Goal: Task Accomplishment & Management: Manage account settings

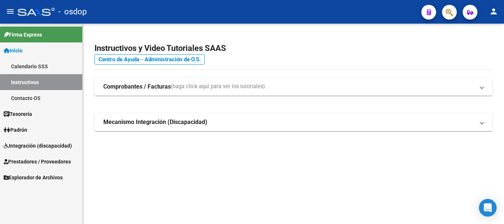
click at [20, 162] on span "Prestadores / Proveedores" at bounding box center [37, 161] width 67 height 8
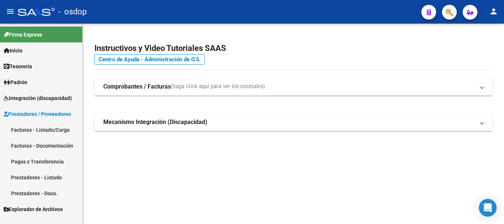
click at [40, 173] on link "Prestadores - Listado" at bounding box center [41, 177] width 82 height 16
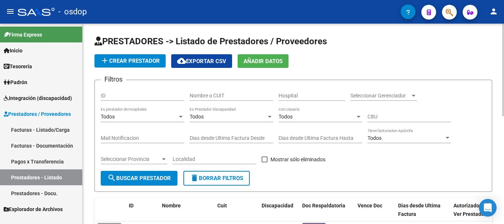
click at [220, 97] on input "Nombre o CUIT" at bounding box center [230, 96] width 83 height 6
type input "larumbe"
click at [135, 173] on button "search Buscar Prestador" at bounding box center [139, 178] width 77 height 15
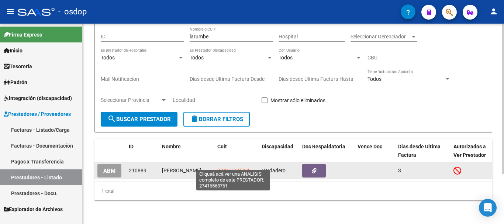
click at [231, 167] on span "27416568761" at bounding box center [233, 170] width 32 height 6
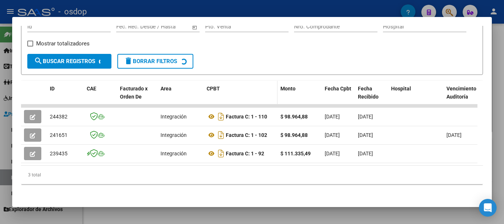
scroll to position [129, 0]
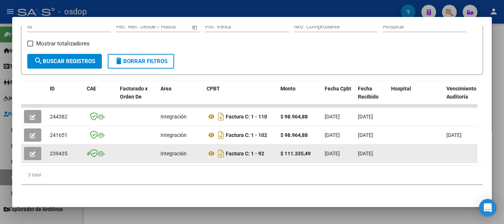
click at [32, 151] on icon "button" at bounding box center [33, 154] width 6 height 6
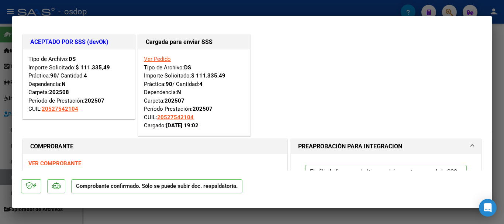
click at [222, 8] on div at bounding box center [252, 112] width 504 height 224
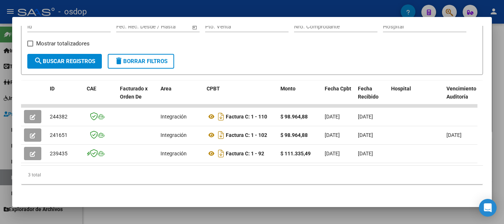
click at [239, 8] on div at bounding box center [252, 112] width 504 height 224
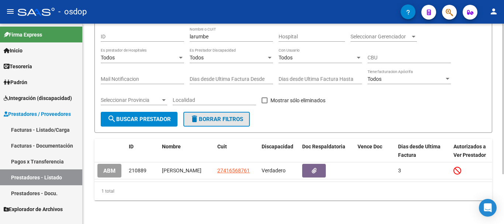
click at [208, 116] on span "delete Borrar Filtros" at bounding box center [216, 119] width 53 height 7
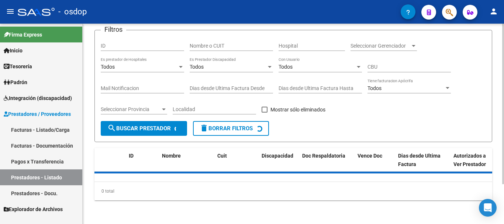
scroll to position [66, 0]
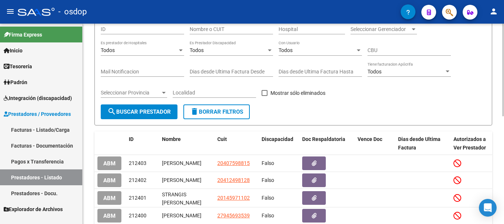
click at [233, 111] on span "delete Borrar Filtros" at bounding box center [216, 111] width 53 height 7
click at [240, 30] on input "Nombre o CUIT" at bounding box center [230, 29] width 83 height 6
type input "all mar"
click at [128, 117] on button "search Buscar Prestador" at bounding box center [139, 111] width 77 height 15
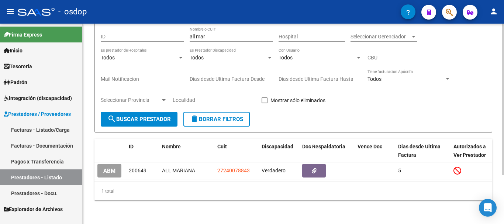
scroll to position [65, 0]
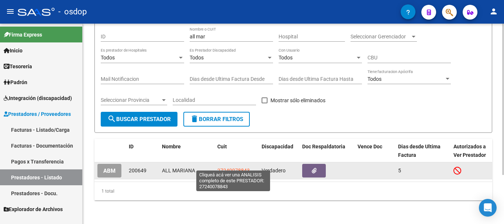
click at [236, 167] on span "27240078843" at bounding box center [233, 170] width 32 height 6
type textarea "27240078843"
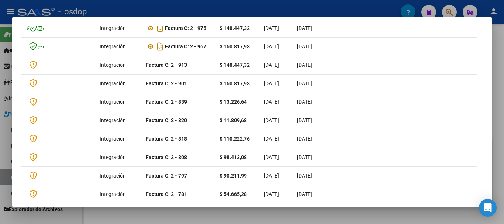
scroll to position [0, 0]
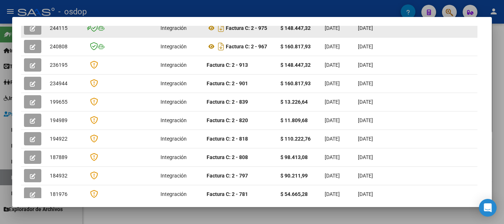
click at [25, 31] on button "button" at bounding box center [32, 27] width 17 height 13
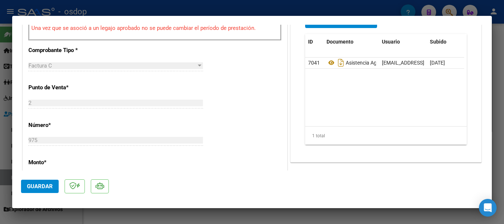
scroll to position [184, 0]
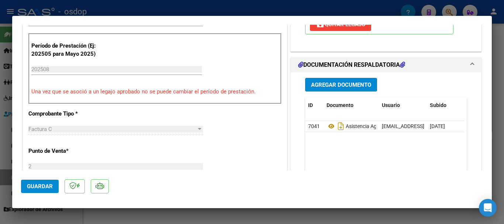
click at [225, 6] on div at bounding box center [252, 112] width 504 height 224
type input "$ 0,00"
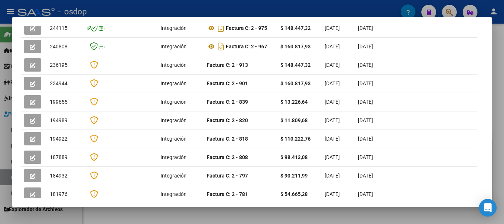
scroll to position [208, 0]
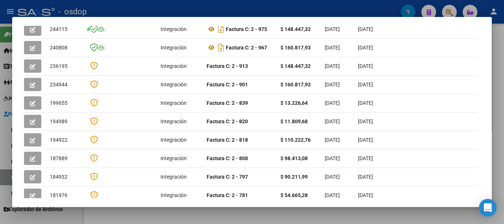
click at [244, 8] on div at bounding box center [252, 112] width 504 height 224
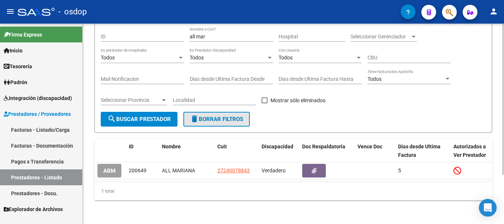
click at [230, 116] on span "delete Borrar Filtros" at bounding box center [216, 119] width 53 height 7
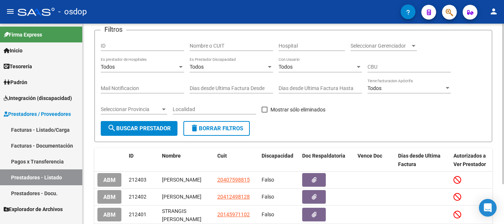
scroll to position [65, 0]
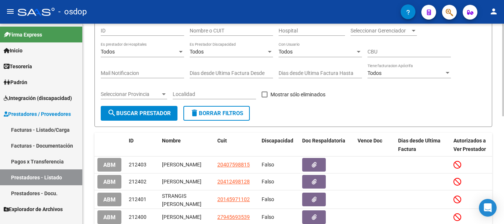
click at [227, 30] on input "Nombre o CUIT" at bounding box center [230, 31] width 83 height 6
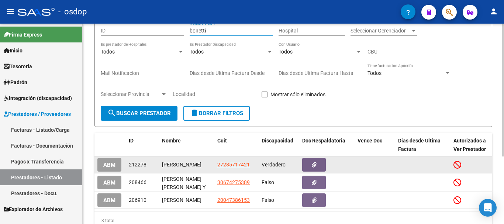
type input "bonetti"
click at [232, 165] on span "27285717421" at bounding box center [233, 164] width 32 height 6
type textarea "27285717421"
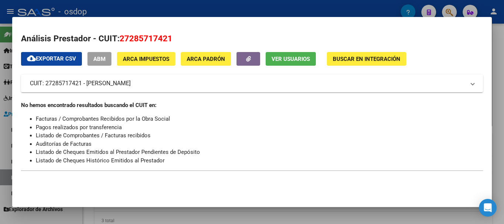
click at [230, 10] on div at bounding box center [252, 112] width 504 height 224
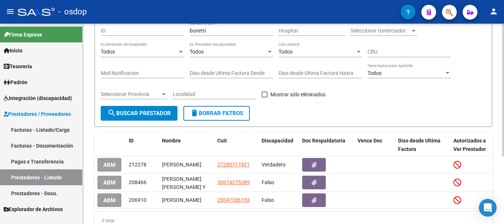
click at [225, 116] on button "delete Borrar Filtros" at bounding box center [216, 113] width 66 height 15
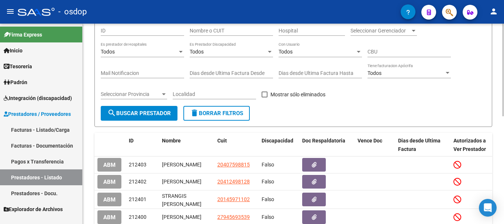
click at [226, 29] on input "Nombre o CUIT" at bounding box center [230, 31] width 83 height 6
type input "del pino e"
click at [150, 112] on span "search Buscar Prestador" at bounding box center [138, 113] width 63 height 7
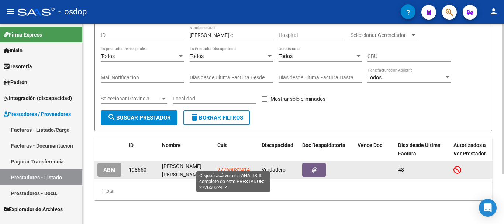
click at [230, 167] on span "27265032414" at bounding box center [233, 170] width 32 height 6
type textarea "27265032414"
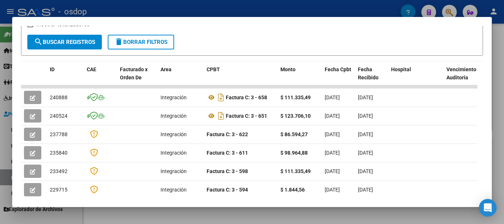
scroll to position [138, 0]
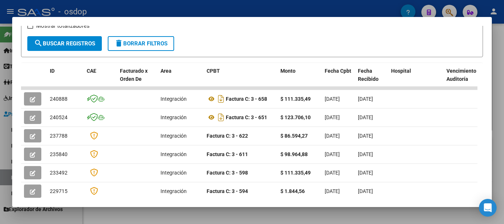
click at [241, 14] on div at bounding box center [252, 112] width 504 height 224
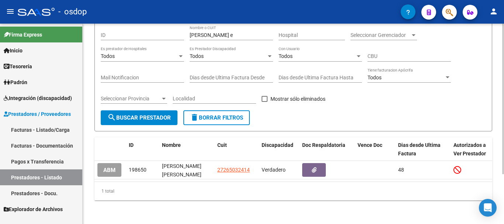
click at [215, 114] on span "delete Borrar Filtros" at bounding box center [216, 117] width 53 height 7
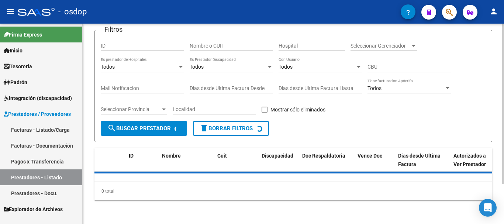
scroll to position [65, 0]
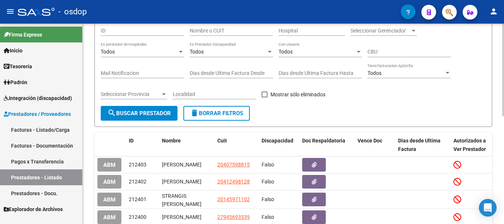
click at [223, 31] on input "Nombre o CUIT" at bounding box center [230, 31] width 83 height 6
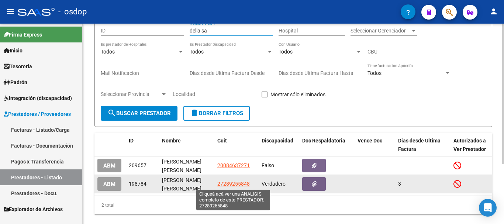
type input "della sa"
click at [229, 184] on span "27289255848" at bounding box center [233, 184] width 32 height 6
type textarea "27289255848"
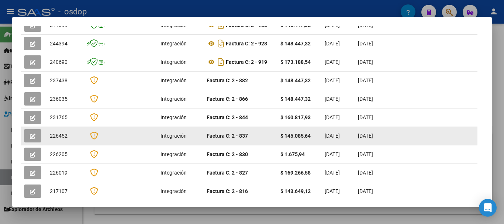
scroll to position [175, 0]
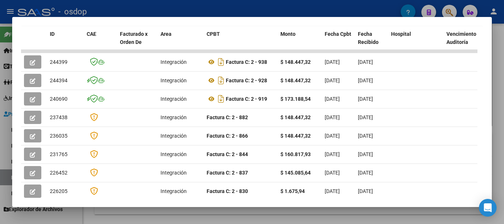
click at [220, 19] on mat-dialog-container "Análisis Prestador - CUIT: 27289255848 cloud_download Exportar CSV ABM ARCA Imp…" at bounding box center [251, 112] width 479 height 190
click at [224, 11] on div at bounding box center [252, 112] width 504 height 224
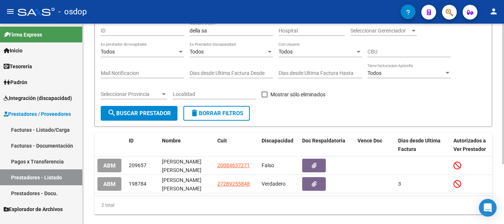
click at [225, 110] on span "delete Borrar Filtros" at bounding box center [216, 113] width 53 height 7
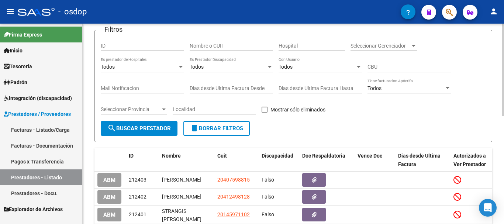
scroll to position [65, 0]
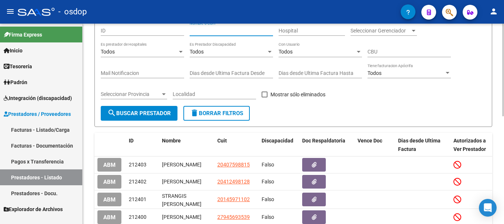
click at [220, 32] on input "Nombre o CUIT" at bounding box center [230, 31] width 83 height 6
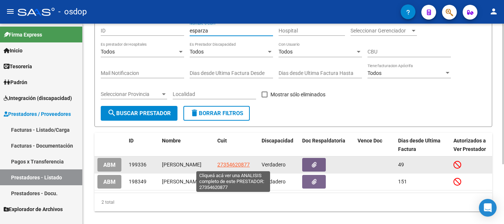
type input "esparza"
click at [236, 164] on span "27354620877" at bounding box center [233, 164] width 32 height 6
type textarea "27354620877"
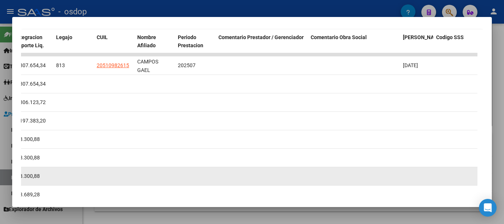
scroll to position [209, 0]
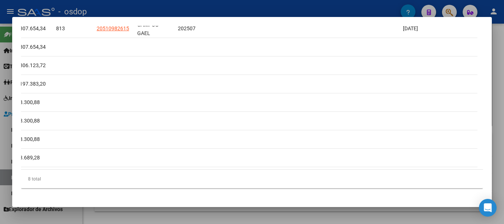
click at [220, 4] on div at bounding box center [252, 112] width 504 height 224
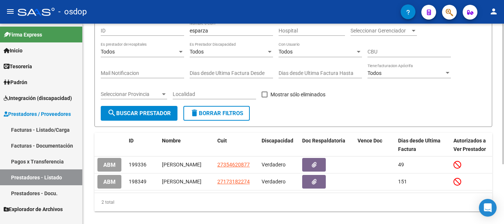
click at [221, 115] on span "delete Borrar Filtros" at bounding box center [216, 113] width 53 height 7
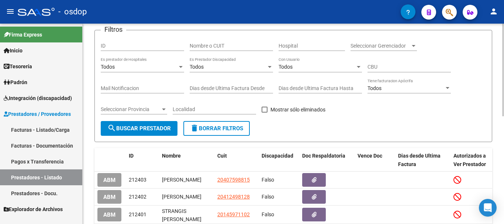
scroll to position [65, 0]
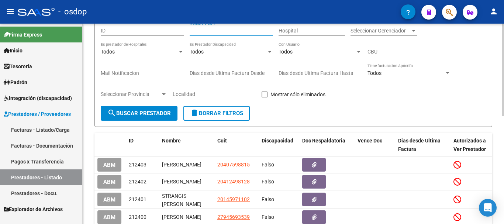
click at [226, 31] on input "Nombre o CUIT" at bounding box center [230, 31] width 83 height 6
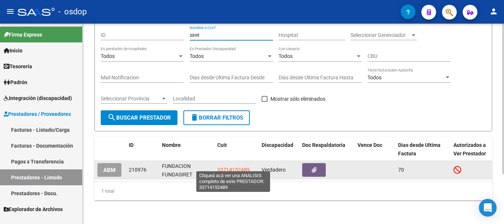
type input "siret"
click at [226, 167] on span "33714152489" at bounding box center [233, 170] width 32 height 6
type textarea "33714152489"
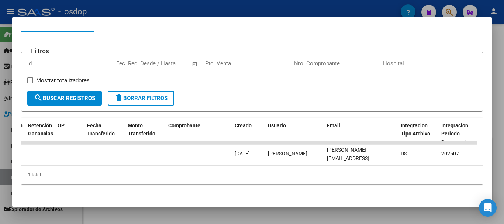
scroll to position [0, 0]
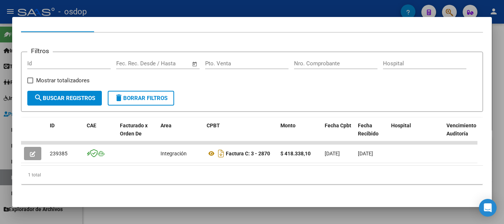
click at [187, 9] on div at bounding box center [252, 112] width 504 height 224
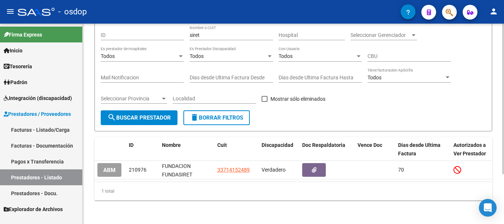
click at [222, 114] on span "delete Borrar Filtros" at bounding box center [216, 117] width 53 height 7
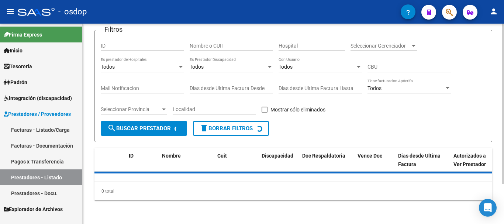
scroll to position [65, 0]
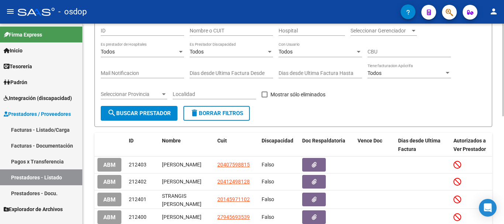
click at [222, 32] on input "Nombre o CUIT" at bounding box center [230, 31] width 83 height 6
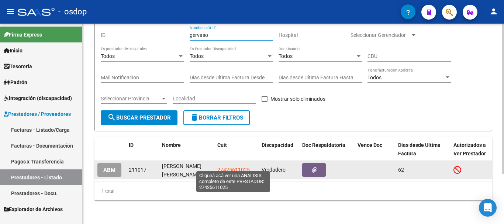
type input "gervaso"
click at [238, 167] on span "27425611025" at bounding box center [233, 170] width 32 height 6
type textarea "27425611025"
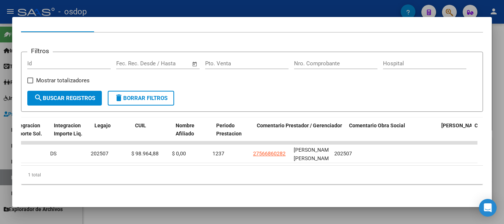
scroll to position [0, 1136]
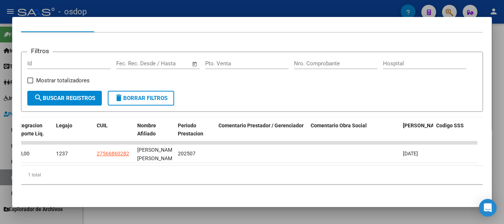
drag, startPoint x: 414, startPoint y: 166, endPoint x: 39, endPoint y: 166, distance: 375.2
click at [39, 166] on div "1 total" at bounding box center [251, 175] width 461 height 18
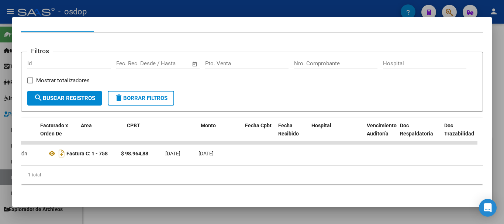
scroll to position [0, 0]
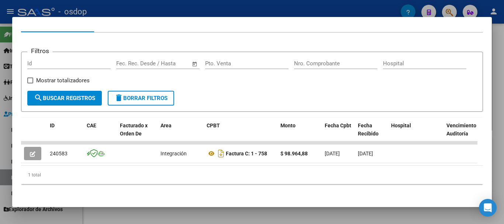
click at [221, 13] on div at bounding box center [252, 112] width 504 height 224
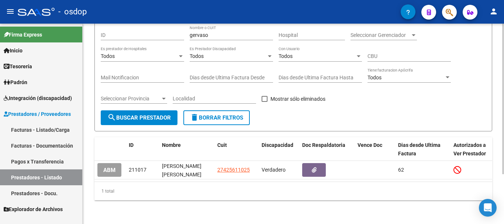
click at [219, 119] on button "delete Borrar Filtros" at bounding box center [216, 117] width 66 height 15
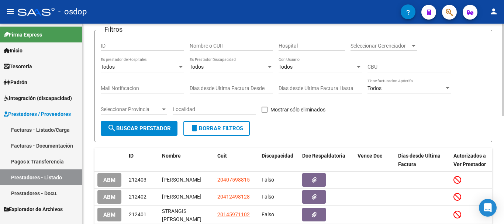
scroll to position [65, 0]
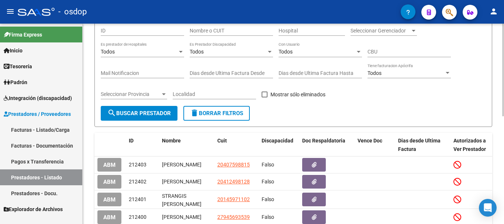
click at [217, 109] on button "delete Borrar Filtros" at bounding box center [216, 113] width 66 height 15
click at [216, 97] on input "Localidad" at bounding box center [214, 94] width 83 height 6
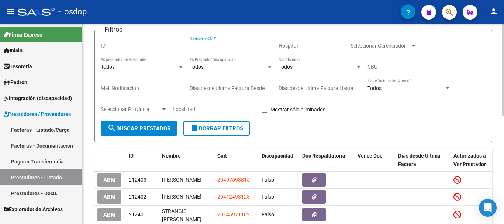
click at [230, 43] on input "Nombre o CUIT" at bounding box center [230, 46] width 83 height 6
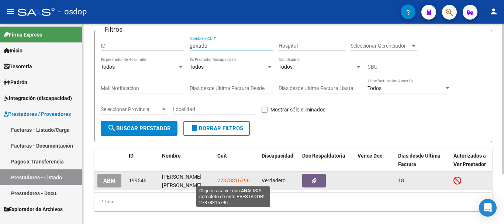
type input "guirado"
click at [235, 180] on span "27378316796" at bounding box center [233, 180] width 32 height 6
type textarea "27378316796"
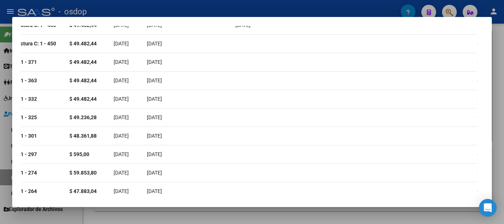
scroll to position [0, 0]
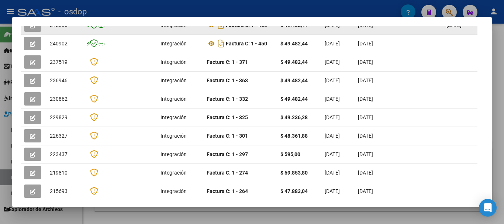
click at [32, 28] on icon "button" at bounding box center [33, 26] width 6 height 6
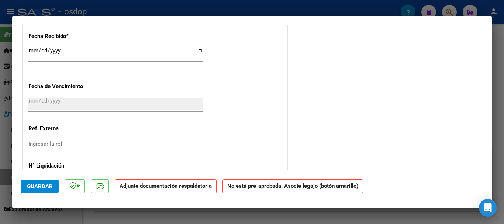
scroll to position [436, 0]
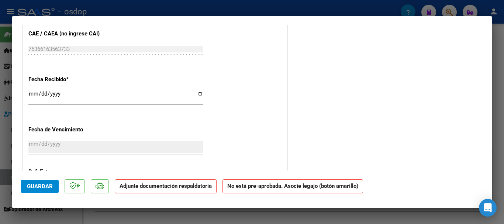
click at [264, 9] on div at bounding box center [252, 112] width 504 height 224
type input "$ 0,00"
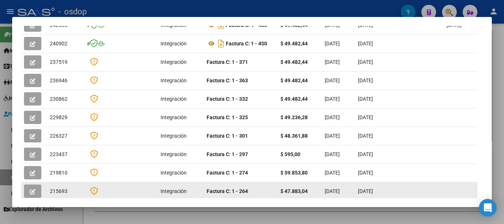
scroll to position [208, 0]
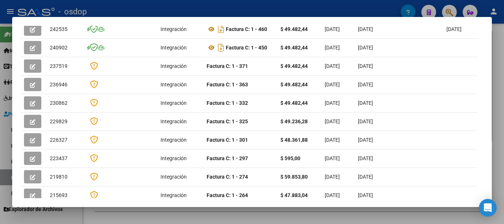
click at [245, 15] on div at bounding box center [252, 112] width 504 height 224
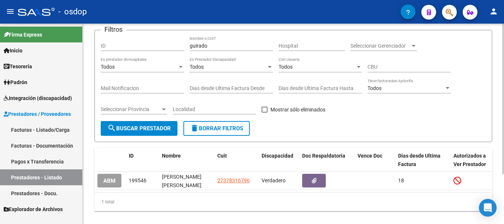
click at [221, 127] on span "delete Borrar Filtros" at bounding box center [216, 128] width 53 height 7
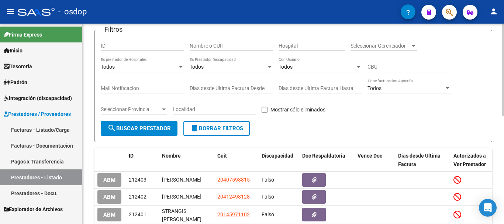
click at [224, 42] on div "Nombre o CUIT" at bounding box center [230, 43] width 83 height 15
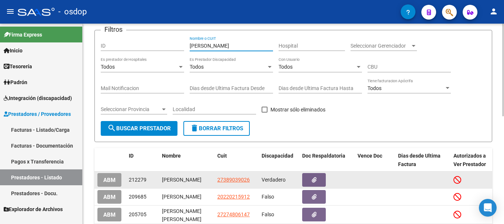
type input "rodriguez g"
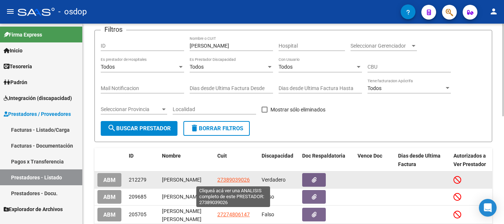
click at [229, 181] on span "27389039026" at bounding box center [233, 180] width 32 height 6
type textarea "27389039026"
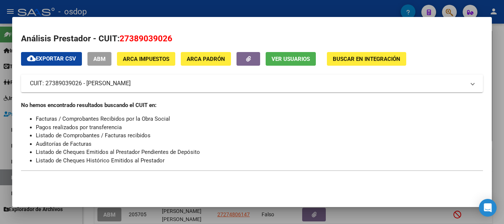
click at [231, 8] on div at bounding box center [252, 112] width 504 height 224
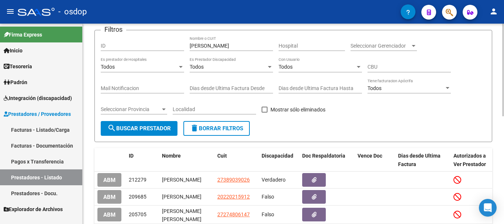
click at [224, 124] on button "delete Borrar Filtros" at bounding box center [216, 128] width 66 height 15
click at [231, 46] on input "Nombre o CUIT" at bounding box center [230, 46] width 83 height 6
type input "k"
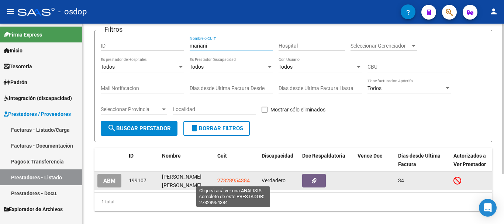
type input "mariani"
click at [233, 181] on span "27328954384" at bounding box center [233, 180] width 32 height 6
type textarea "27328954384"
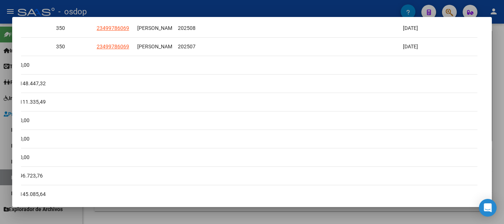
scroll to position [212, 0]
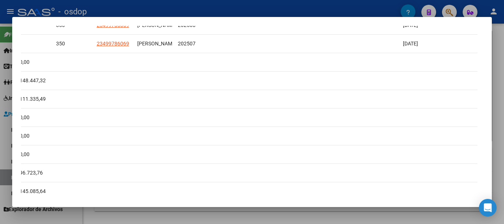
click at [492, 152] on div at bounding box center [252, 112] width 504 height 224
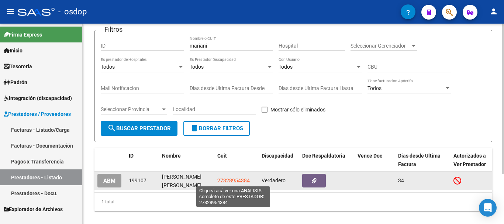
click at [229, 180] on span "27328954384" at bounding box center [233, 180] width 32 height 6
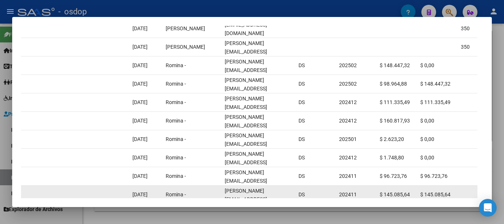
scroll to position [0, 663]
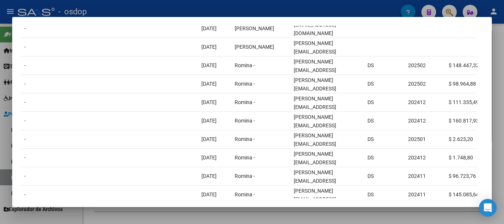
click at [233, 3] on div at bounding box center [252, 112] width 504 height 224
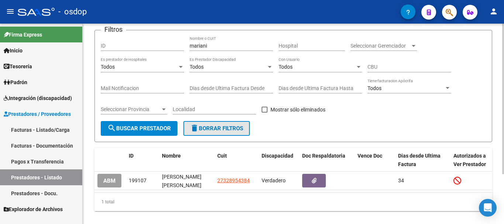
click at [216, 121] on button "delete Borrar Filtros" at bounding box center [216, 128] width 66 height 15
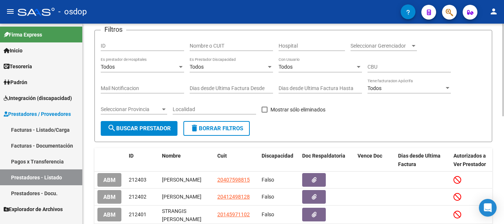
click at [234, 45] on input "Nombre o CUIT" at bounding box center [230, 46] width 83 height 6
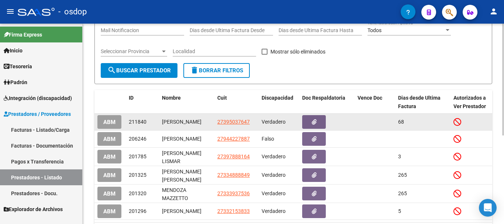
scroll to position [123, 0]
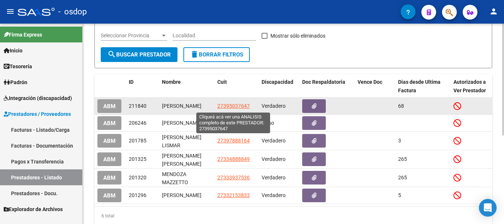
type input "mendoza m"
click at [236, 105] on span "27395037647" at bounding box center [233, 106] width 32 height 6
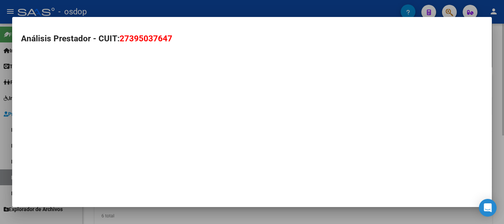
type textarea "27395037647"
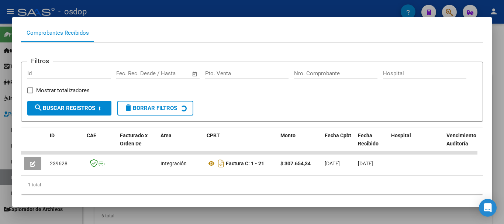
scroll to position [93, 0]
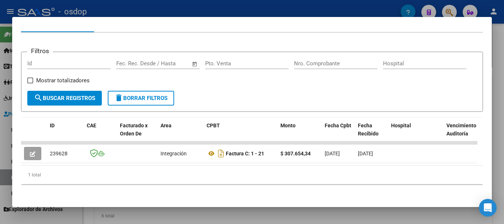
drag, startPoint x: 194, startPoint y: 168, endPoint x: 217, endPoint y: 168, distance: 24.0
click at [211, 168] on div "1 total" at bounding box center [251, 175] width 461 height 18
click at [217, 168] on div "1 total" at bounding box center [251, 175] width 461 height 18
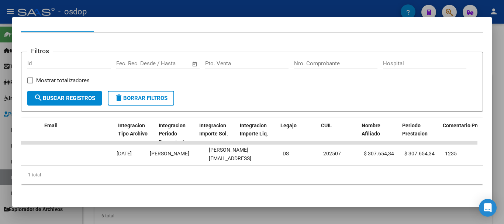
scroll to position [0, 924]
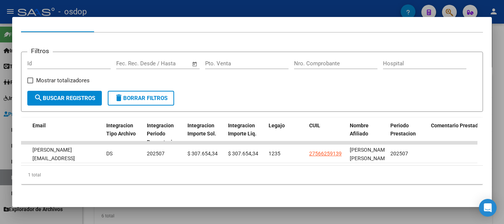
click at [254, 10] on div at bounding box center [252, 112] width 504 height 224
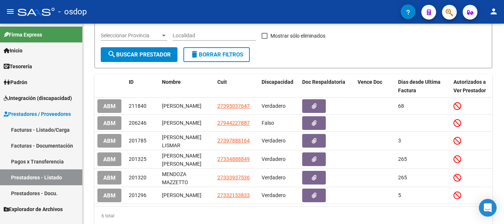
click at [254, 10] on div "- osdop" at bounding box center [209, 12] width 383 height 16
click at [212, 55] on span "delete Borrar Filtros" at bounding box center [216, 54] width 53 height 7
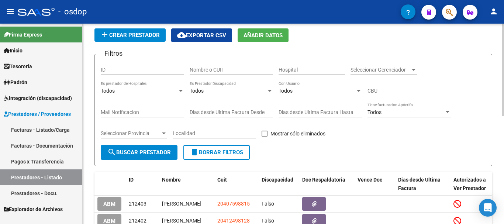
scroll to position [13, 0]
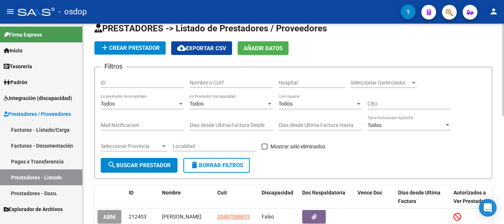
click at [224, 87] on div "Nombre o CUIT" at bounding box center [230, 80] width 83 height 15
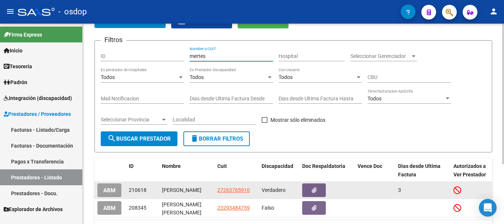
scroll to position [50, 0]
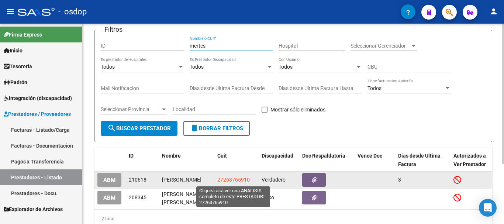
type input "mertes"
click at [236, 180] on span "27263765910" at bounding box center [233, 180] width 32 height 6
type textarea "27263765910"
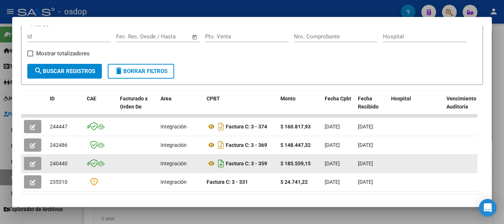
scroll to position [146, 0]
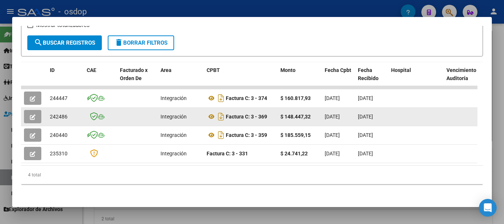
click at [26, 118] on button "button" at bounding box center [32, 116] width 17 height 13
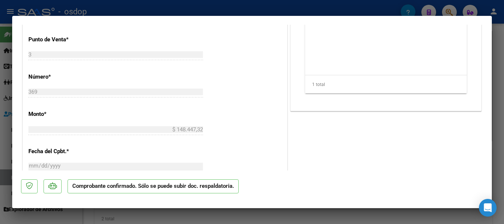
scroll to position [369, 0]
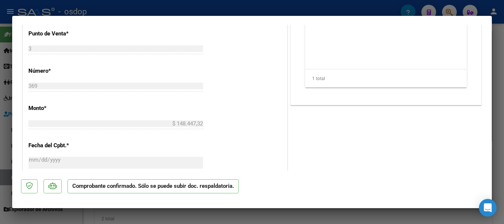
click at [245, 8] on div at bounding box center [252, 112] width 504 height 224
type input "$ 0,00"
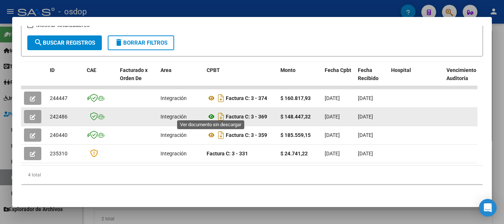
click at [210, 114] on icon at bounding box center [211, 116] width 10 height 9
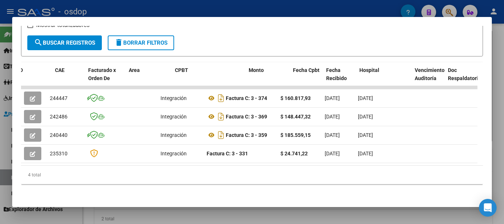
scroll to position [0, 171]
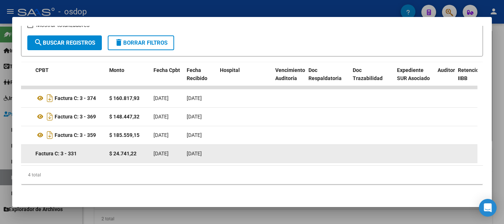
click at [199, 159] on datatable-selection "244447 Integración Factura C: 3 - 374 $ 160.817,93 06/10/2025 10/10/2025 - 10/1…" at bounding box center [78, 161] width 456 height 7
click at [279, 150] on datatable-body-cell at bounding box center [288, 153] width 33 height 18
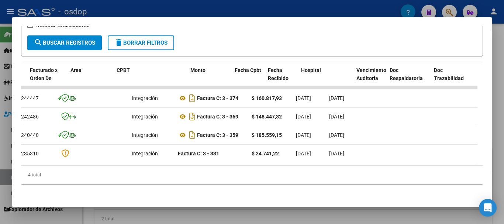
scroll to position [0, 0]
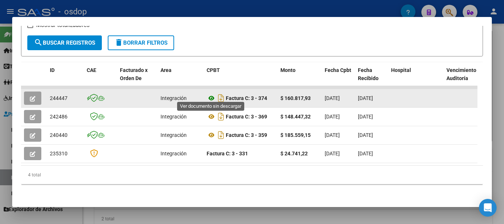
click at [211, 94] on icon at bounding box center [211, 98] width 10 height 9
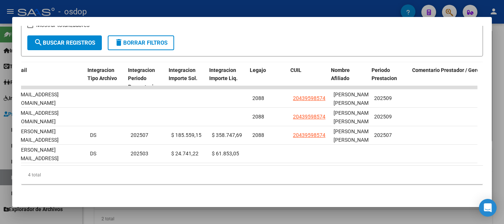
scroll to position [0, 943]
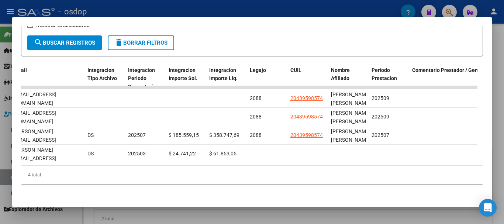
drag, startPoint x: 287, startPoint y: 160, endPoint x: 344, endPoint y: 159, distance: 56.8
click at [344, 159] on datatable-body "244447 Integración Factura C: 3 - 374 $ 160.817,93 06/10/2025 10/10/2025 - 10/1…" at bounding box center [249, 126] width 456 height 80
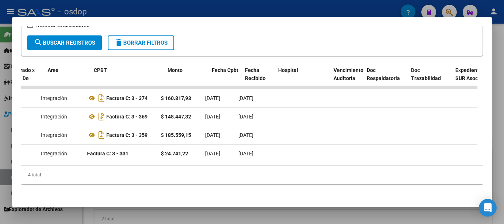
scroll to position [0, 89]
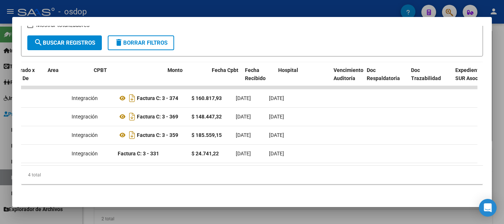
click at [16, 180] on mat-dialog-content "Análisis Prestador - CUIT: 27263765910 cloud_download Exportar CSV ABM ARCA Imp…" at bounding box center [251, 112] width 479 height 173
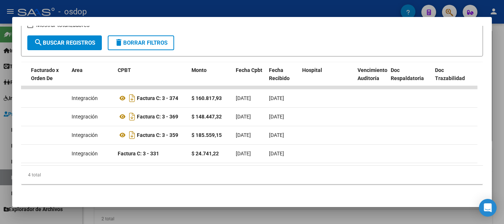
scroll to position [0, 0]
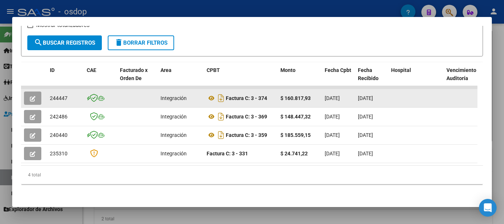
click at [35, 96] on icon "button" at bounding box center [33, 99] width 6 height 6
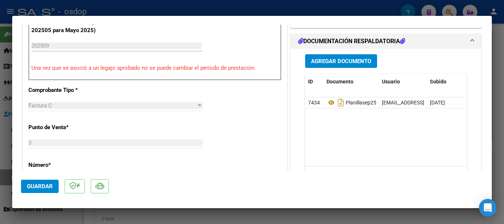
scroll to position [221, 0]
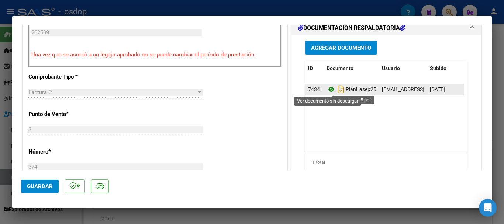
click at [327, 91] on icon at bounding box center [331, 89] width 10 height 9
click at [337, 89] on icon "Descargar documento" at bounding box center [341, 89] width 10 height 12
click at [273, 6] on div at bounding box center [252, 112] width 504 height 224
type input "$ 0,00"
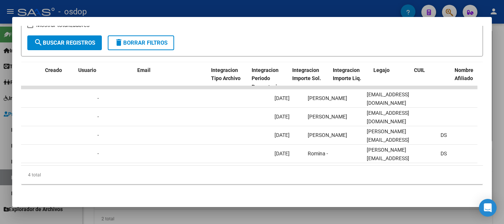
scroll to position [0, 0]
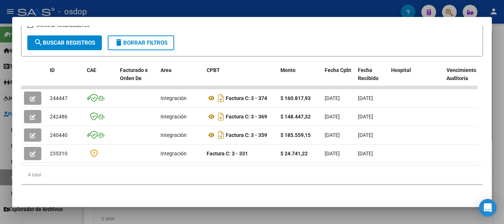
click at [235, 10] on div at bounding box center [252, 112] width 504 height 224
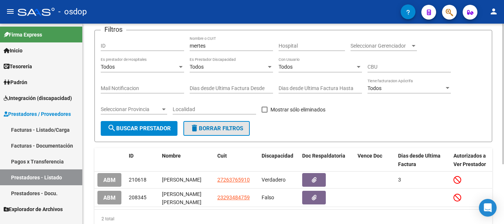
click at [206, 132] on button "delete Borrar Filtros" at bounding box center [216, 128] width 66 height 15
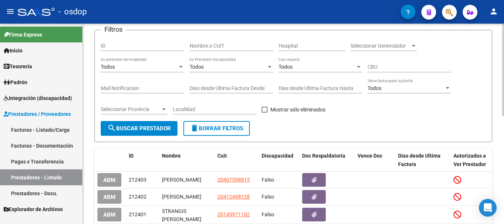
click at [229, 125] on span "delete Borrar Filtros" at bounding box center [216, 128] width 53 height 7
click at [212, 46] on input "Nombre o CUIT" at bounding box center [230, 46] width 83 height 6
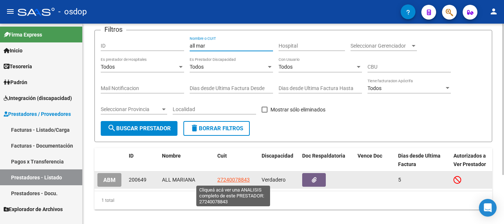
type input "all mar"
click at [240, 178] on span "27240078843" at bounding box center [233, 180] width 32 height 6
type textarea "27240078843"
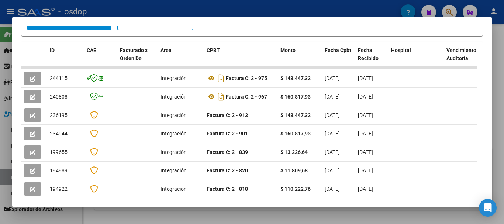
scroll to position [175, 0]
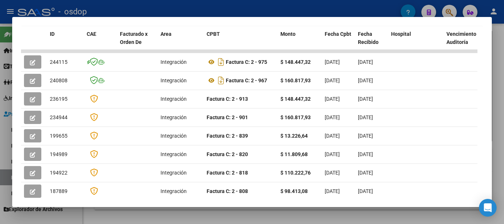
click at [244, 11] on div at bounding box center [252, 112] width 504 height 224
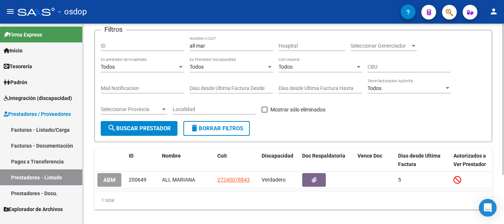
click at [218, 129] on span "delete Borrar Filtros" at bounding box center [216, 128] width 53 height 7
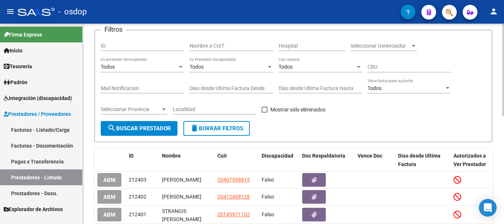
click at [214, 45] on input "Nombre o CUIT" at bounding box center [230, 46] width 83 height 6
type input "esparza"
click at [153, 133] on button "search Buscar Prestador" at bounding box center [139, 128] width 77 height 15
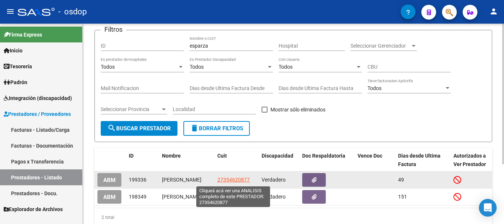
click at [230, 181] on span "27354620877" at bounding box center [233, 180] width 32 height 6
type textarea "27354620877"
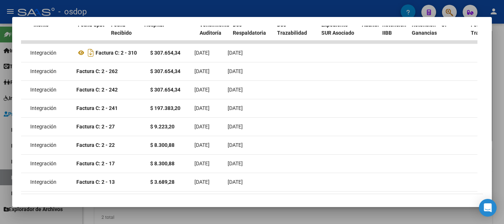
scroll to position [0, 483]
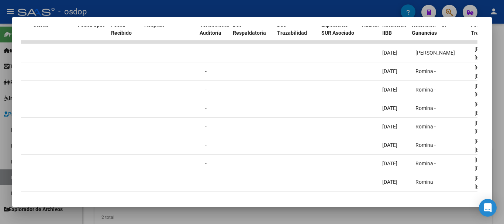
drag, startPoint x: 270, startPoint y: 194, endPoint x: 360, endPoint y: 195, distance: 90.3
click at [319, 194] on div "8 total" at bounding box center [251, 203] width 461 height 18
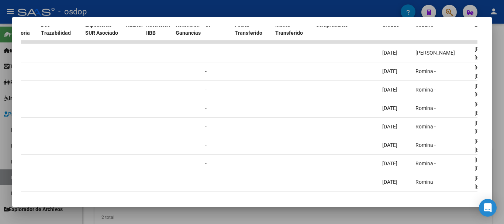
drag, startPoint x: 385, startPoint y: 195, endPoint x: 394, endPoint y: 195, distance: 9.2
click at [394, 195] on div "8 total" at bounding box center [251, 203] width 461 height 18
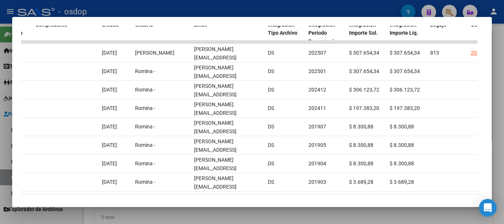
scroll to position [0, 810]
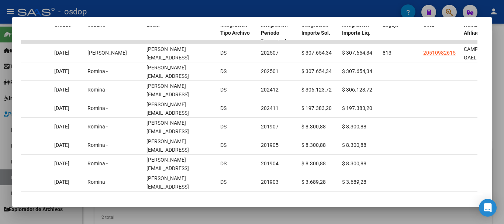
drag, startPoint x: 376, startPoint y: 192, endPoint x: 382, endPoint y: 192, distance: 5.9
click at [382, 194] on div "8 total" at bounding box center [251, 203] width 461 height 18
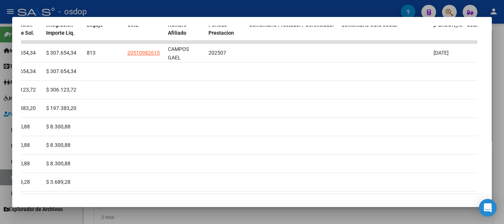
scroll to position [0, 1136]
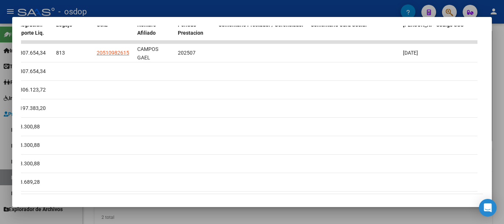
drag, startPoint x: 413, startPoint y: 190, endPoint x: 274, endPoint y: 204, distance: 140.4
click at [68, 188] on div "ID CAE Facturado x Orden De Area CPBT Monto Fecha Cpbt Fecha Recibido Hospital …" at bounding box center [251, 115] width 461 height 196
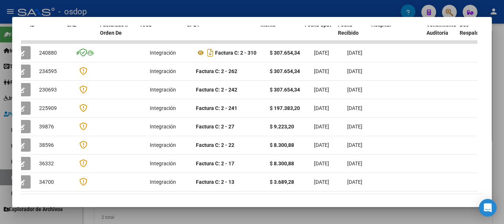
scroll to position [0, 3]
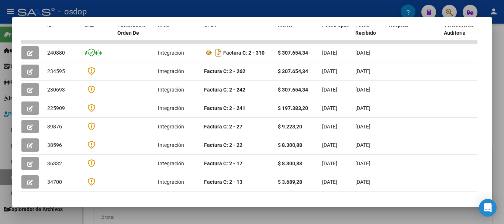
click at [229, 10] on div at bounding box center [252, 112] width 504 height 224
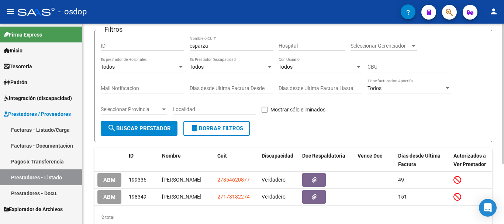
click at [214, 129] on span "delete Borrar Filtros" at bounding box center [216, 128] width 53 height 7
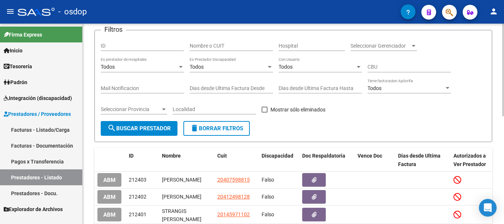
click at [233, 45] on input "Nombre o CUIT" at bounding box center [230, 46] width 83 height 6
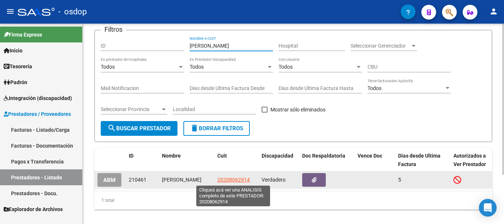
type input "ruiz ju"
click at [231, 178] on span "20208062914" at bounding box center [233, 180] width 32 height 6
type textarea "20208062914"
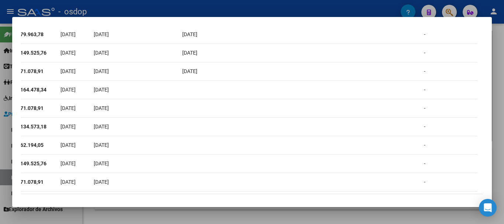
scroll to position [0, 476]
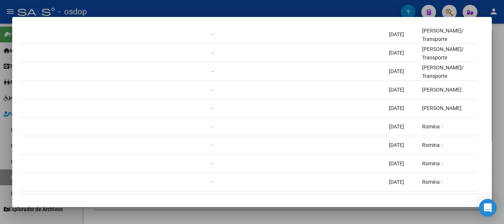
click at [453, 219] on div at bounding box center [252, 112] width 504 height 224
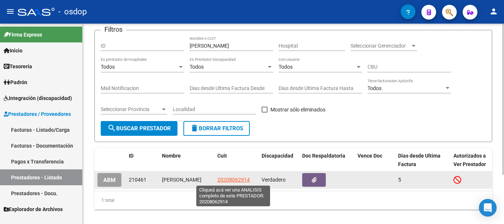
click at [236, 180] on span "20208062914" at bounding box center [233, 180] width 32 height 6
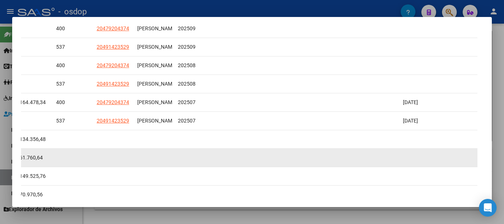
scroll to position [192, 0]
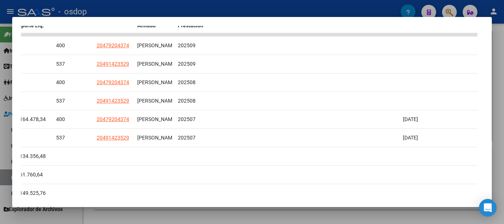
click at [257, 10] on div at bounding box center [252, 112] width 504 height 224
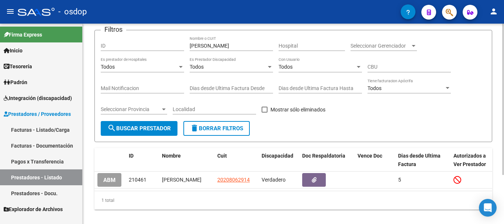
click at [212, 132] on button "delete Borrar Filtros" at bounding box center [216, 128] width 66 height 15
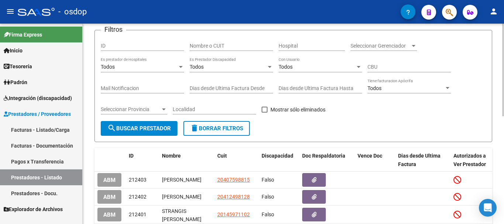
click at [221, 43] on input "Nombre o CUIT" at bounding box center [230, 46] width 83 height 6
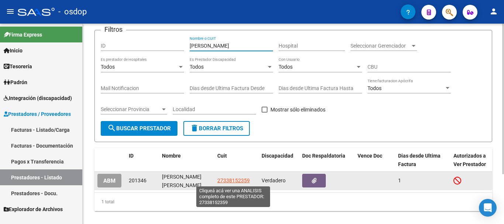
type input "albornoz mar"
click at [232, 180] on span "27338152359" at bounding box center [233, 180] width 32 height 6
type textarea "27338152359"
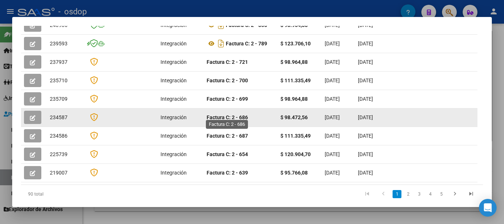
scroll to position [194, 0]
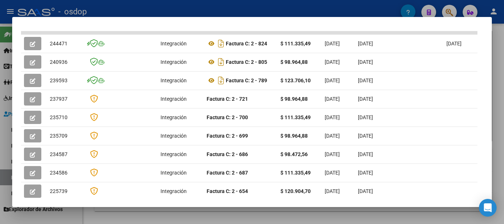
click at [255, 8] on div at bounding box center [252, 112] width 504 height 224
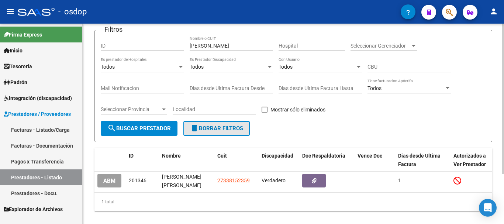
click at [226, 131] on span "delete Borrar Filtros" at bounding box center [216, 128] width 53 height 7
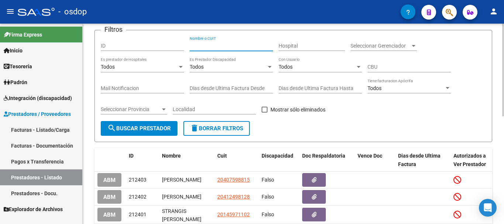
click at [223, 46] on input "Nombre o CUIT" at bounding box center [230, 46] width 83 height 6
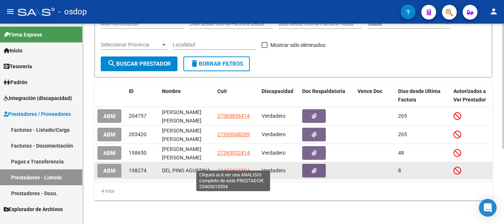
scroll to position [120, 0]
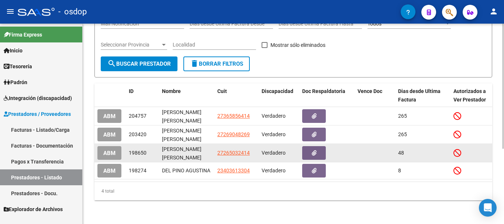
type input "del pino"
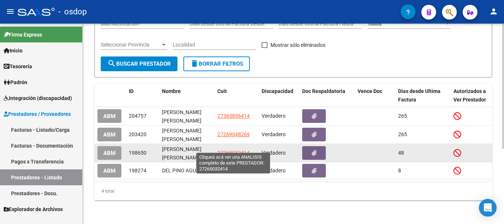
click at [227, 150] on span "27265032414" at bounding box center [233, 153] width 32 height 6
type textarea "27265032414"
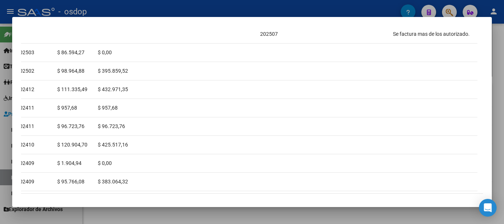
scroll to position [199, 0]
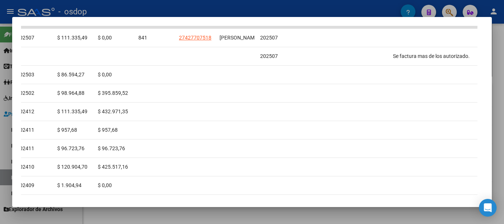
click at [239, 11] on div at bounding box center [252, 112] width 504 height 224
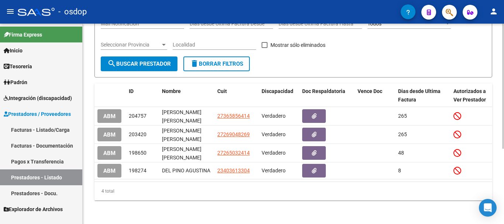
click at [226, 60] on span "delete Borrar Filtros" at bounding box center [216, 63] width 53 height 7
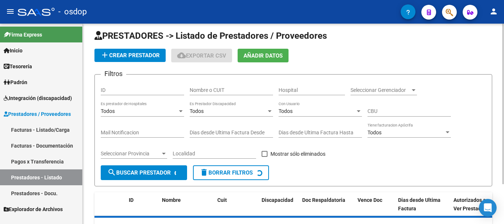
scroll to position [0, 0]
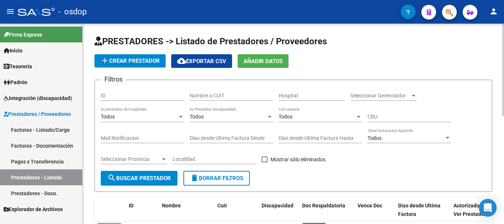
click at [217, 97] on input "Nombre o CUIT" at bounding box center [230, 96] width 83 height 6
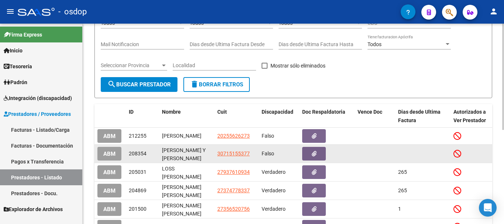
scroll to position [147, 0]
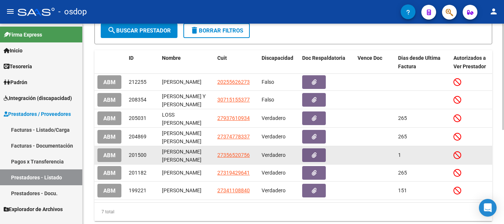
type input "alexa"
click at [232, 151] on datatable-body-cell "27356520756" at bounding box center [236, 155] width 44 height 18
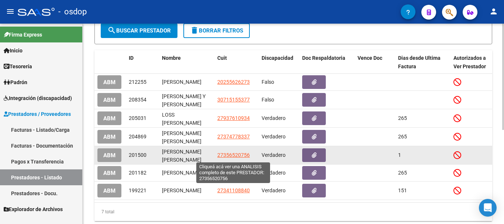
click at [233, 157] on span "27356520756" at bounding box center [233, 155] width 32 height 6
type textarea "27356520756"
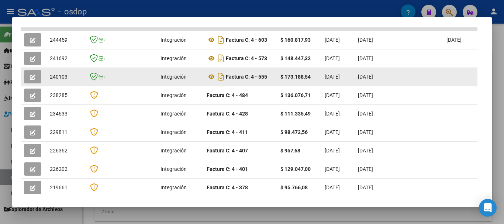
scroll to position [184, 0]
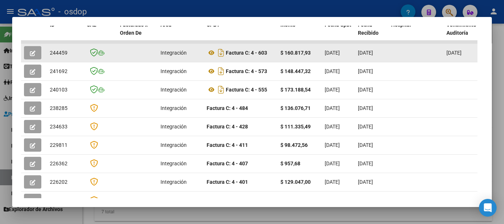
click at [32, 56] on icon "button" at bounding box center [33, 53] width 6 height 6
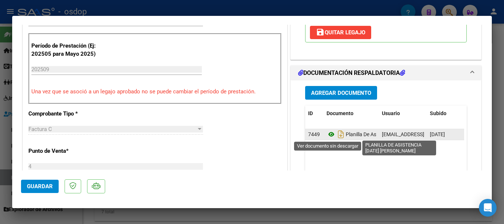
click at [327, 133] on icon at bounding box center [331, 134] width 10 height 9
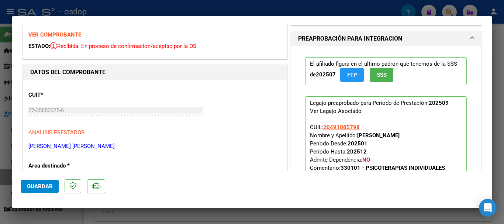
scroll to position [0, 0]
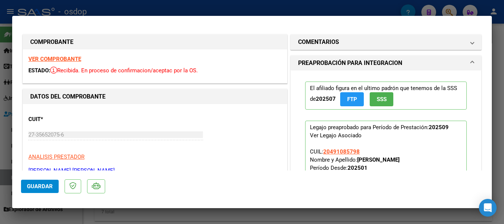
click at [261, 11] on div at bounding box center [252, 112] width 504 height 224
type input "$ 0,00"
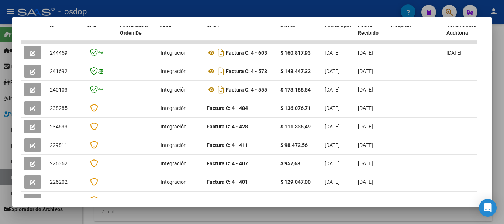
click at [224, 18] on mat-dialog-container "Análisis Prestador - CUIT: 27356520756 cloud_download Exportar CSV ABM ARCA Imp…" at bounding box center [251, 112] width 479 height 190
click at [223, 12] on div at bounding box center [252, 112] width 504 height 224
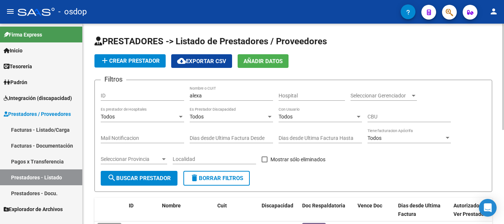
click at [221, 176] on span "delete Borrar Filtros" at bounding box center [216, 178] width 53 height 7
click at [221, 94] on input "Nombre o CUIT" at bounding box center [230, 96] width 83 height 6
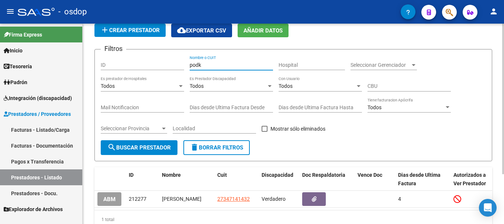
scroll to position [66, 0]
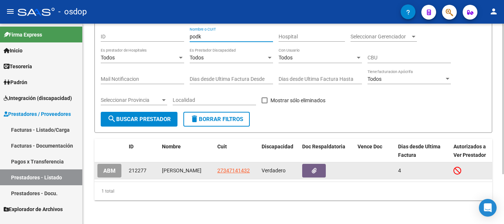
type input "podk"
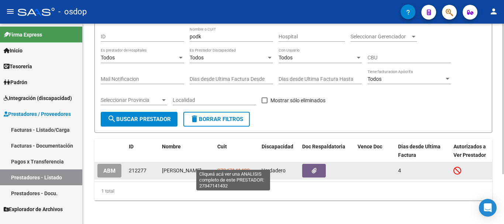
click at [230, 167] on span "27347141432" at bounding box center [233, 170] width 32 height 6
type textarea "27347141432"
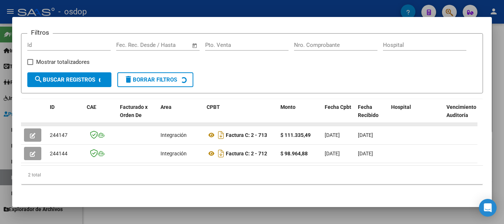
scroll to position [111, 0]
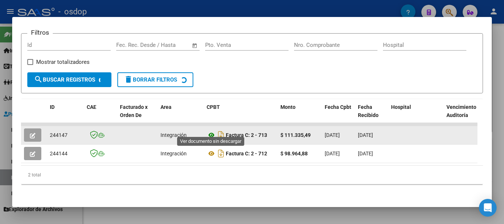
click at [210, 130] on icon at bounding box center [211, 134] width 10 height 9
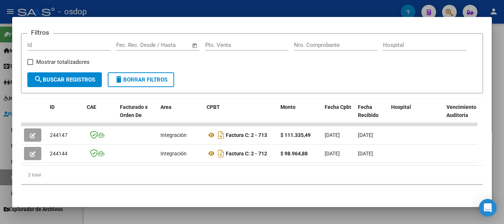
click at [236, 8] on div at bounding box center [252, 112] width 504 height 224
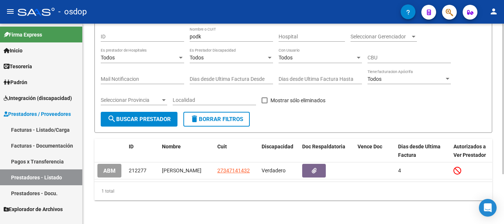
click at [221, 116] on span "delete Borrar Filtros" at bounding box center [216, 119] width 53 height 7
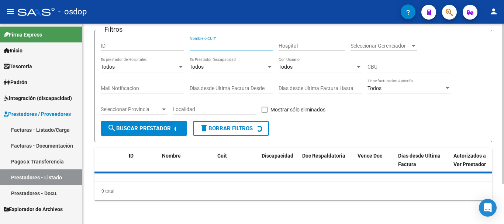
click at [226, 47] on input "Nombre o CUIT" at bounding box center [230, 46] width 83 height 6
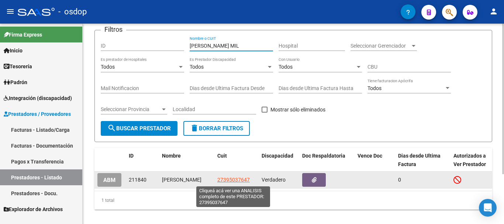
type input "MENDOZA MIL"
click at [239, 180] on span "27395037647" at bounding box center [233, 180] width 32 height 6
type textarea "27395037647"
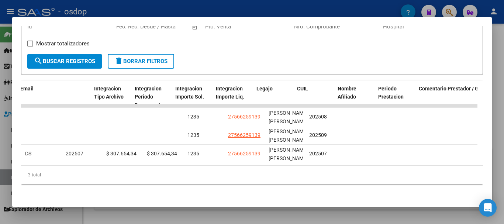
scroll to position [0, 0]
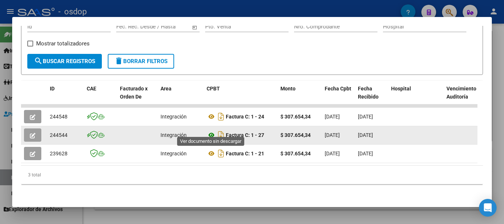
click at [210, 130] on icon at bounding box center [211, 134] width 10 height 9
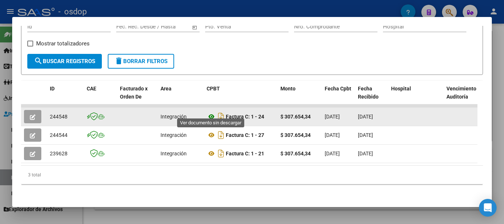
click at [212, 112] on icon at bounding box center [211, 116] width 10 height 9
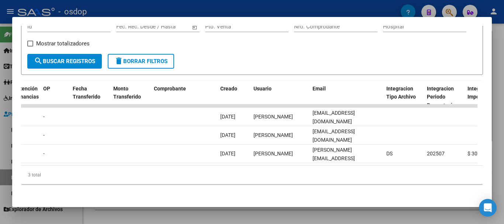
scroll to position [0, 743]
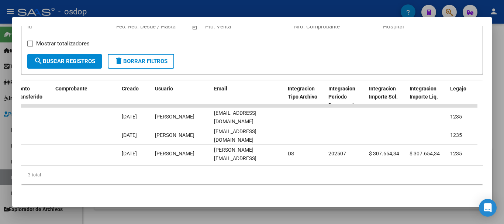
click at [351, 186] on div "Filtros Id Fecha inicio – Fecha fin Fec. Rec. Desde / Hasta Pto. Venta Nro. Com…" at bounding box center [251, 93] width 461 height 194
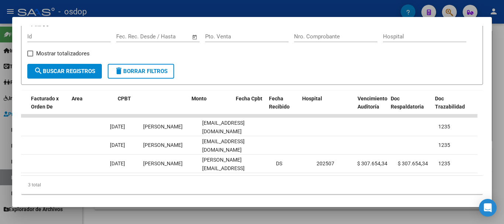
scroll to position [0, 0]
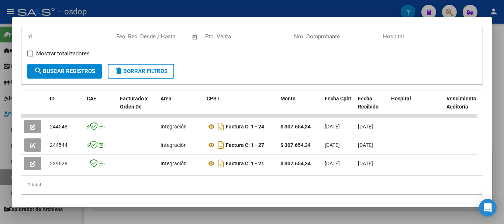
click at [223, 3] on div at bounding box center [252, 112] width 504 height 224
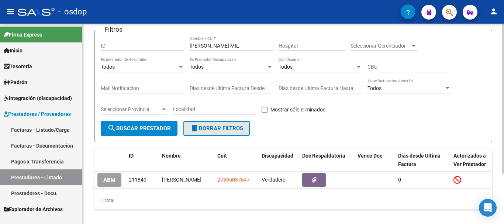
click at [214, 125] on span "delete Borrar Filtros" at bounding box center [216, 128] width 53 height 7
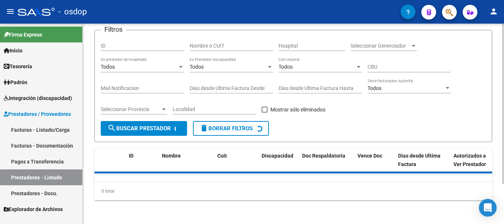
click at [221, 43] on input "Nombre o CUIT" at bounding box center [230, 46] width 83 height 6
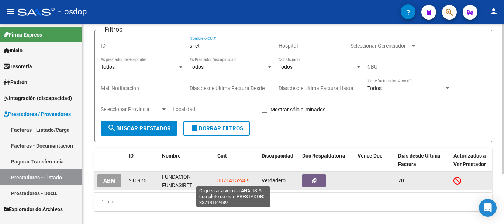
type input "siret"
click at [235, 182] on span "33714152489" at bounding box center [233, 180] width 32 height 6
type textarea "33714152489"
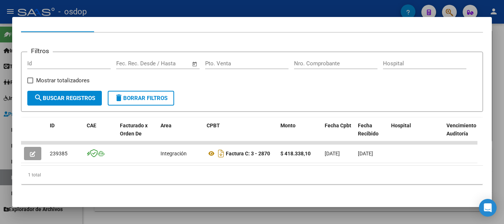
click at [209, 5] on div at bounding box center [252, 112] width 504 height 224
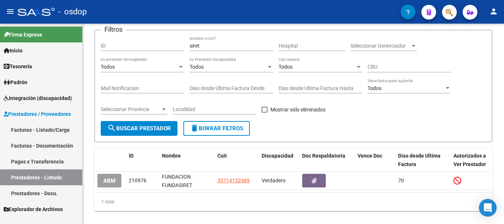
click at [42, 129] on link "Facturas - Listado/Carga" at bounding box center [41, 130] width 82 height 16
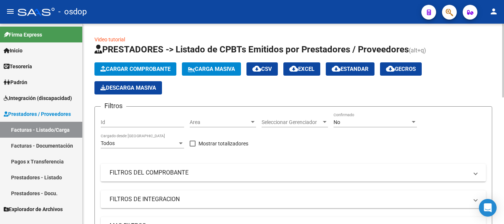
click at [141, 70] on span "Cargar Comprobante" at bounding box center [135, 69] width 70 height 7
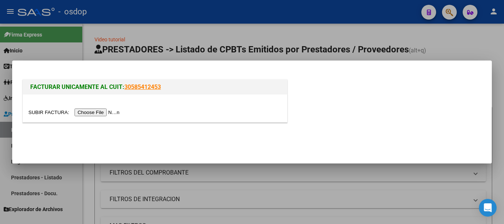
click at [103, 108] on input "file" at bounding box center [74, 112] width 93 height 8
click at [252, 12] on div at bounding box center [252, 112] width 504 height 224
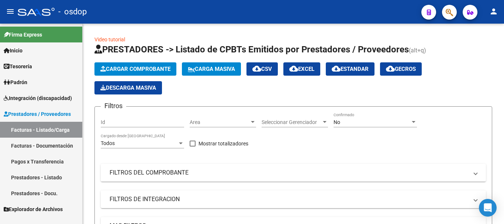
click at [40, 177] on link "Prestadores - Listado" at bounding box center [41, 177] width 82 height 16
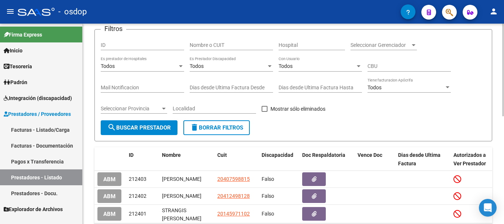
scroll to position [5, 0]
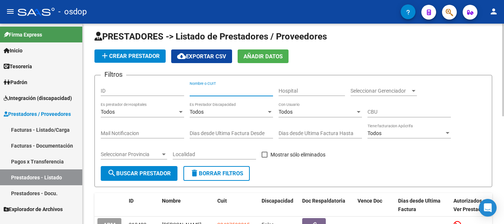
click at [224, 90] on input "Nombre o CUIT" at bounding box center [230, 91] width 83 height 6
type input "[PERSON_NAME]"
click at [144, 172] on span "search Buscar Prestador" at bounding box center [138, 173] width 63 height 7
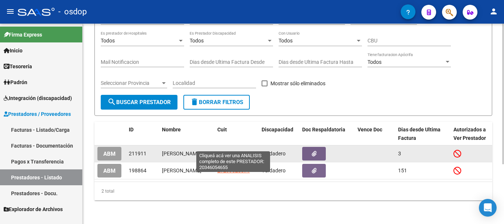
click at [227, 150] on span "20346054655" at bounding box center [233, 153] width 32 height 6
type textarea "20346054655"
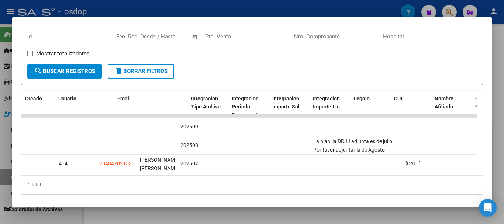
scroll to position [0, 839]
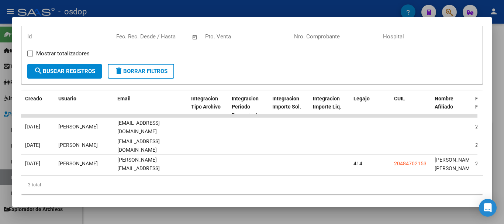
drag, startPoint x: 203, startPoint y: 182, endPoint x: 139, endPoint y: 182, distance: 64.5
click at [139, 182] on div "3 total" at bounding box center [251, 184] width 461 height 18
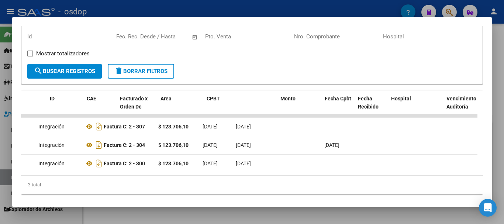
scroll to position [0, 0]
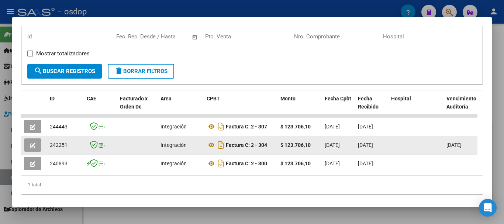
click at [35, 147] on icon "button" at bounding box center [33, 146] width 6 height 6
click at [34, 148] on icon "button" at bounding box center [33, 146] width 6 height 6
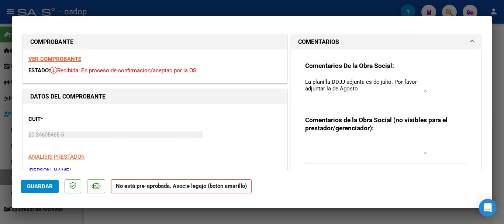
click at [233, 10] on div at bounding box center [252, 112] width 504 height 224
type input "$ 0,00"
click at [233, 10] on div at bounding box center [252, 112] width 504 height 224
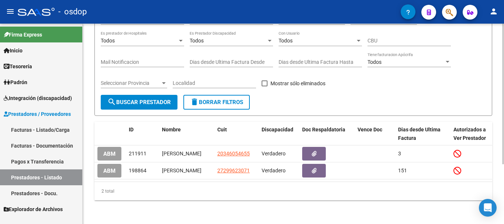
click at [220, 99] on span "delete Borrar Filtros" at bounding box center [216, 102] width 53 height 7
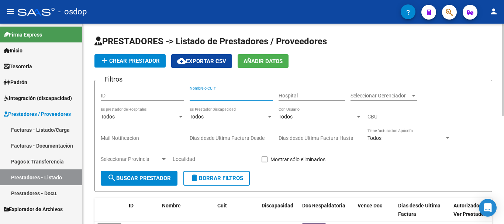
click at [220, 93] on input "Nombre o CUIT" at bounding box center [230, 96] width 83 height 6
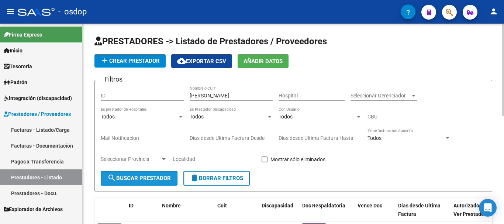
click at [150, 183] on button "search Buscar Prestador" at bounding box center [139, 178] width 77 height 15
click at [224, 97] on input "alvarez" at bounding box center [230, 96] width 83 height 6
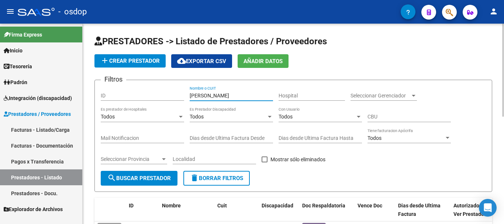
type input "alvarez daniela"
click at [142, 175] on span "search Buscar Prestador" at bounding box center [138, 178] width 63 height 7
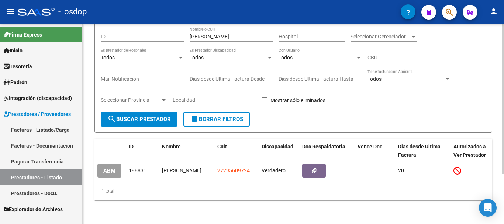
scroll to position [66, 0]
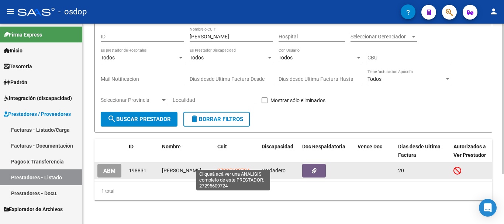
click at [229, 167] on span "27295609724" at bounding box center [233, 170] width 32 height 6
type textarea "27295609724"
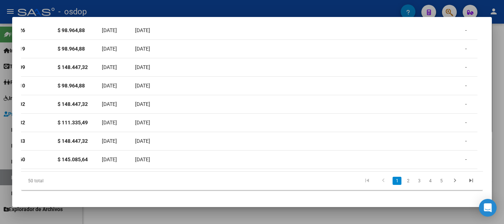
scroll to position [0, 77]
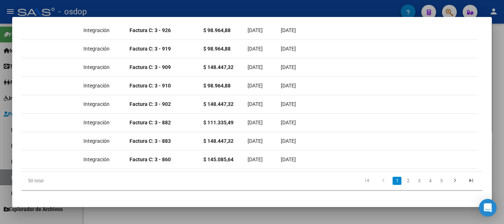
click at [209, 5] on div at bounding box center [252, 112] width 504 height 224
click at [209, 5] on div "- osdop" at bounding box center [209, 12] width 383 height 16
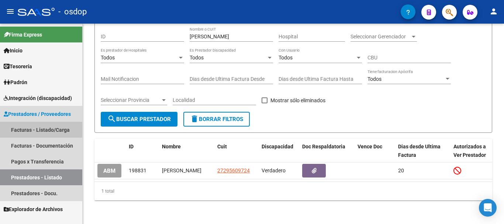
click at [37, 128] on link "Facturas - Listado/Carga" at bounding box center [41, 130] width 82 height 16
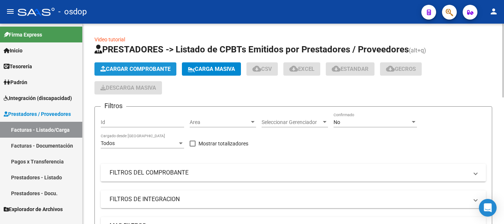
click at [148, 65] on button "Cargar Comprobante" at bounding box center [135, 68] width 82 height 13
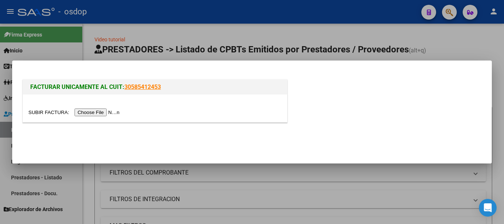
click at [109, 114] on input "file" at bounding box center [74, 112] width 93 height 8
click at [28, 108] on input "file" at bounding box center [74, 112] width 93 height 8
click at [103, 111] on input "file" at bounding box center [74, 112] width 93 height 8
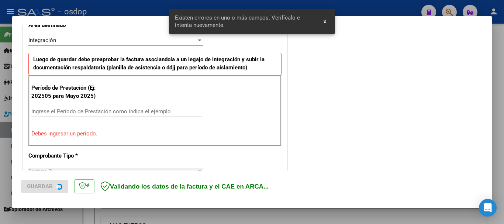
scroll to position [184, 0]
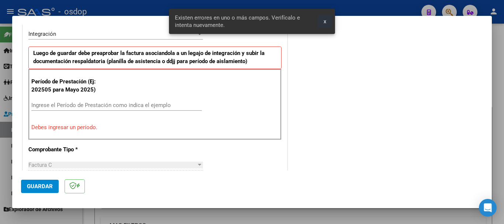
click at [325, 21] on span "x" at bounding box center [324, 21] width 3 height 7
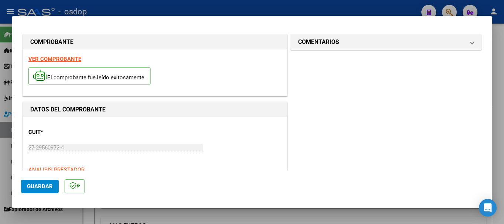
scroll to position [184, 0]
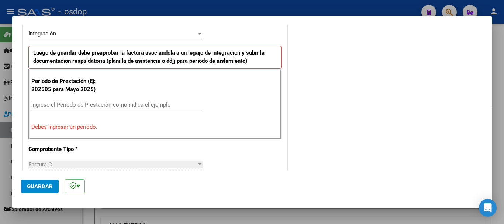
click at [106, 104] on input "Ingrese el Período de Prestación como indica el ejemplo" at bounding box center [116, 104] width 170 height 7
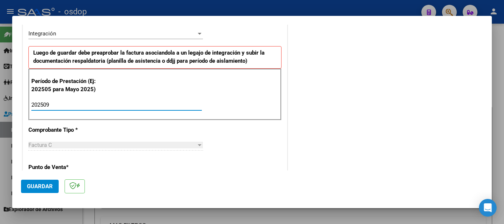
type input "202509"
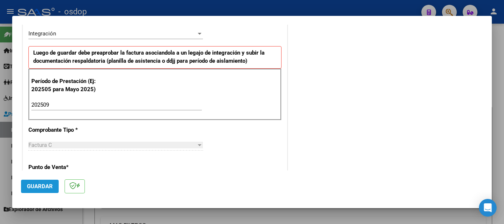
click at [39, 184] on span "Guardar" at bounding box center [40, 186] width 26 height 7
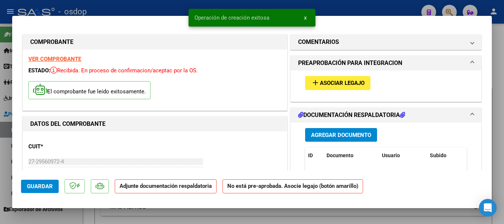
click at [303, 16] on button "x" at bounding box center [305, 17] width 14 height 13
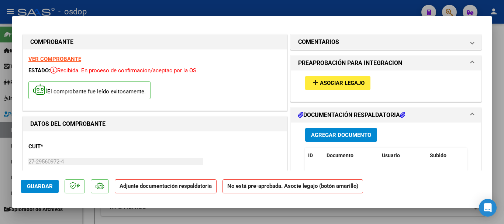
click at [334, 81] on span "Asociar Legajo" at bounding box center [342, 83] width 45 height 7
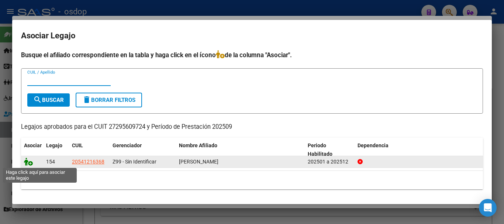
click at [30, 163] on icon at bounding box center [28, 161] width 9 height 8
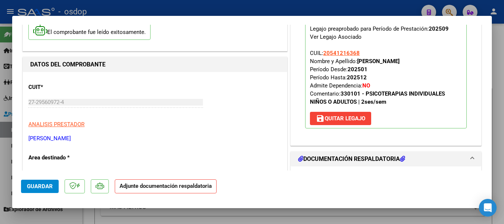
scroll to position [184, 0]
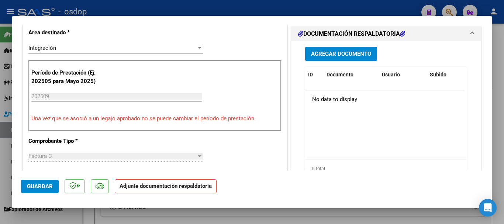
click at [346, 54] on span "Agregar Documento" at bounding box center [341, 54] width 60 height 7
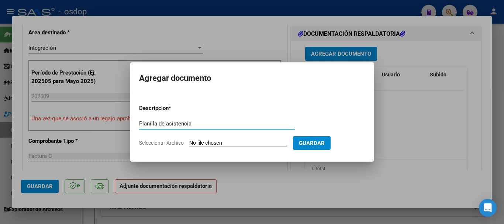
type input "Planilla de asistencia"
click at [219, 144] on input "Seleccionar Archivo" at bounding box center [238, 143] width 98 height 7
type input "C:\fakepath\ALVAREZ 1030 - FLORES - SEP - ASIS.pdf"
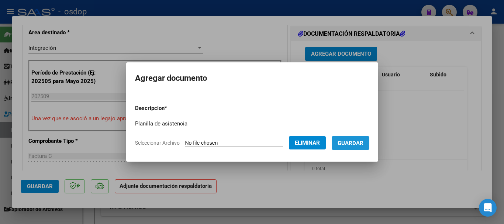
click at [360, 144] on span "Guardar" at bounding box center [350, 143] width 26 height 7
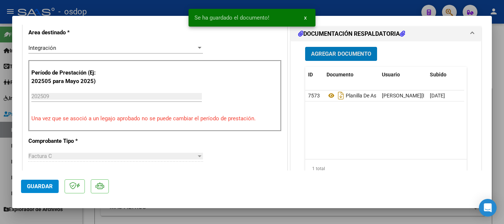
click at [304, 17] on span "x" at bounding box center [305, 17] width 3 height 7
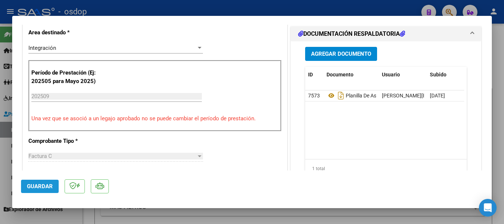
click at [47, 186] on span "Guardar" at bounding box center [40, 186] width 26 height 7
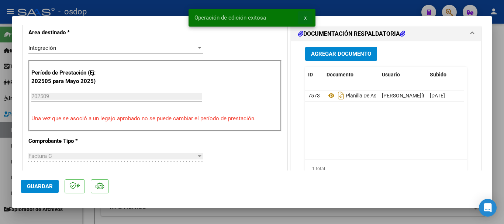
click at [306, 17] on span "x" at bounding box center [305, 17] width 3 height 7
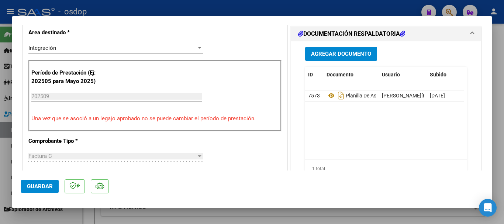
click at [290, 6] on div at bounding box center [252, 112] width 504 height 224
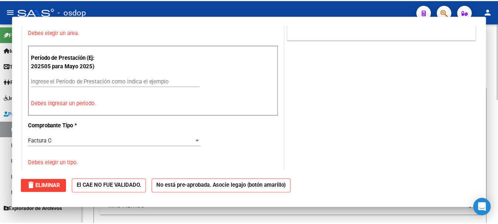
scroll to position [0, 0]
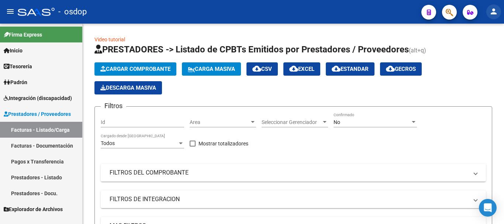
click at [496, 14] on mat-icon "person" at bounding box center [493, 11] width 9 height 9
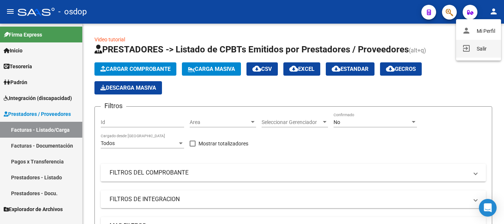
click at [483, 50] on button "exit_to_app Salir" at bounding box center [478, 49] width 45 height 18
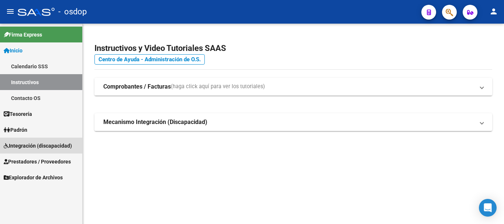
click at [27, 144] on span "Integración (discapacidad)" at bounding box center [38, 146] width 68 height 8
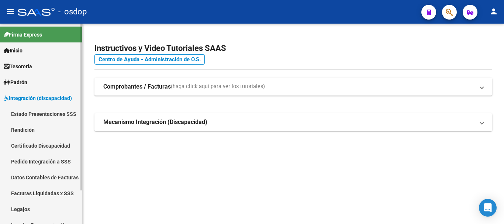
click at [25, 95] on span "Integración (discapacidad)" at bounding box center [38, 98] width 68 height 8
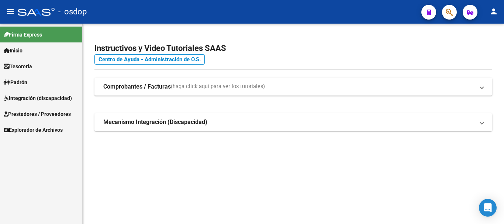
click at [40, 112] on span "Prestadores / Proveedores" at bounding box center [37, 114] width 67 height 8
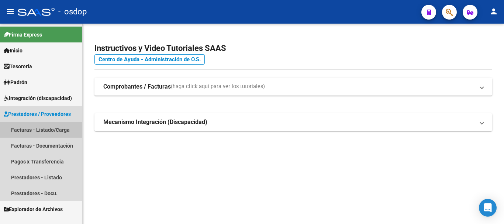
click at [48, 129] on link "Facturas - Listado/Carga" at bounding box center [41, 130] width 82 height 16
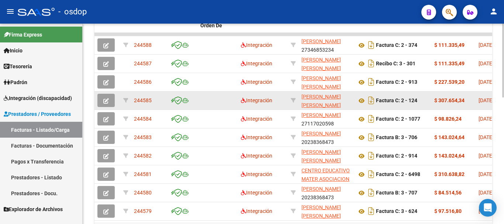
scroll to position [332, 0]
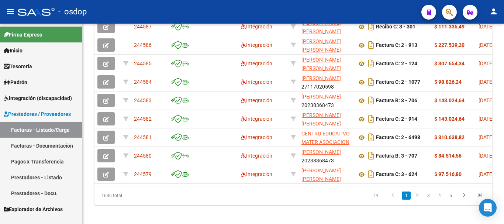
click at [46, 194] on link "Prestadores - Docu." at bounding box center [41, 193] width 82 height 16
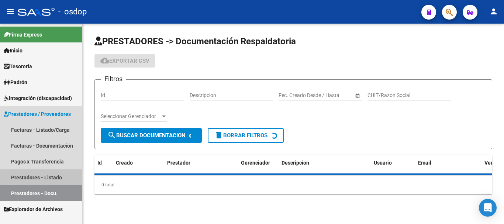
click at [48, 179] on link "Prestadores - Listado" at bounding box center [41, 177] width 82 height 16
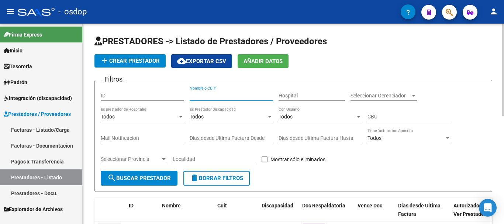
click at [222, 93] on input "Nombre o CUIT" at bounding box center [230, 96] width 83 height 6
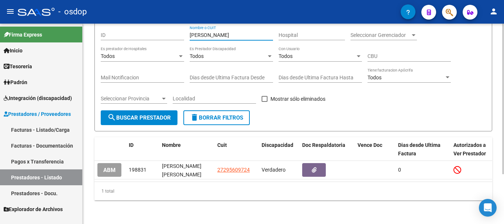
scroll to position [66, 0]
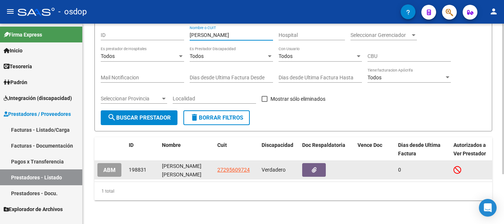
type input "alvarez danie"
click at [221, 167] on app-link-go-to "27295609724" at bounding box center [233, 170] width 32 height 8
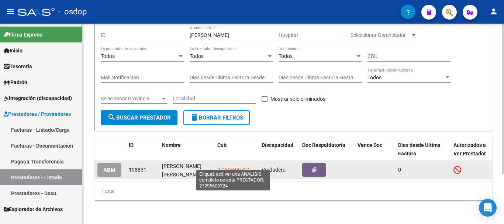
click at [226, 167] on span "27295609724" at bounding box center [233, 170] width 32 height 6
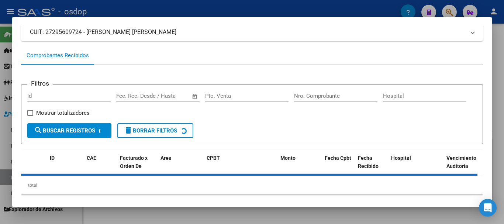
scroll to position [65, 0]
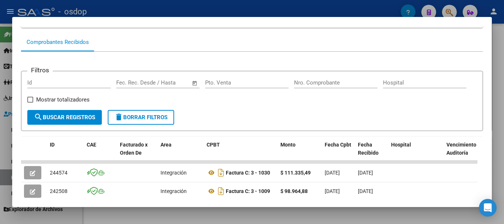
click at [244, 13] on div at bounding box center [252, 112] width 504 height 224
click at [244, 13] on div "- osdop" at bounding box center [209, 12] width 383 height 16
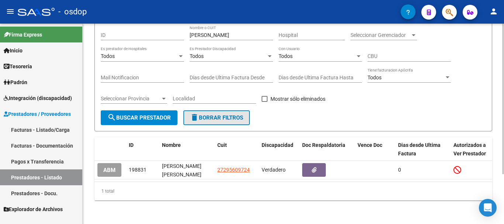
click at [214, 114] on span "delete Borrar Filtros" at bounding box center [216, 117] width 53 height 7
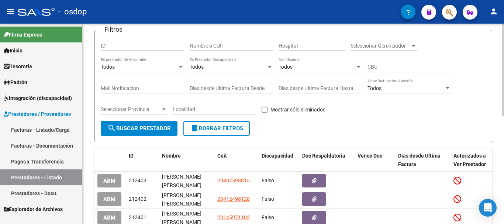
scroll to position [66, 0]
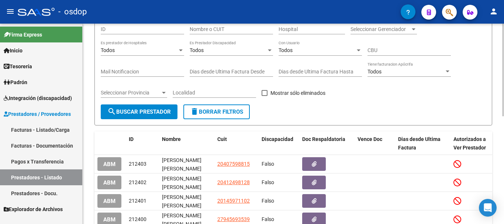
click at [232, 44] on div "Todos Es Prestador Discapacidad" at bounding box center [230, 48] width 83 height 15
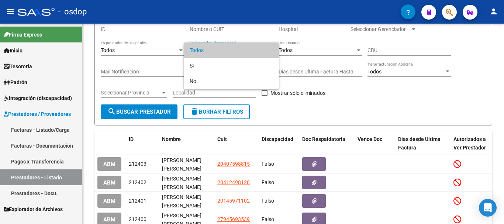
click at [237, 32] on div at bounding box center [252, 112] width 504 height 224
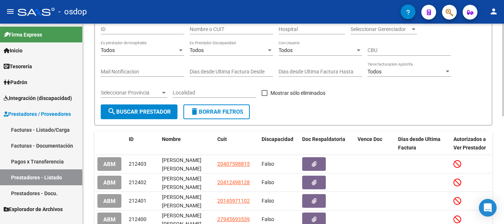
click at [239, 28] on input "Nombre o CUIT" at bounding box center [230, 29] width 83 height 6
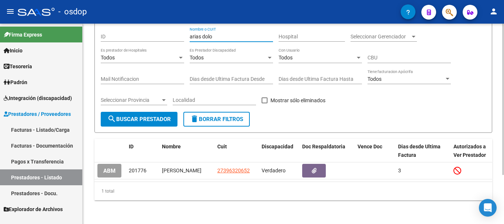
scroll to position [65, 0]
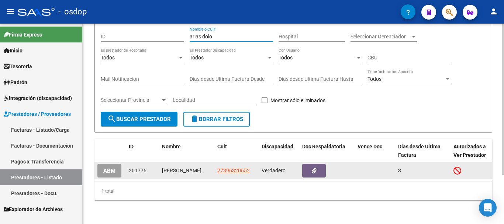
type input "arias dolo"
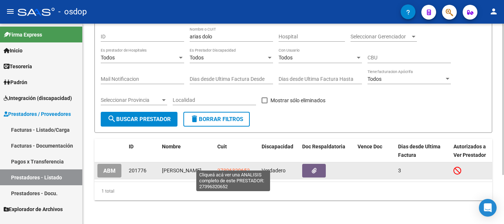
click at [231, 167] on span "27396320652" at bounding box center [233, 170] width 32 height 6
type textarea "27396320652"
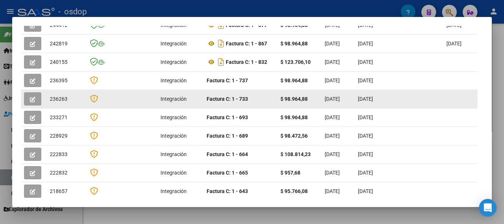
scroll to position [175, 0]
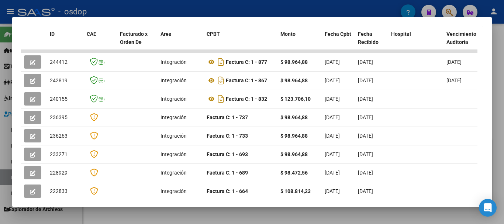
click at [253, 13] on div at bounding box center [252, 112] width 504 height 224
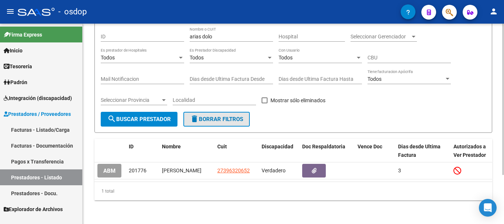
click at [223, 116] on span "delete Borrar Filtros" at bounding box center [216, 119] width 53 height 7
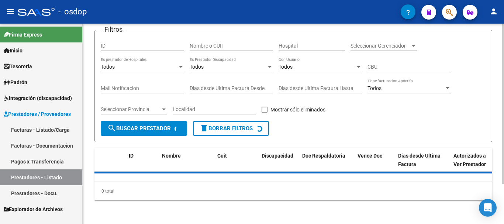
click at [236, 43] on input "Nombre o CUIT" at bounding box center [230, 46] width 83 height 6
type input "bedini l"
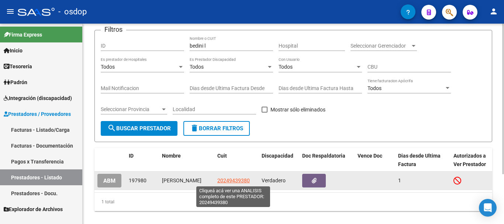
click at [233, 180] on span "20249439380" at bounding box center [233, 180] width 32 height 6
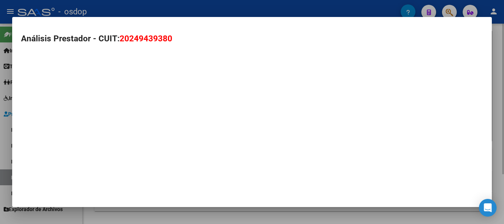
type textarea "20249439380"
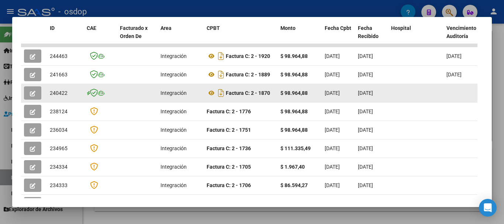
scroll to position [144, 0]
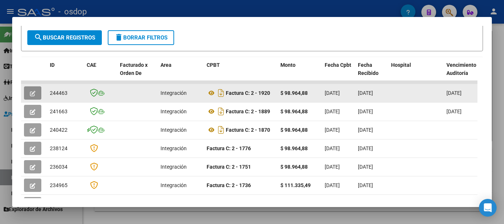
click at [28, 94] on button "button" at bounding box center [32, 92] width 17 height 13
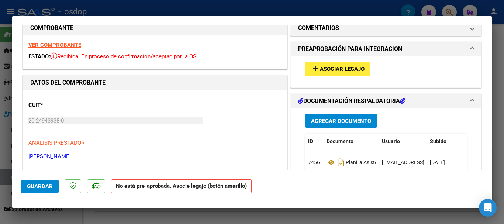
scroll to position [0, 0]
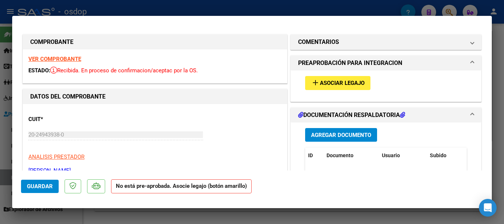
click at [344, 85] on span "Asociar Legajo" at bounding box center [342, 83] width 45 height 7
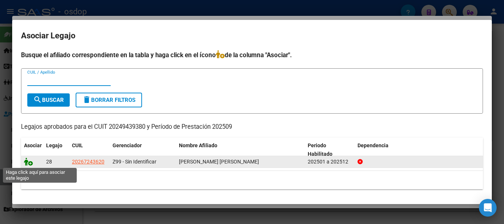
click at [28, 160] on icon at bounding box center [28, 161] width 9 height 8
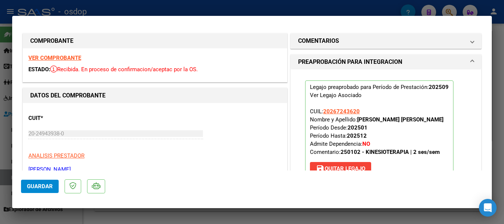
scroll to position [258, 0]
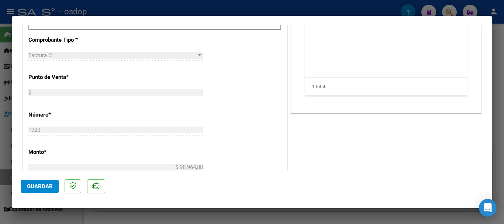
click at [36, 187] on span "Guardar" at bounding box center [40, 186] width 26 height 7
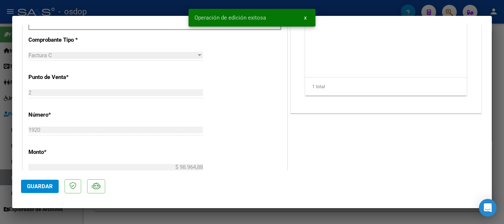
click at [304, 20] on span "x" at bounding box center [305, 17] width 3 height 7
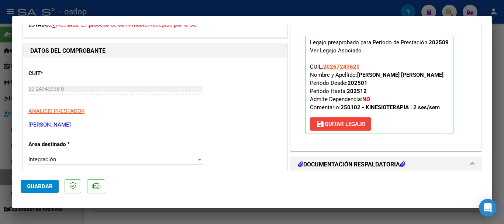
scroll to position [0, 0]
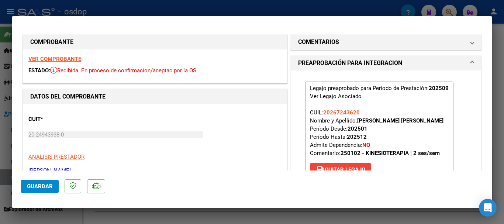
click at [235, 6] on div at bounding box center [252, 112] width 504 height 224
type input "$ 0,00"
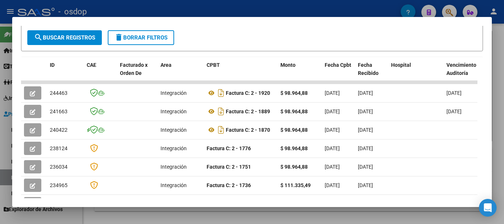
click at [235, 6] on div at bounding box center [252, 112] width 504 height 224
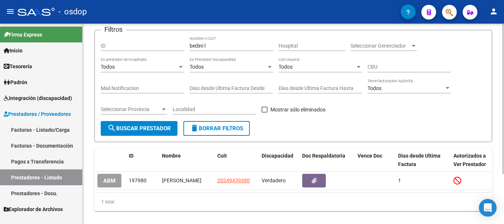
click at [229, 127] on span "delete Borrar Filtros" at bounding box center [216, 128] width 53 height 7
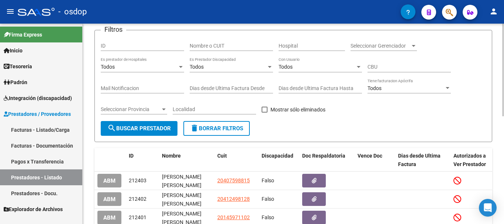
click at [224, 46] on input "Nombre o CUIT" at bounding box center [230, 46] width 83 height 6
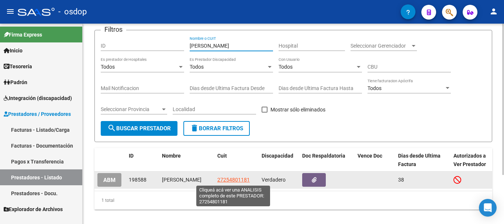
type input "benassi j"
click at [231, 178] on span "27254801181" at bounding box center [233, 180] width 32 height 6
type textarea "27254801181"
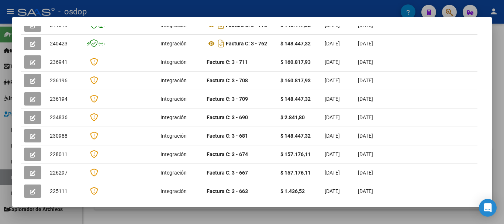
click at [208, 7] on div at bounding box center [252, 112] width 504 height 224
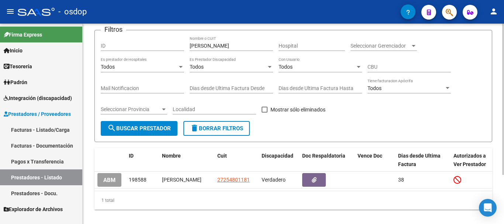
click at [221, 126] on span "delete Borrar Filtros" at bounding box center [216, 128] width 53 height 7
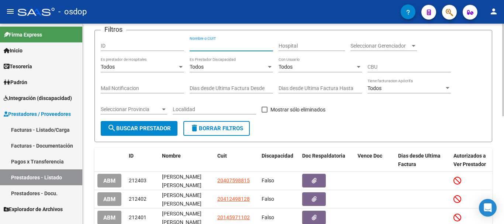
click at [232, 45] on input "Nombre o CUIT" at bounding box center [230, 46] width 83 height 6
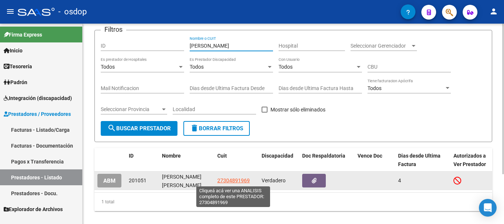
type input "benassi maria"
click at [234, 180] on span "27304891969" at bounding box center [233, 180] width 32 height 6
type textarea "27304891969"
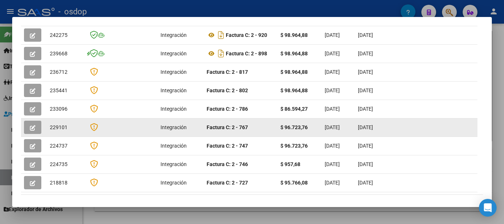
scroll to position [135, 0]
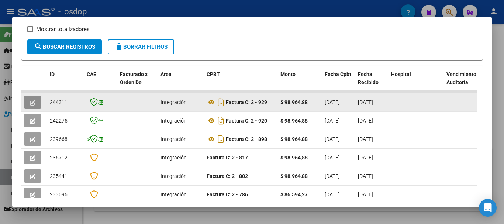
click at [34, 101] on button "button" at bounding box center [32, 101] width 17 height 13
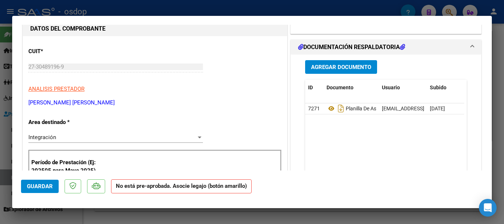
scroll to position [74, 0]
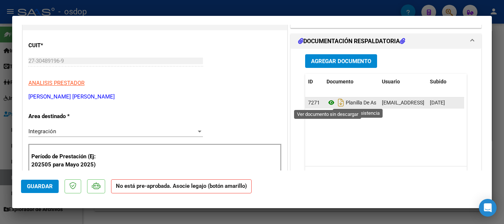
click at [327, 103] on icon at bounding box center [331, 102] width 10 height 9
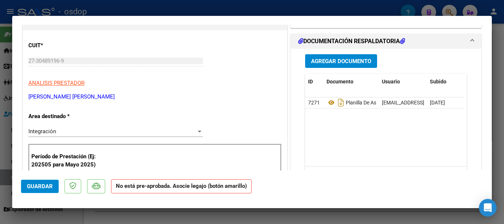
scroll to position [0, 0]
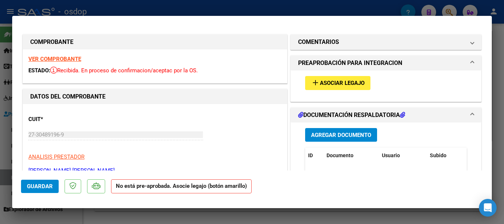
click at [350, 84] on span "Asociar Legajo" at bounding box center [342, 83] width 45 height 7
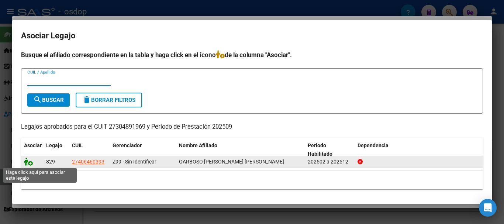
click at [28, 163] on icon at bounding box center [28, 161] width 9 height 8
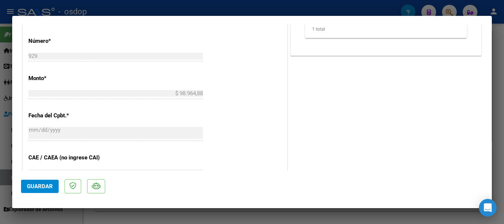
scroll to position [295, 0]
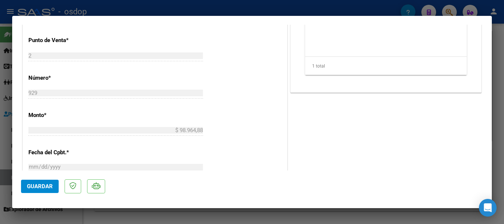
click at [220, 4] on div at bounding box center [252, 112] width 504 height 224
type input "$ 0,00"
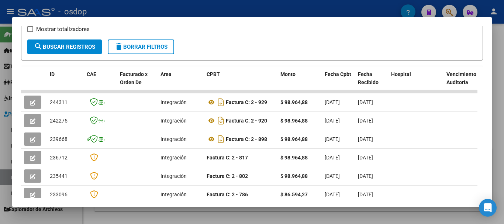
click at [221, 6] on div at bounding box center [252, 112] width 504 height 224
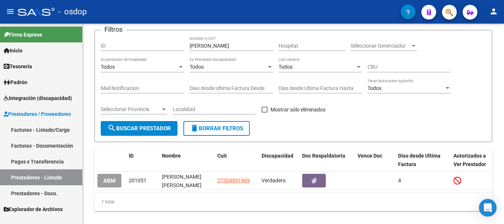
click at [265, 16] on div "- osdop" at bounding box center [209, 12] width 383 height 16
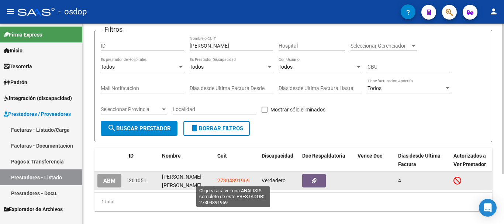
click at [237, 181] on span "27304891969" at bounding box center [233, 180] width 32 height 6
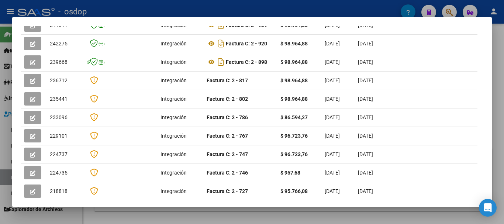
click at [188, 6] on div at bounding box center [252, 112] width 504 height 224
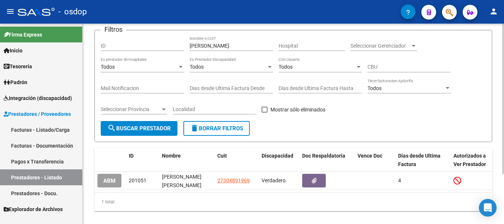
click at [210, 129] on span "delete Borrar Filtros" at bounding box center [216, 128] width 53 height 7
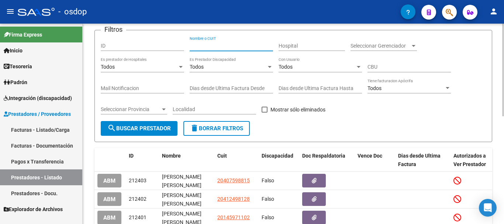
click at [233, 44] on input "Nombre o CUIT" at bounding box center [230, 46] width 83 height 6
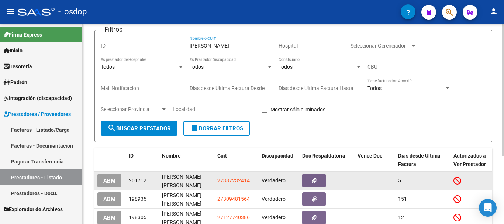
scroll to position [87, 0]
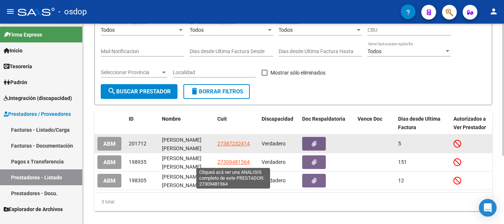
type input "benitez maria"
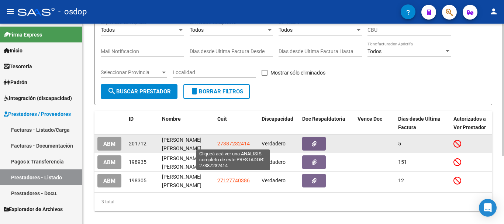
click at [233, 142] on span "27387232414" at bounding box center [233, 143] width 32 height 6
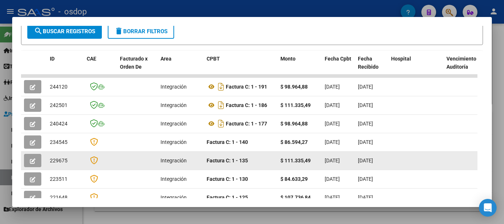
scroll to position [144, 0]
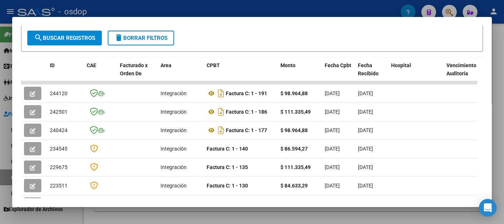
click at [203, 6] on div at bounding box center [252, 112] width 504 height 224
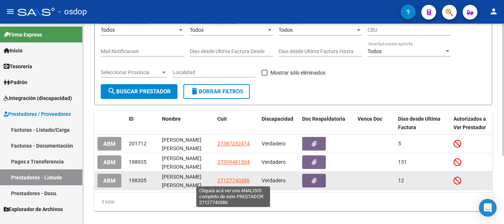
click at [232, 179] on span "27127740386" at bounding box center [233, 180] width 32 height 6
type textarea "27127740386"
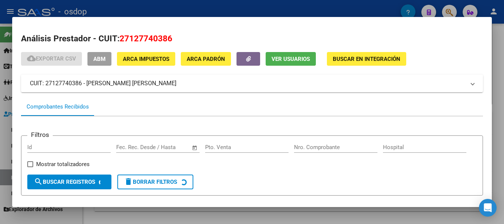
click at [245, 173] on div "Filtros Id Fecha inicio – Fecha fin Fec. Rec. Desde / Hasta Pto. Venta Nro. Com…" at bounding box center [251, 158] width 449 height 33
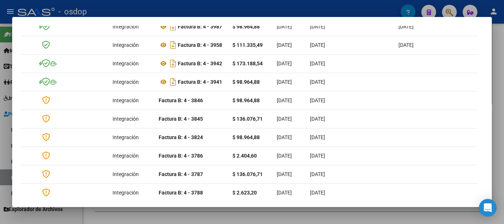
scroll to position [0, 0]
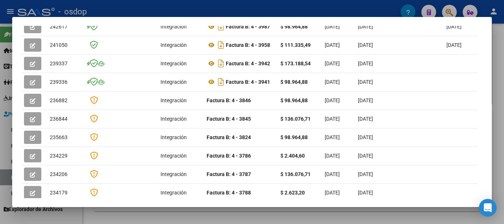
click at [214, 13] on div at bounding box center [252, 112] width 504 height 224
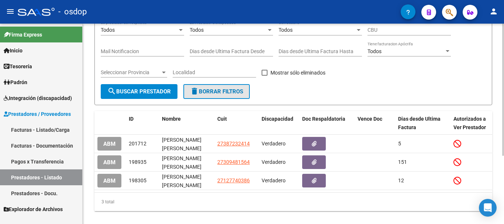
click at [220, 95] on button "delete Borrar Filtros" at bounding box center [216, 91] width 66 height 15
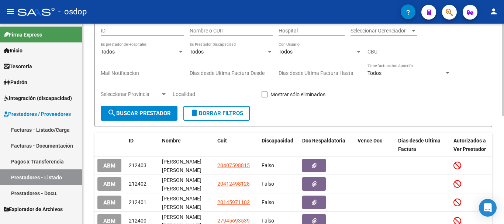
scroll to position [13, 0]
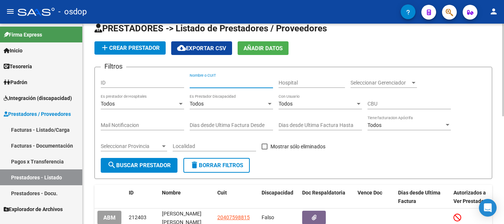
click at [229, 81] on input "Nombre o CUIT" at bounding box center [230, 83] width 83 height 6
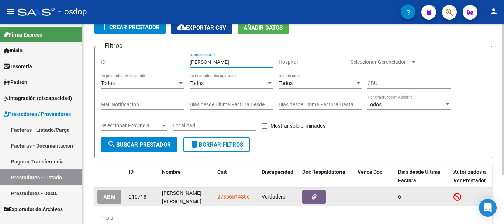
scroll to position [50, 0]
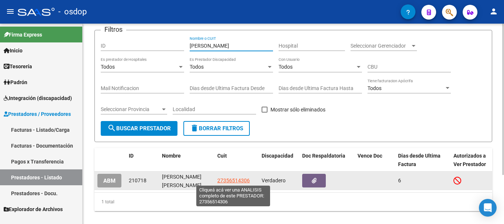
type input "blas mar"
click at [230, 177] on span "27356514306" at bounding box center [233, 180] width 32 height 6
type textarea "27356514306"
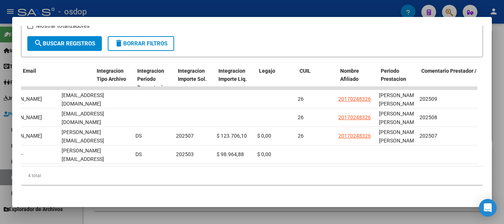
scroll to position [0, 934]
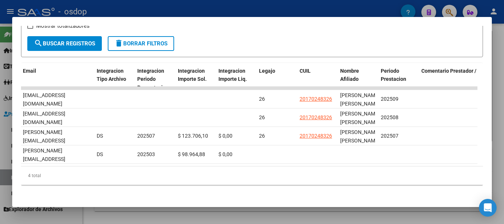
drag, startPoint x: 313, startPoint y: 176, endPoint x: 147, endPoint y: 184, distance: 166.0
click at [232, 184] on div "ID CAE Facturado x Orden De Area CPBT Monto Fecha Cpbt Fecha Recibido Hospital …" at bounding box center [251, 124] width 461 height 122
drag, startPoint x: 147, startPoint y: 184, endPoint x: 128, endPoint y: 184, distance: 19.2
click at [128, 184] on div "4 total" at bounding box center [251, 175] width 461 height 18
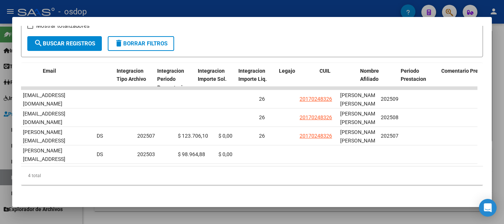
scroll to position [0, 914]
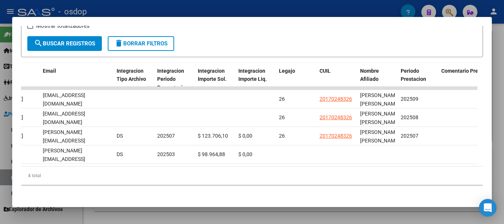
drag, startPoint x: 338, startPoint y: 173, endPoint x: 29, endPoint y: 168, distance: 309.3
click at [29, 168] on div "ID CAE Facturado x Orden De Area CPBT Monto Fecha Cpbt Fecha Recibido Hospital …" at bounding box center [251, 124] width 461 height 122
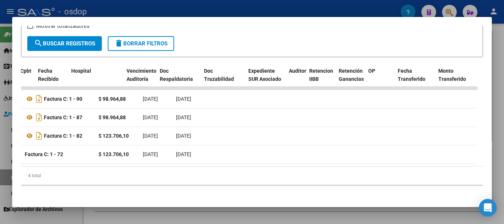
scroll to position [0, 90]
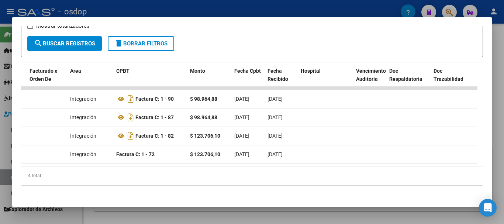
click at [189, 7] on div at bounding box center [252, 112] width 504 height 224
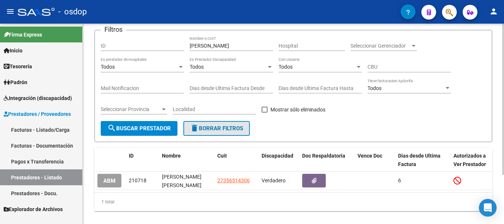
drag, startPoint x: 222, startPoint y: 130, endPoint x: 234, endPoint y: 100, distance: 32.7
click at [221, 130] on span "delete Borrar Filtros" at bounding box center [216, 128] width 53 height 7
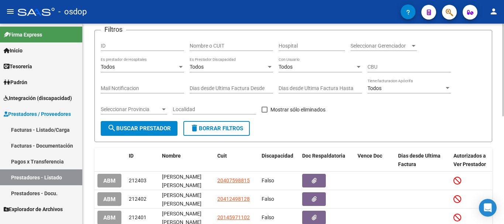
scroll to position [13, 0]
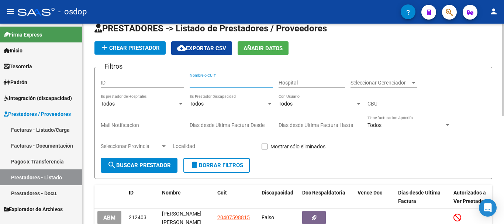
click at [223, 80] on input "Nombre o CUIT" at bounding box center [230, 83] width 83 height 6
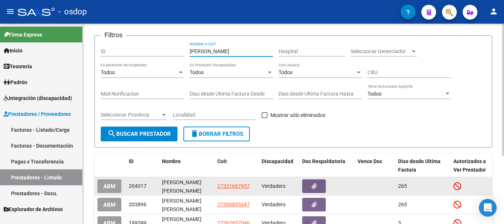
scroll to position [87, 0]
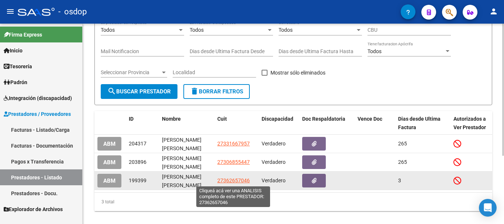
type input "bock"
click at [237, 178] on span "27362657046" at bounding box center [233, 180] width 32 height 6
type textarea "27362657046"
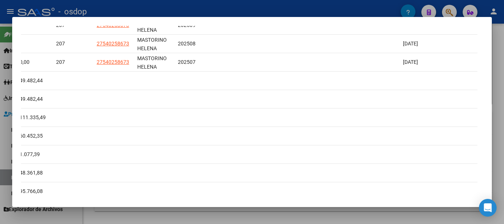
scroll to position [0, 0]
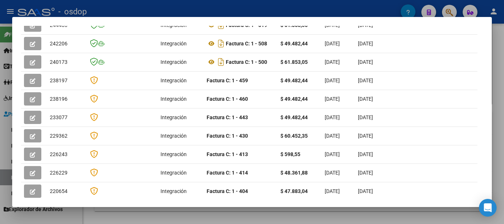
click at [213, 4] on div at bounding box center [252, 112] width 504 height 224
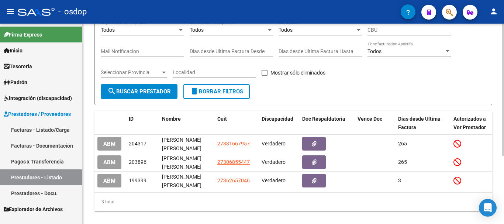
click at [207, 95] on button "delete Borrar Filtros" at bounding box center [216, 91] width 66 height 15
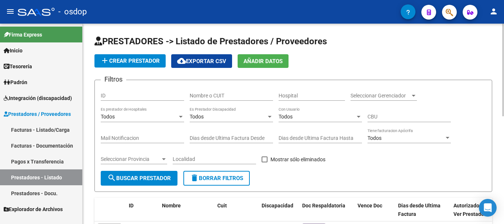
click at [220, 93] on input "Nombre o CUIT" at bounding box center [230, 96] width 83 height 6
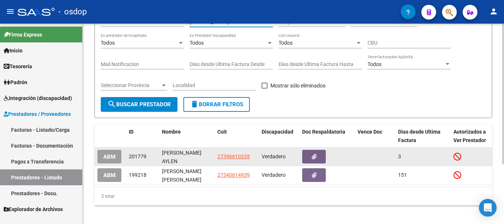
type input "bonini"
click at [231, 160] on app-link-go-to "27396610235" at bounding box center [233, 156] width 32 height 8
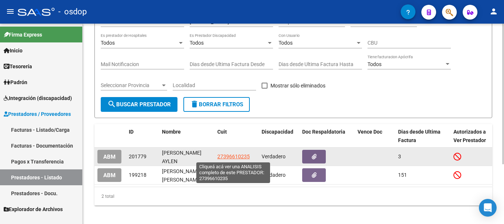
click at [231, 156] on span "27396610235" at bounding box center [233, 156] width 32 height 6
type textarea "27396610235"
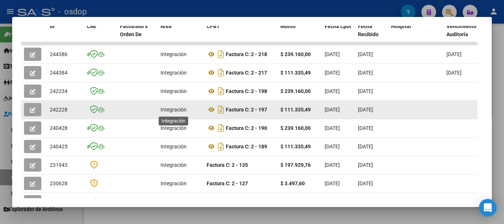
scroll to position [175, 0]
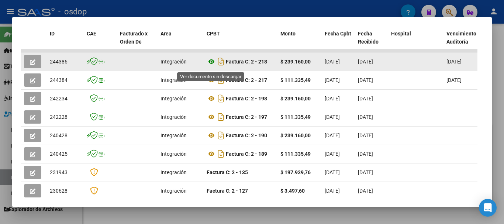
click at [211, 66] on icon at bounding box center [211, 61] width 10 height 9
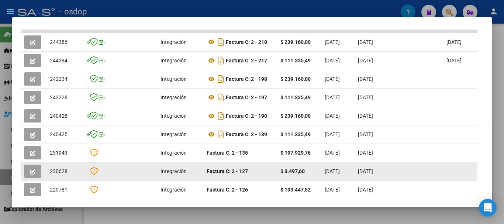
scroll to position [212, 0]
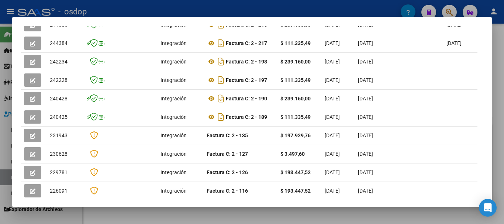
click at [269, 11] on div at bounding box center [252, 112] width 504 height 224
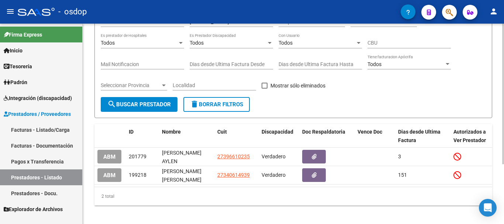
click at [230, 105] on span "delete Borrar Filtros" at bounding box center [216, 104] width 53 height 7
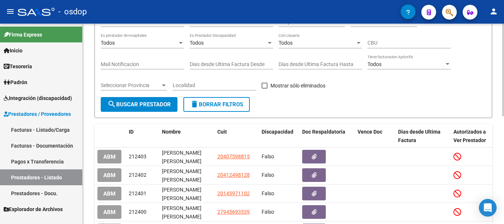
scroll to position [37, 0]
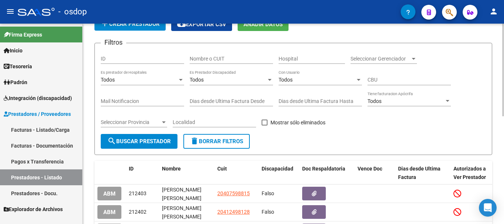
click at [227, 60] on input "Nombre o CUIT" at bounding box center [230, 59] width 83 height 6
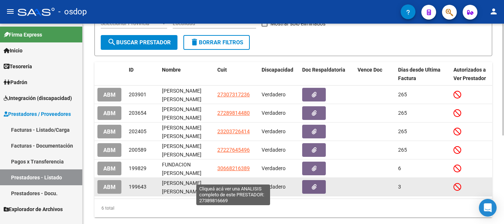
scroll to position [147, 0]
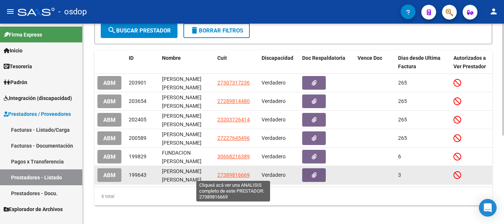
type input "bonino"
click at [237, 175] on span "27389816669" at bounding box center [233, 175] width 32 height 6
type textarea "27389816669"
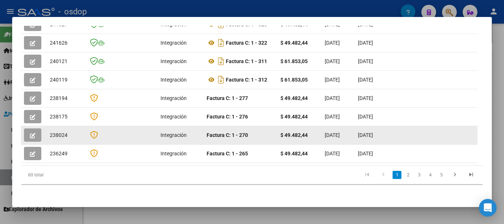
scroll to position [177, 0]
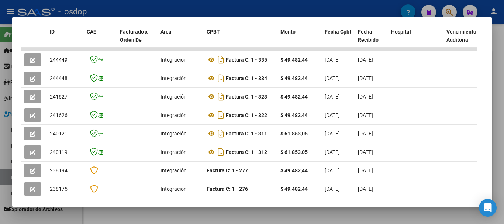
click at [279, 4] on div at bounding box center [252, 112] width 504 height 224
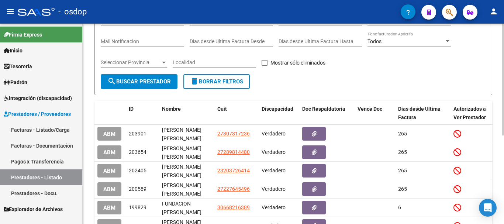
scroll to position [37, 0]
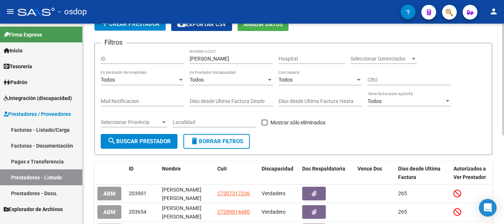
click at [230, 136] on button "delete Borrar Filtros" at bounding box center [216, 141] width 66 height 15
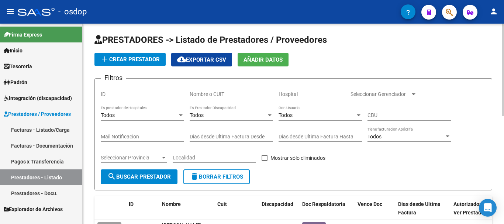
scroll to position [0, 0]
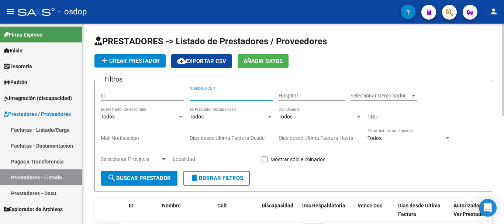
click at [230, 93] on input "Nombre o CUIT" at bounding box center [230, 96] width 83 height 6
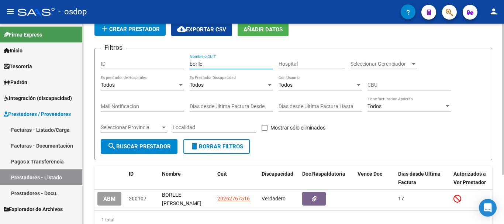
scroll to position [65, 0]
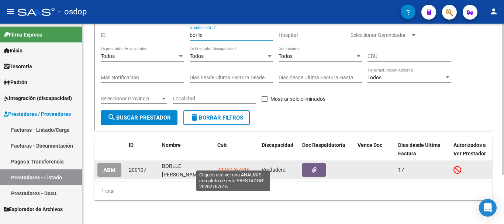
type input "borlle"
click at [234, 167] on span "20262767516" at bounding box center [233, 170] width 32 height 6
type textarea "20262767516"
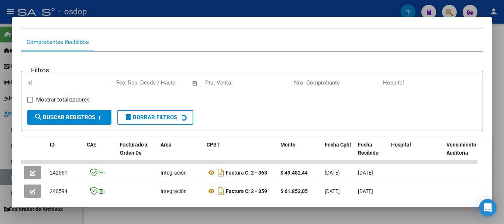
scroll to position [138, 0]
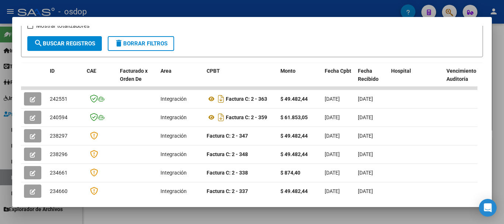
click at [225, 12] on div at bounding box center [252, 112] width 504 height 224
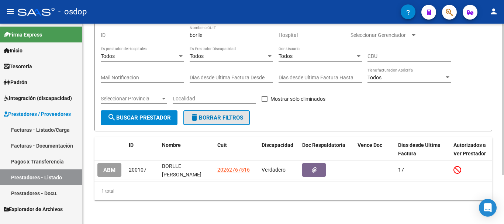
click at [222, 114] on span "delete Borrar Filtros" at bounding box center [216, 117] width 53 height 7
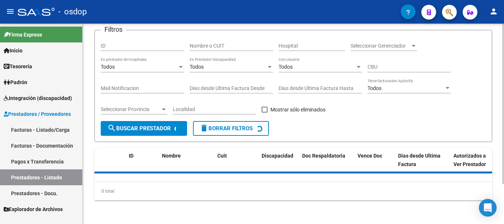
scroll to position [13, 0]
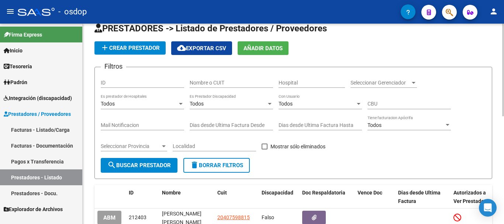
click at [219, 85] on input "Nombre o CUIT" at bounding box center [230, 83] width 83 height 6
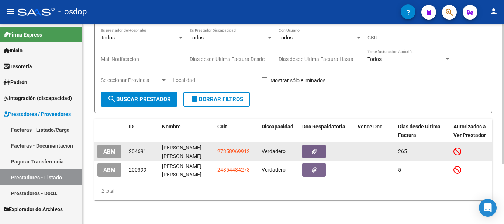
scroll to position [85, 0]
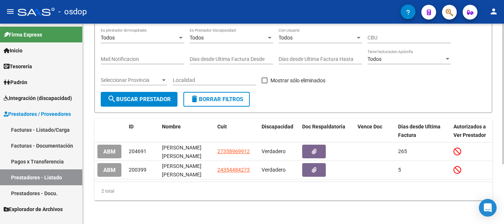
type input "canciani"
click at [222, 97] on button "delete Borrar Filtros" at bounding box center [216, 99] width 66 height 15
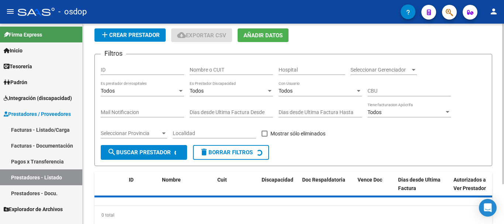
scroll to position [13, 0]
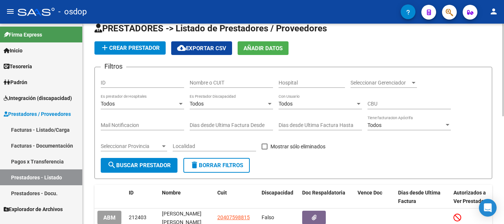
click at [219, 81] on input "Nombre o CUIT" at bounding box center [230, 83] width 83 height 6
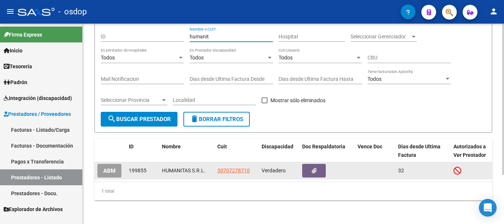
scroll to position [65, 0]
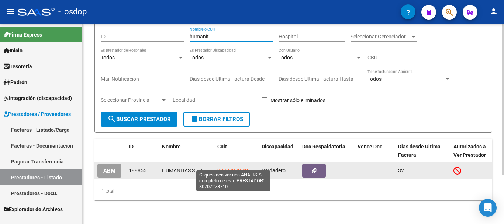
type input "humanit"
click at [235, 162] on datatable-body-cell "30707278710" at bounding box center [236, 170] width 44 height 17
click at [236, 167] on span "30707278710" at bounding box center [233, 170] width 32 height 6
type textarea "30707278710"
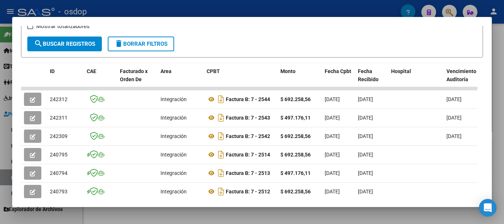
scroll to position [138, 0]
click at [279, 6] on div at bounding box center [252, 112] width 504 height 224
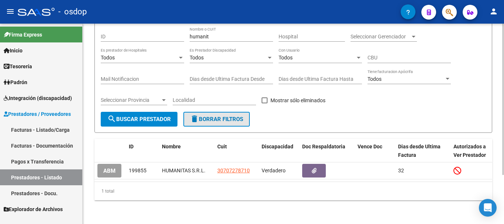
click at [217, 116] on span "delete Borrar Filtros" at bounding box center [216, 119] width 53 height 7
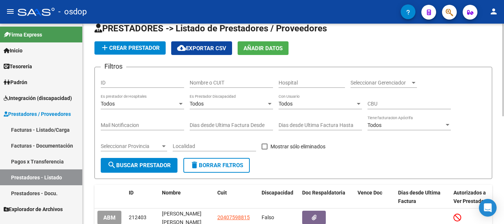
scroll to position [50, 0]
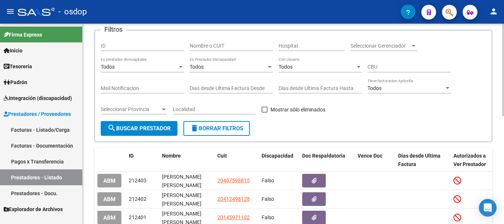
click at [235, 47] on input "Nombre o CUIT" at bounding box center [230, 46] width 83 height 6
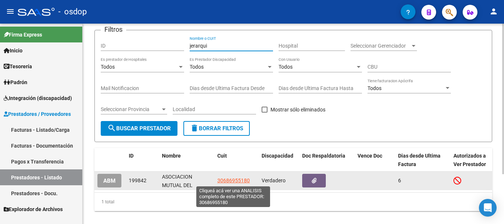
type input "jerarqui"
click at [235, 180] on span "30686955180" at bounding box center [233, 180] width 32 height 6
type textarea "30686955180"
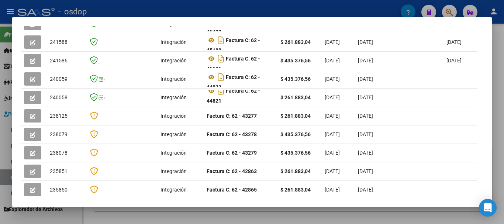
scroll to position [175, 0]
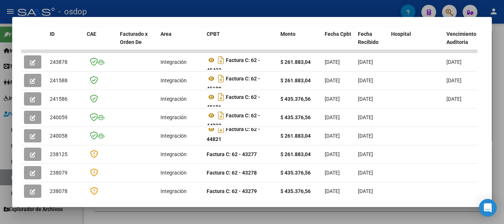
click at [219, 15] on div at bounding box center [252, 112] width 504 height 224
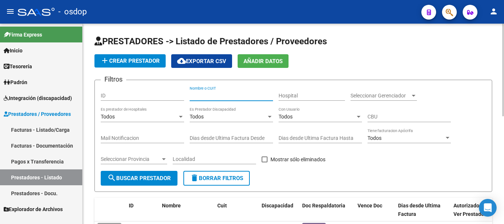
click at [222, 95] on input "Nombre o CUIT" at bounding box center [230, 96] width 83 height 6
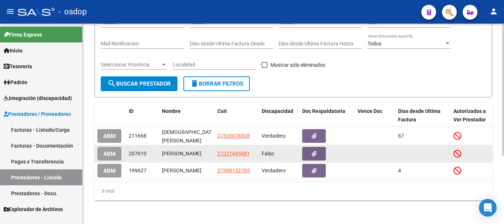
scroll to position [103, 0]
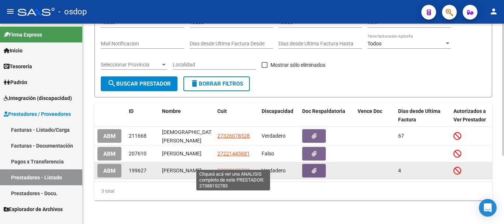
type input "engler"
click at [241, 167] on span "27388152783" at bounding box center [233, 170] width 32 height 6
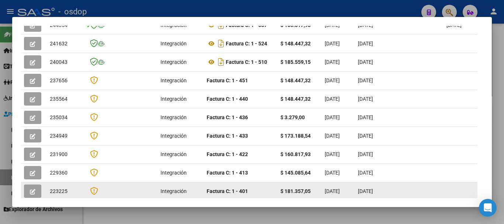
scroll to position [0, 203]
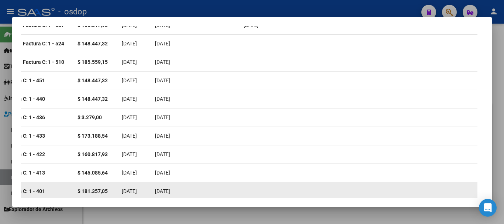
drag, startPoint x: 276, startPoint y: 185, endPoint x: 355, endPoint y: 181, distance: 79.4
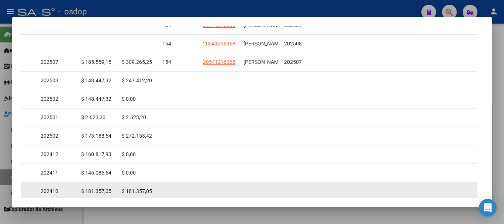
scroll to position [0, 1026]
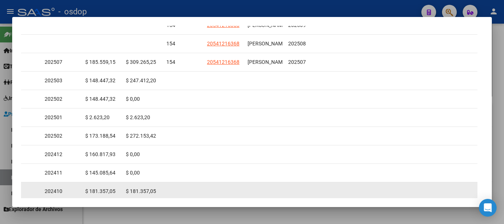
drag, startPoint x: 322, startPoint y: 189, endPoint x: 23, endPoint y: 172, distance: 299.8
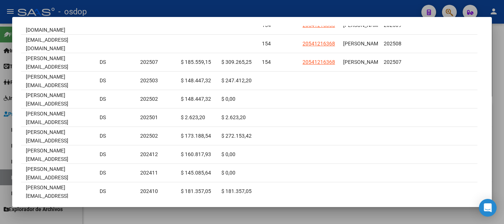
scroll to position [0, 644]
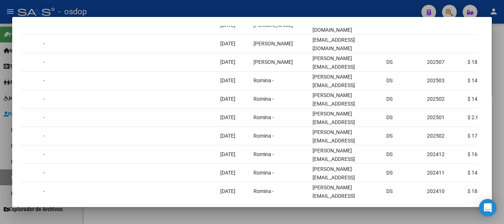
drag, startPoint x: 245, startPoint y: 207, endPoint x: 233, endPoint y: 209, distance: 12.6
click at [233, 209] on div "Análisis Prestador - CUIT: 27388152783 cloud_download Exportar CSV ABM ARCA Imp…" at bounding box center [252, 112] width 504 height 224
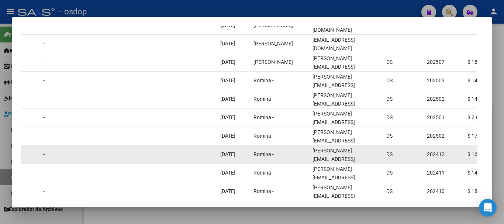
click at [184, 150] on div at bounding box center [184, 154] width 60 height 8
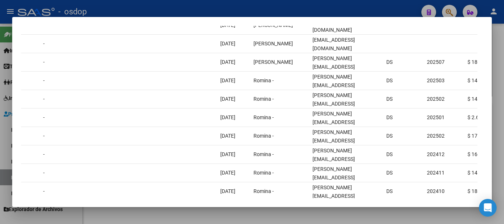
scroll to position [0, 0]
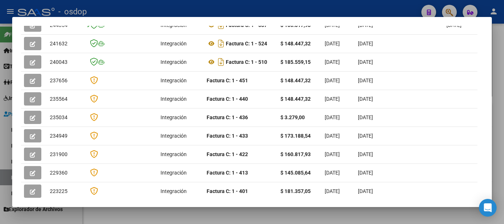
click at [211, 8] on div at bounding box center [252, 112] width 504 height 224
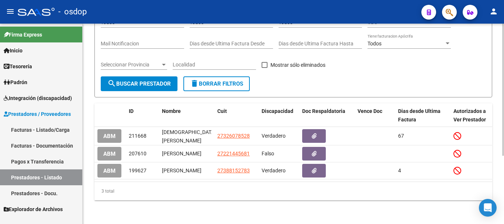
click at [229, 80] on span "delete Borrar Filtros" at bounding box center [216, 83] width 53 height 7
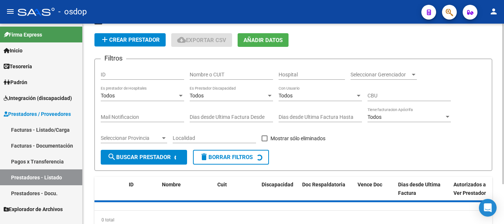
scroll to position [13, 0]
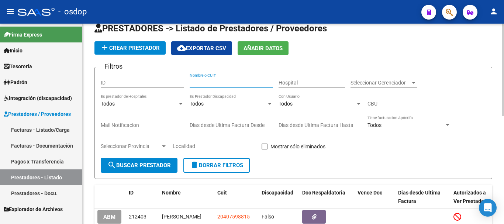
click at [227, 81] on input "Nombre o CUIT" at bounding box center [230, 83] width 83 height 6
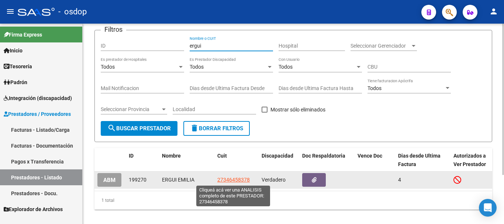
type input "ergui"
click at [233, 179] on span "27346458378" at bounding box center [233, 180] width 32 height 6
type textarea "27346458378"
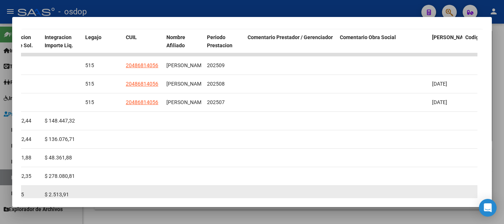
scroll to position [135, 0]
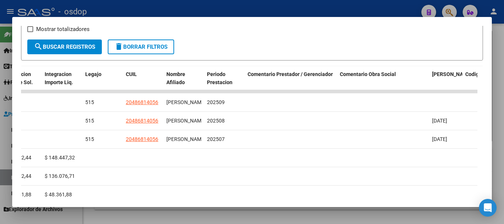
click at [200, 6] on div at bounding box center [252, 112] width 504 height 224
click at [200, 6] on div "- osdop" at bounding box center [216, 12] width 397 height 16
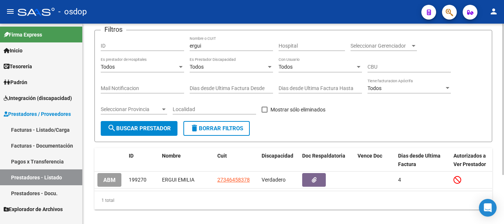
click at [222, 124] on button "delete Borrar Filtros" at bounding box center [216, 128] width 66 height 15
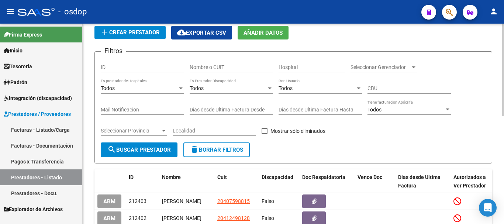
scroll to position [13, 0]
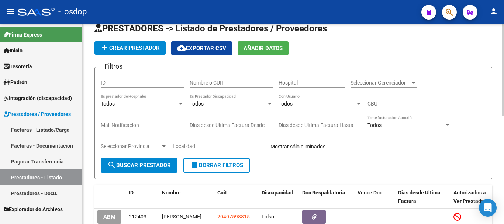
click at [216, 84] on input "Nombre o CUIT" at bounding box center [230, 83] width 83 height 6
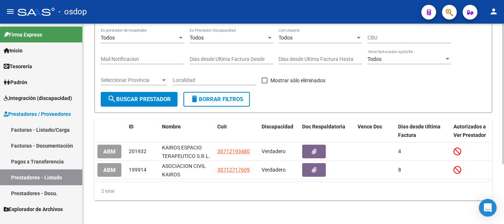
scroll to position [85, 0]
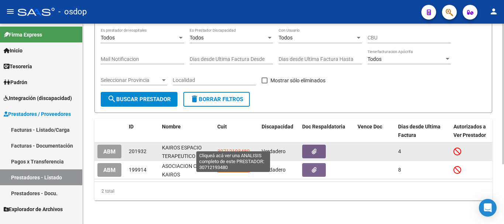
type input "kairos"
click at [236, 148] on span "30712193480" at bounding box center [233, 151] width 32 height 6
type textarea "30712193480"
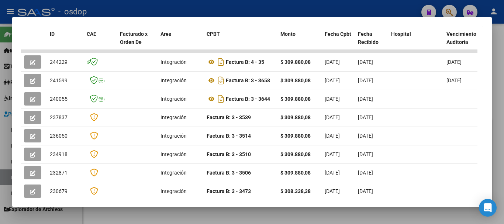
scroll to position [212, 0]
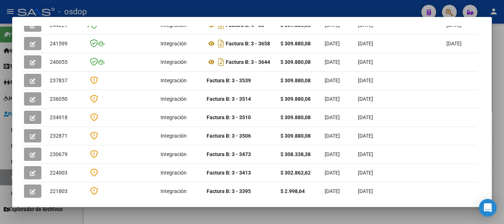
click at [223, 11] on div at bounding box center [252, 112] width 504 height 224
click at [223, 11] on div "- osdop" at bounding box center [216, 12] width 397 height 16
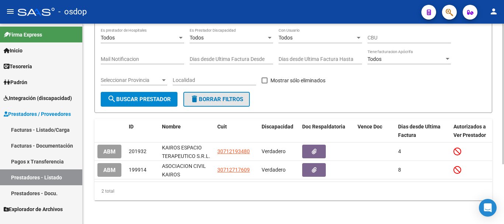
click at [213, 96] on span "delete Borrar Filtros" at bounding box center [216, 99] width 53 height 7
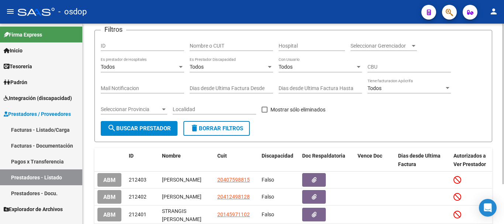
scroll to position [0, 0]
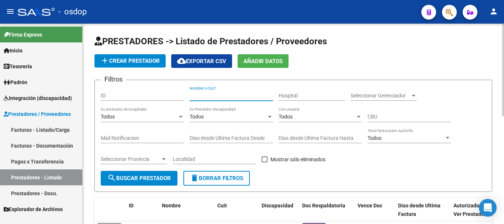
click at [214, 93] on input "Nombre o CUIT" at bounding box center [230, 96] width 83 height 6
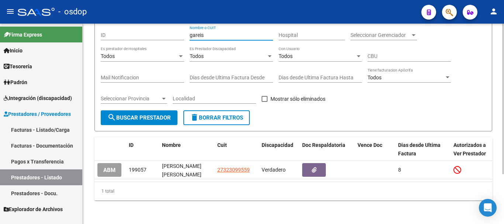
scroll to position [66, 0]
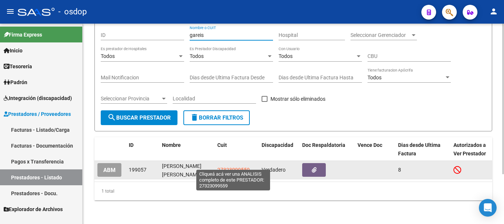
type input "gareis"
click at [233, 167] on span "27323099559" at bounding box center [233, 170] width 32 height 6
type textarea "27323099559"
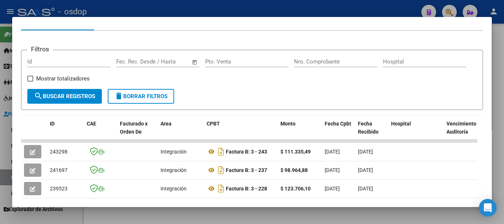
scroll to position [184, 0]
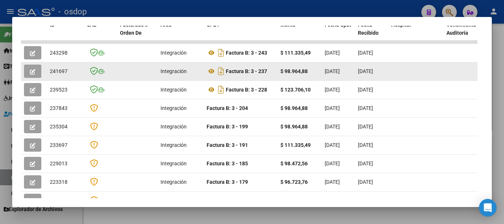
click at [447, 79] on datatable-body-cell at bounding box center [459, 71] width 33 height 18
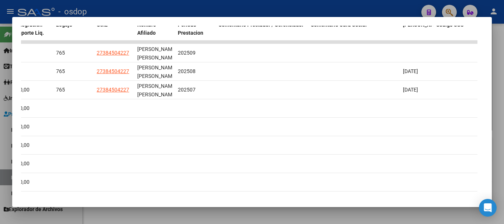
click at [240, 8] on div at bounding box center [252, 112] width 504 height 224
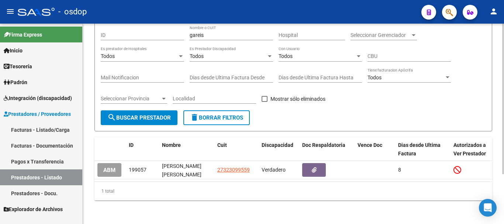
click at [218, 114] on span "delete Borrar Filtros" at bounding box center [216, 117] width 53 height 7
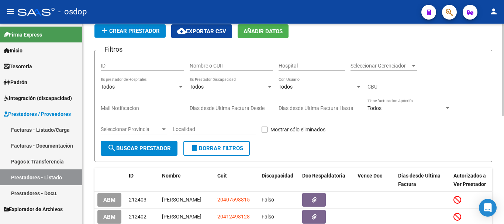
scroll to position [29, 0]
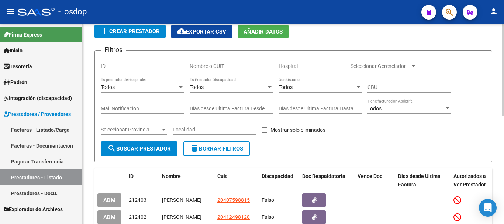
click at [229, 58] on div "Nombre o CUIT" at bounding box center [230, 63] width 83 height 15
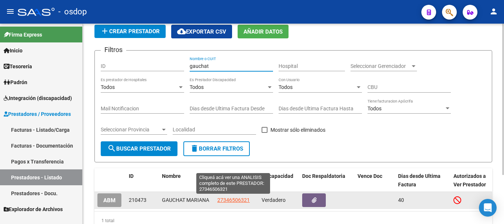
type input "gauchat"
click at [232, 199] on span "27346506321" at bounding box center [233, 200] width 32 height 6
type textarea "27346506321"
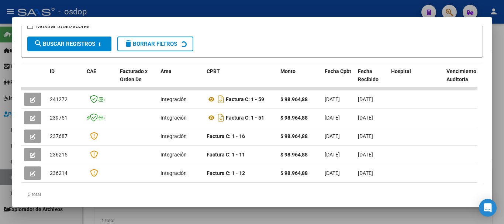
scroll to position [138, 0]
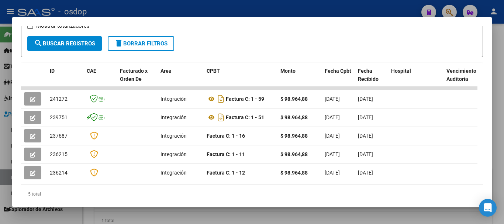
click at [215, 13] on div at bounding box center [252, 112] width 504 height 224
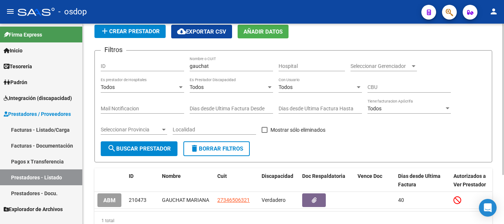
click at [223, 143] on button "delete Borrar Filtros" at bounding box center [216, 148] width 66 height 15
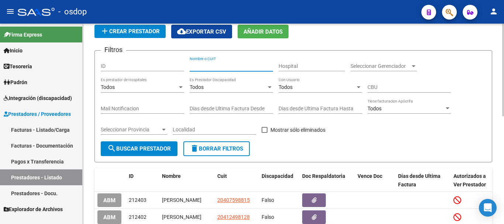
click at [210, 67] on input "Nombre o CUIT" at bounding box center [230, 66] width 83 height 6
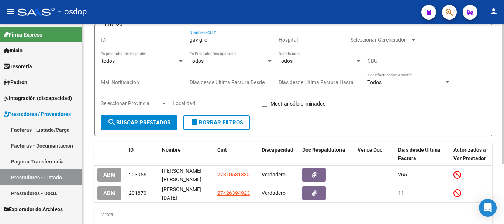
scroll to position [85, 0]
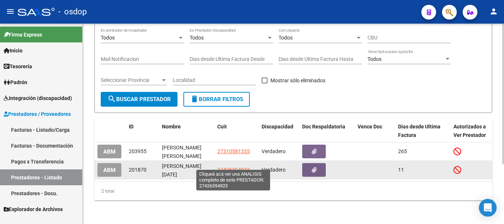
type input "gaviglio"
click at [236, 167] on span "27426394923" at bounding box center [233, 170] width 32 height 6
type textarea "27426394923"
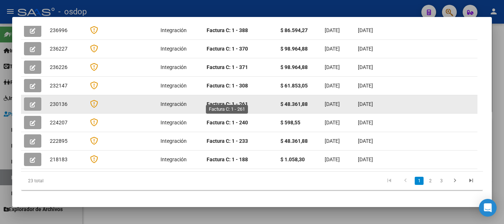
scroll to position [170, 0]
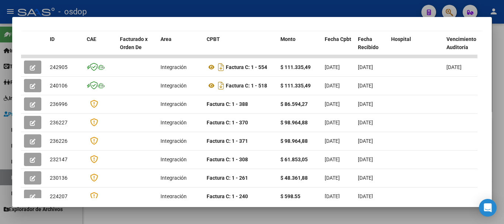
click at [233, 7] on div at bounding box center [252, 112] width 504 height 224
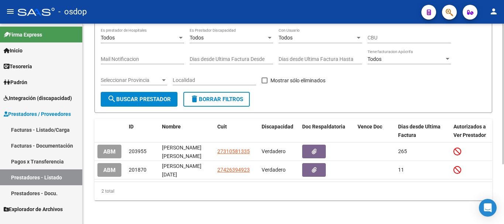
click at [203, 97] on button "delete Borrar Filtros" at bounding box center [216, 99] width 66 height 15
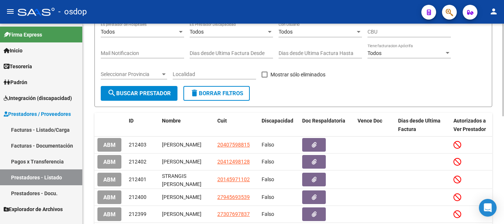
scroll to position [48, 0]
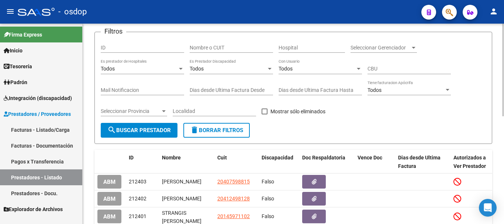
click at [224, 46] on input "Nombre o CUIT" at bounding box center [230, 48] width 83 height 6
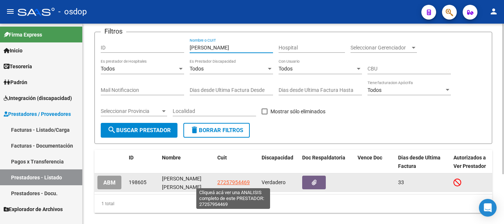
type input "[PERSON_NAME]"
click at [237, 182] on span "27257954469" at bounding box center [233, 182] width 32 height 6
type textarea "27257954469"
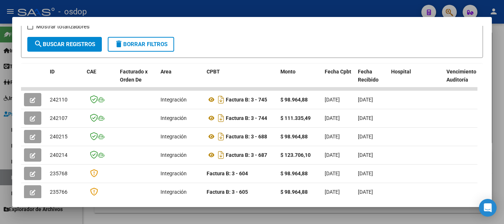
scroll to position [138, 0]
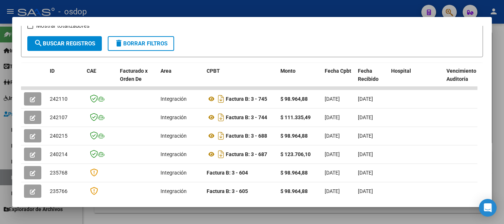
click at [258, 7] on div at bounding box center [252, 112] width 504 height 224
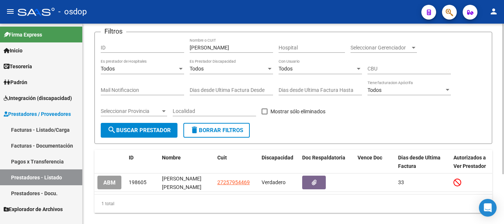
click at [217, 47] on input "[PERSON_NAME]" at bounding box center [230, 48] width 83 height 6
type input "g"
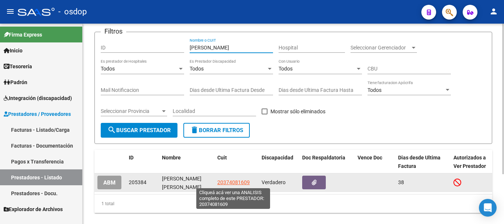
type input "[PERSON_NAME]"
click at [221, 182] on span "20374081609" at bounding box center [233, 182] width 32 height 6
type textarea "20374081609"
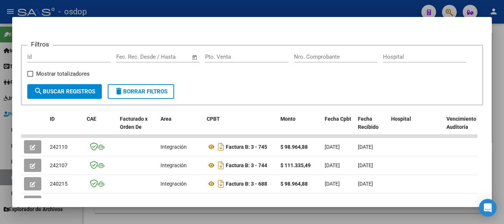
scroll to position [44, 0]
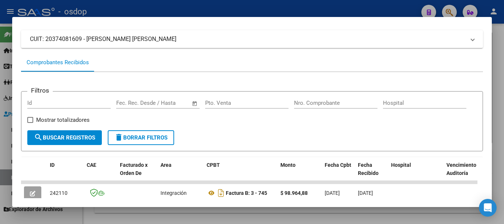
click at [136, 141] on span "delete Borrar Filtros" at bounding box center [140, 137] width 53 height 7
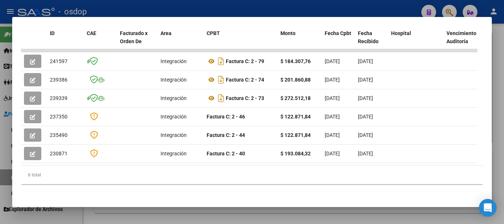
scroll to position [0, 151]
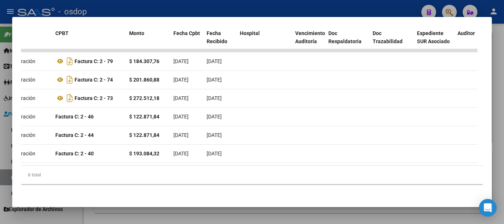
drag, startPoint x: 346, startPoint y: 174, endPoint x: 350, endPoint y: 174, distance: 4.4
click at [349, 174] on div "6 total" at bounding box center [251, 175] width 461 height 18
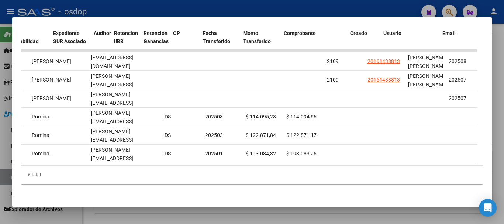
scroll to position [0, 0]
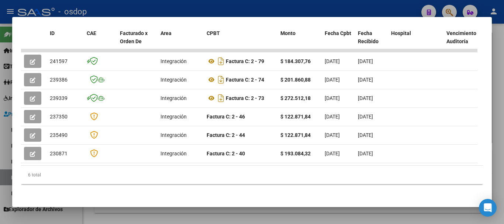
click at [240, 10] on div at bounding box center [252, 112] width 504 height 224
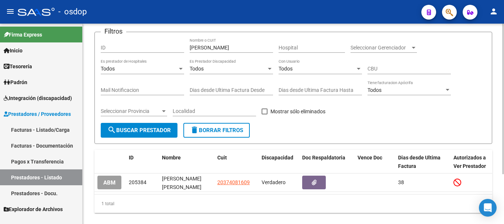
click at [217, 126] on button "delete Borrar Filtros" at bounding box center [216, 130] width 66 height 15
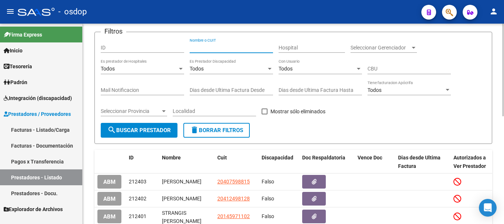
click at [226, 45] on input "Nombre o CUIT" at bounding box center [230, 48] width 83 height 6
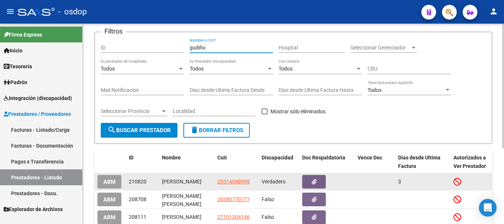
type input "gudiño"
click at [237, 183] on span "20314048998" at bounding box center [233, 181] width 32 height 6
type textarea "20314048998"
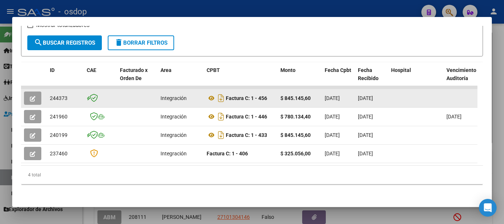
click at [29, 94] on button "button" at bounding box center [32, 97] width 17 height 13
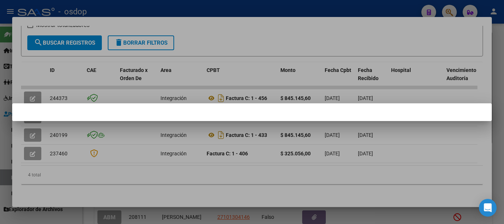
click at [236, 9] on div at bounding box center [252, 112] width 504 height 224
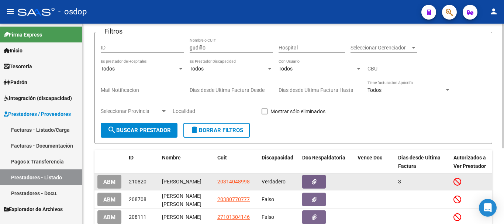
click at [233, 183] on span "20314048998" at bounding box center [233, 181] width 32 height 6
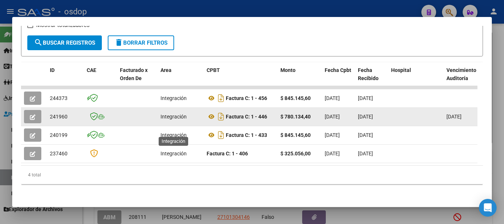
scroll to position [144, 0]
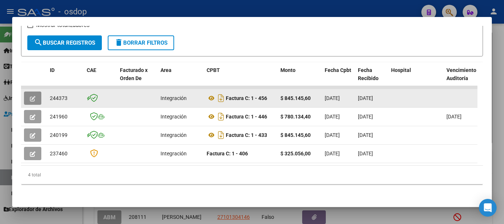
click at [35, 91] on button "button" at bounding box center [32, 97] width 17 height 13
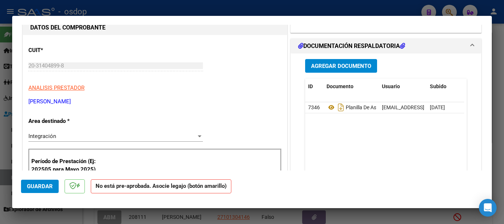
scroll to position [0, 0]
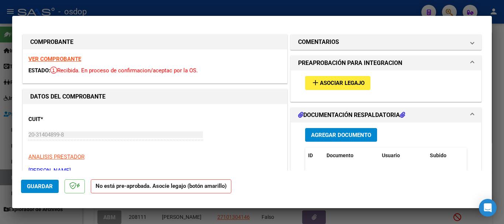
click at [349, 79] on span "add Asociar Legajo" at bounding box center [337, 82] width 53 height 7
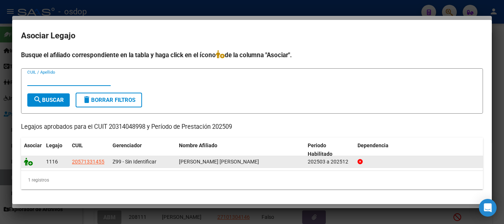
click at [25, 159] on icon at bounding box center [28, 161] width 9 height 8
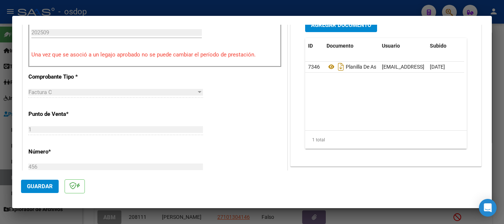
scroll to position [405, 0]
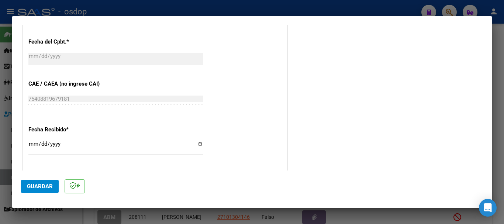
click at [29, 186] on span "Guardar" at bounding box center [40, 186] width 26 height 7
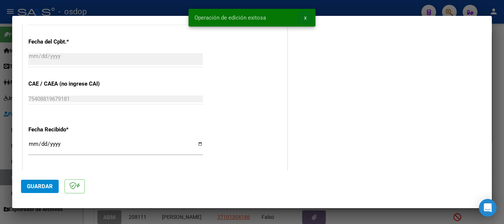
click at [305, 20] on span "x" at bounding box center [305, 17] width 3 height 7
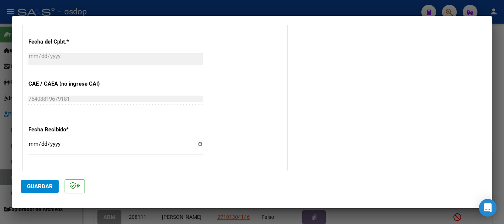
click at [258, 4] on div at bounding box center [252, 112] width 504 height 224
type input "$ 0,00"
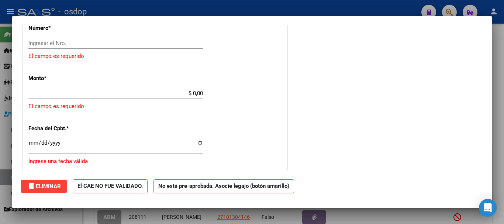
scroll to position [0, 0]
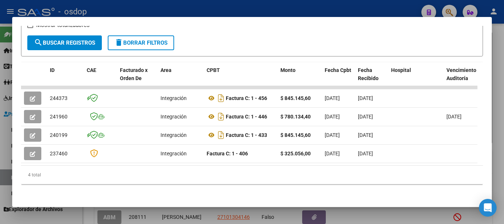
click at [236, 11] on div at bounding box center [252, 112] width 504 height 224
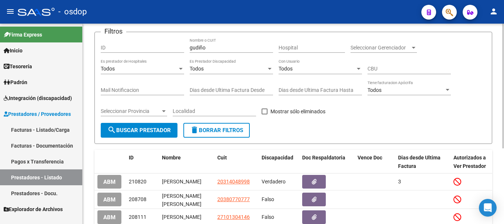
click at [220, 127] on span "delete Borrar Filtros" at bounding box center [216, 130] width 53 height 7
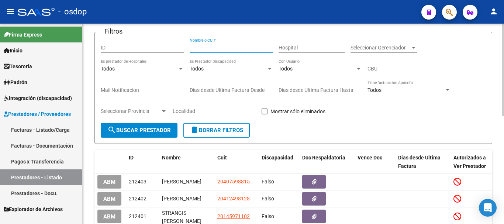
click at [220, 45] on input "Nombre o CUIT" at bounding box center [230, 48] width 83 height 6
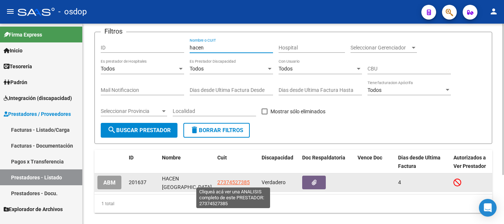
type input "hacen"
click at [231, 180] on span "27374527385" at bounding box center [233, 182] width 32 height 6
type textarea "27374527385"
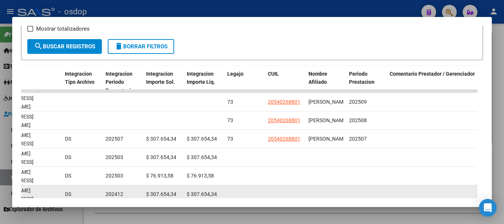
scroll to position [135, 0]
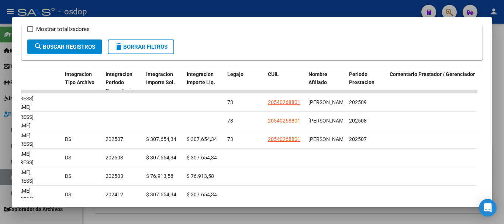
click at [227, 12] on div at bounding box center [252, 112] width 504 height 224
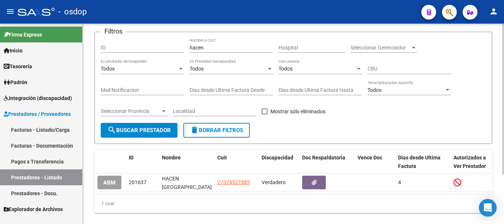
click at [212, 129] on span "delete Borrar Filtros" at bounding box center [216, 130] width 53 height 7
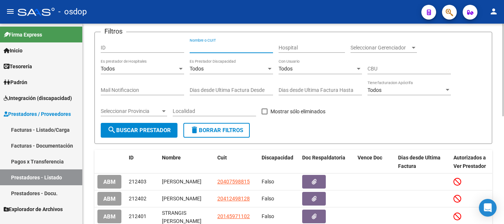
click at [223, 45] on input "Nombre o CUIT" at bounding box center [230, 48] width 83 height 6
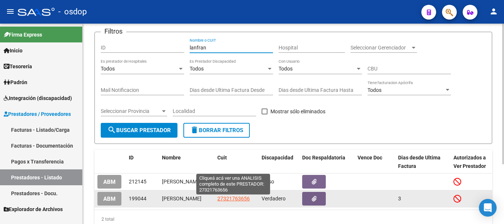
type input "lanfran"
click at [236, 200] on span "27321763656" at bounding box center [233, 198] width 32 height 6
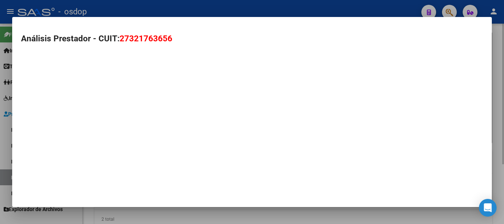
type textarea "27321763656"
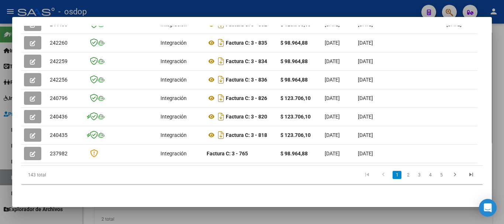
scroll to position [146, 0]
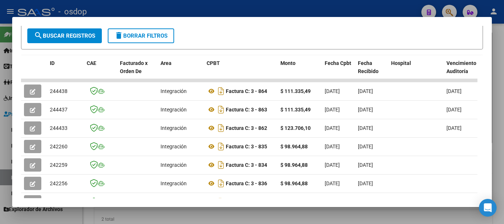
click at [199, 11] on div at bounding box center [252, 112] width 504 height 224
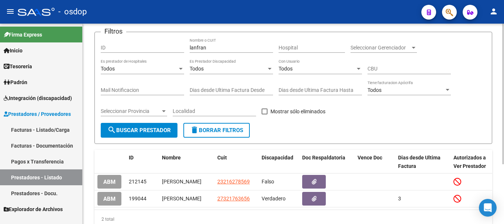
click at [228, 129] on span "delete Borrar Filtros" at bounding box center [216, 130] width 53 height 7
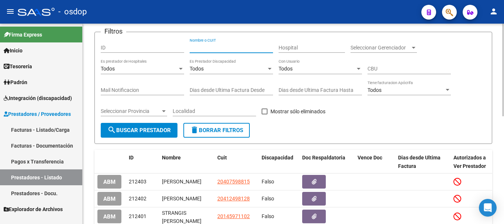
click at [215, 49] on input "Nombre o CUIT" at bounding box center [230, 48] width 83 height 6
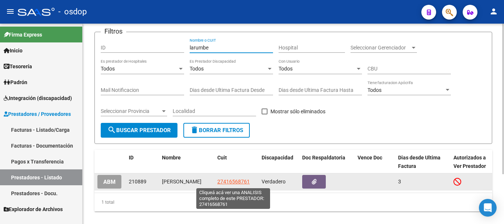
type input "larumbe"
click at [229, 183] on span "27416568761" at bounding box center [233, 181] width 32 height 6
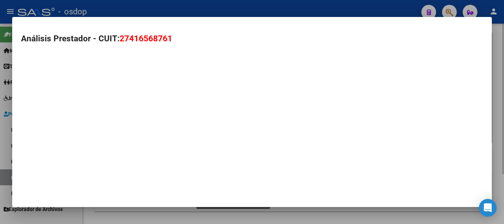
type textarea "27416568761"
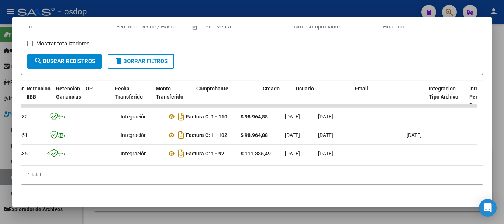
scroll to position [0, 0]
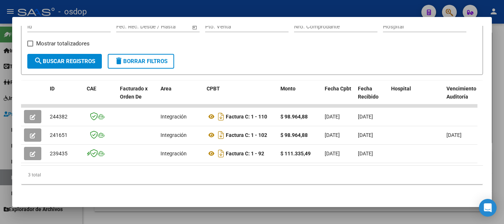
click at [225, 3] on div at bounding box center [252, 112] width 504 height 224
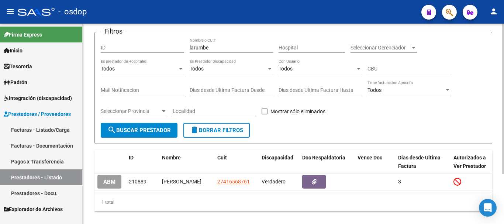
click at [229, 130] on span "delete Borrar Filtros" at bounding box center [216, 130] width 53 height 7
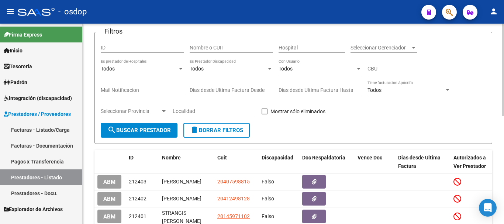
click at [216, 49] on input "Nombre o CUIT" at bounding box center [230, 48] width 83 height 6
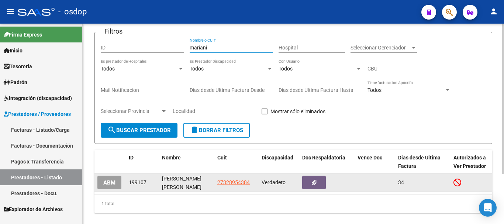
type input "mariani"
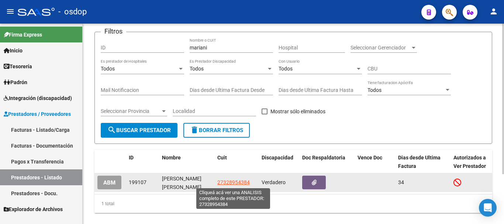
click at [223, 184] on span "27328954384" at bounding box center [233, 182] width 32 height 6
type textarea "27328954384"
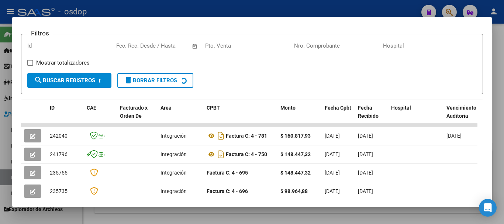
scroll to position [138, 0]
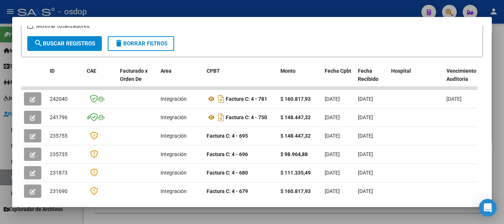
click at [231, 14] on div at bounding box center [252, 112] width 504 height 224
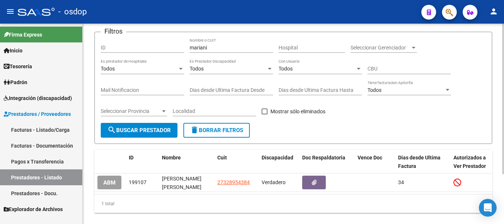
click at [219, 128] on span "delete Borrar Filtros" at bounding box center [216, 130] width 53 height 7
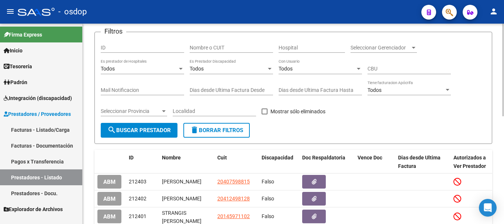
click at [209, 45] on input "Nombre o CUIT" at bounding box center [230, 48] width 83 height 6
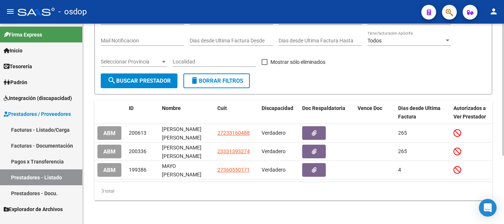
scroll to position [103, 0]
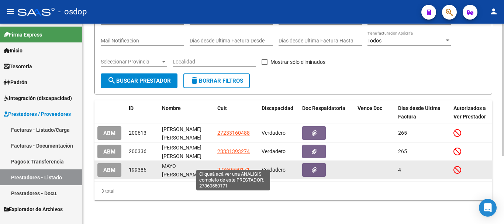
type input "[PERSON_NAME]"
click at [231, 167] on span "27360550171" at bounding box center [233, 170] width 32 height 6
type textarea "27360550171"
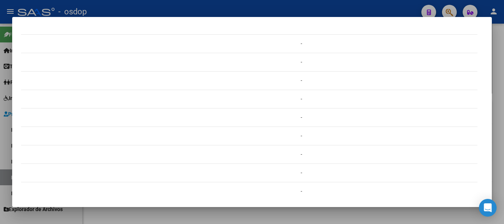
scroll to position [0, 0]
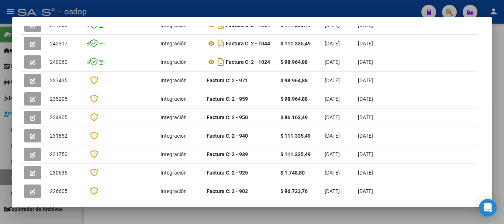
click at [229, 11] on div at bounding box center [252, 112] width 504 height 224
click at [229, 11] on div "- osdop" at bounding box center [216, 12] width 397 height 16
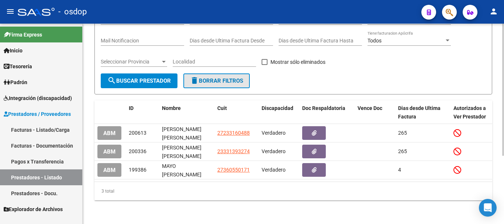
click at [210, 77] on span "delete Borrar Filtros" at bounding box center [216, 80] width 53 height 7
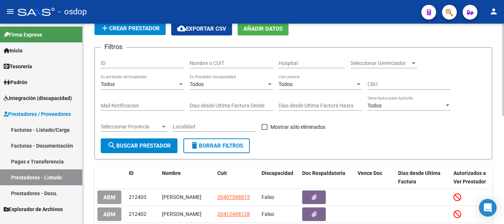
scroll to position [37, 0]
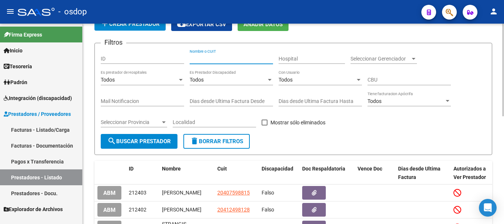
click at [213, 59] on input "Nombre o CUIT" at bounding box center [230, 59] width 83 height 6
type input "m"
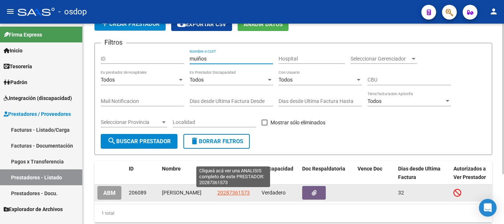
type input "muiños"
click at [234, 193] on span "20287361573" at bounding box center [233, 192] width 32 height 6
type textarea "20287361573"
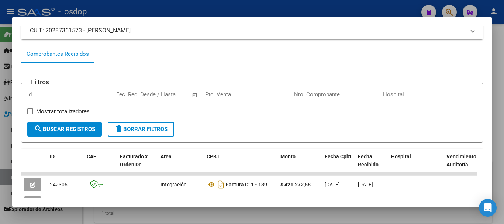
scroll to position [0, 0]
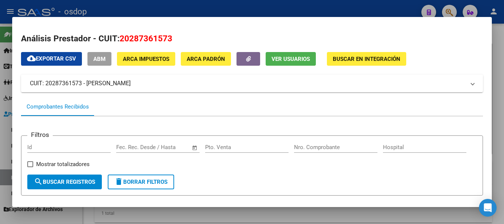
click at [253, 8] on div at bounding box center [252, 112] width 504 height 224
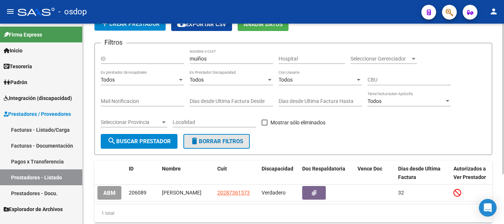
click at [210, 139] on span "delete Borrar Filtros" at bounding box center [216, 141] width 53 height 7
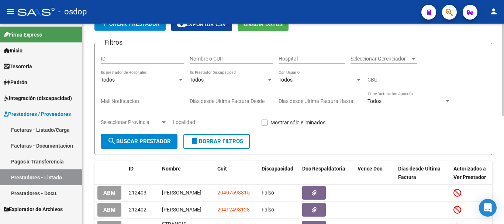
click at [230, 58] on input "Nombre o CUIT" at bounding box center [230, 59] width 83 height 6
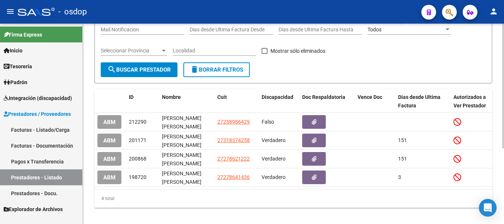
scroll to position [111, 0]
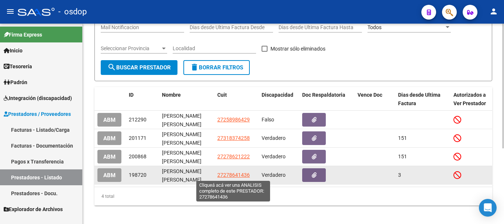
type input "muller"
click at [229, 173] on span "27278641436" at bounding box center [233, 175] width 32 height 6
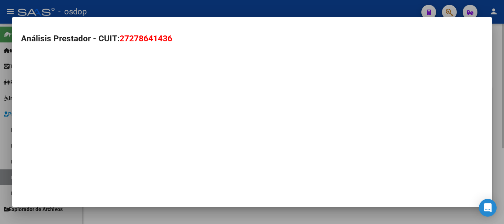
type textarea "27278641436"
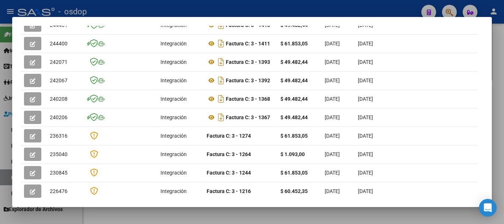
scroll to position [223, 0]
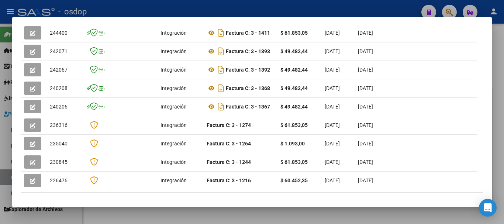
click at [491, 157] on div at bounding box center [252, 112] width 504 height 224
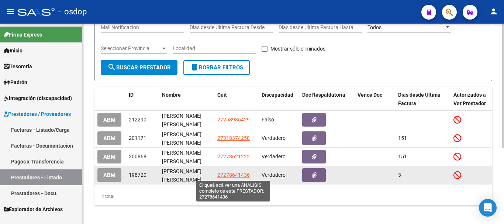
click at [237, 174] on span "27278641436" at bounding box center [233, 175] width 32 height 6
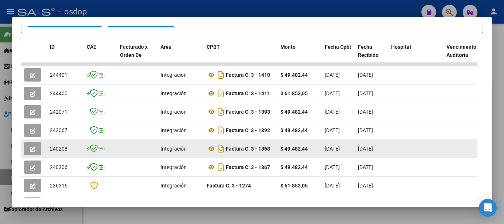
scroll to position [155, 0]
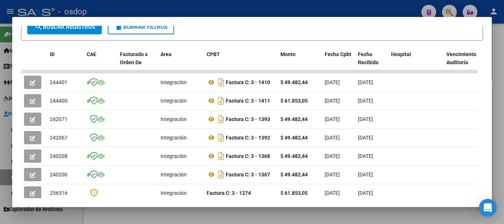
click at [249, 4] on div at bounding box center [252, 112] width 504 height 224
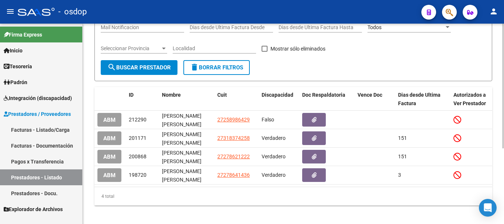
click at [229, 67] on span "delete Borrar Filtros" at bounding box center [216, 67] width 53 height 7
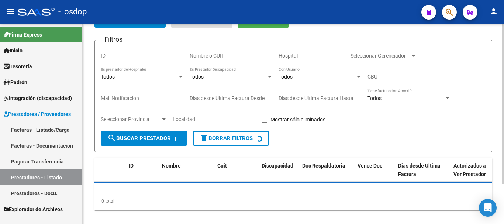
scroll to position [13, 0]
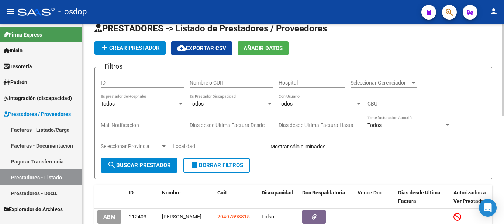
click at [224, 82] on input "Nombre o CUIT" at bounding box center [230, 83] width 83 height 6
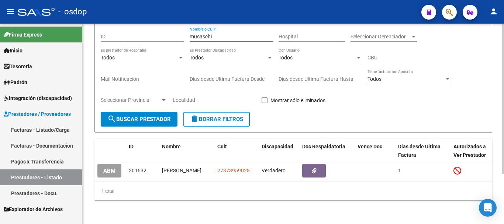
scroll to position [66, 0]
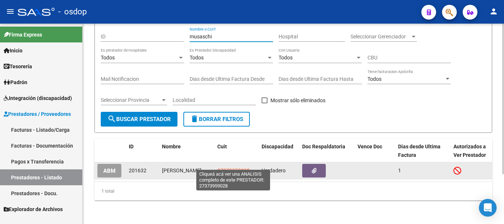
type input "musaschi"
click at [236, 167] on span "27373959028" at bounding box center [233, 170] width 32 height 6
type textarea "27373959028"
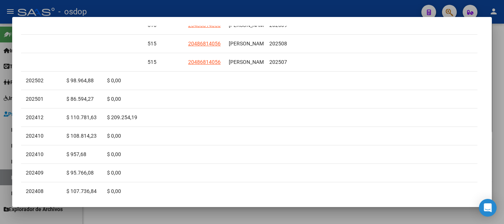
scroll to position [0, 0]
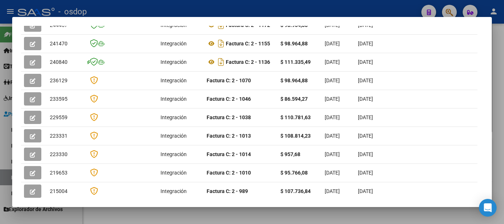
click at [226, 14] on div at bounding box center [252, 112] width 504 height 224
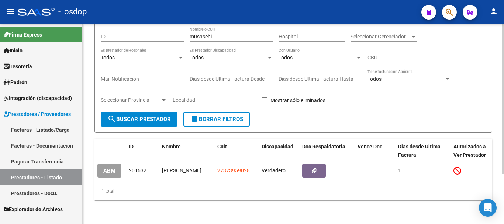
click at [235, 112] on button "delete Borrar Filtros" at bounding box center [216, 119] width 66 height 15
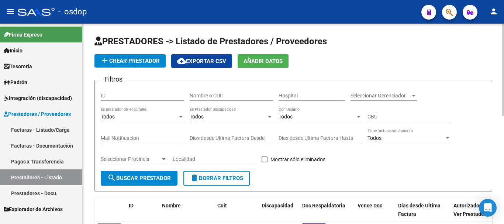
click at [232, 95] on input "Nombre o CUIT" at bounding box center [230, 96] width 83 height 6
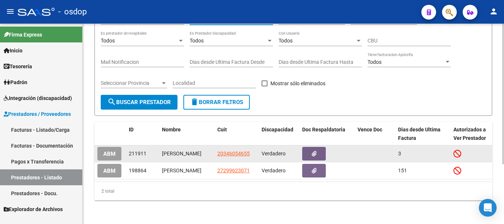
type input "[PERSON_NAME]"
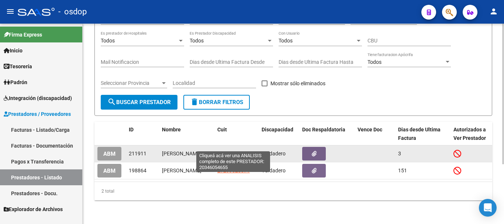
click at [236, 150] on span "20346054655" at bounding box center [233, 153] width 32 height 6
type textarea "20346054655"
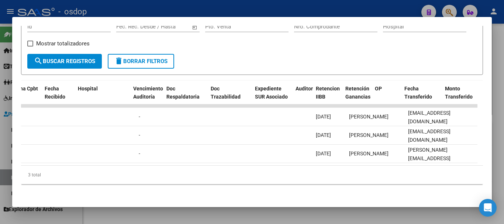
scroll to position [0, 0]
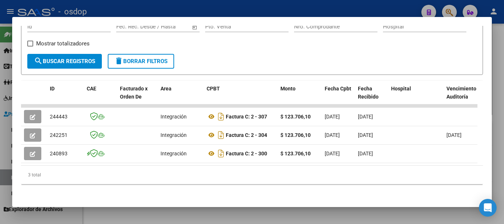
click at [99, 158] on datatable-selection "244443 Integración Factura C: 2 - 307 $ 123.706,10 [DATE] [DATE] - [DATE] [PERS…" at bounding box center [249, 161] width 456 height 7
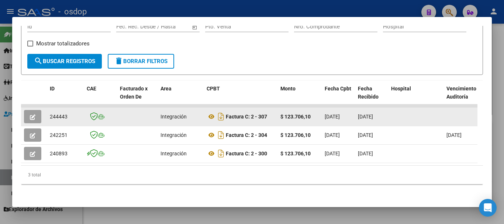
click at [35, 114] on icon "button" at bounding box center [33, 117] width 6 height 6
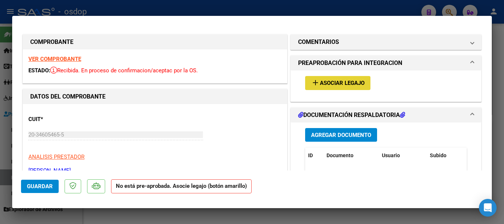
click at [332, 80] on span "Asociar Legajo" at bounding box center [342, 83] width 45 height 7
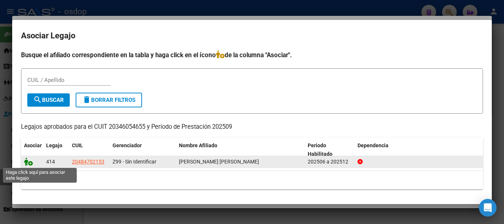
click at [26, 163] on icon at bounding box center [28, 161] width 9 height 8
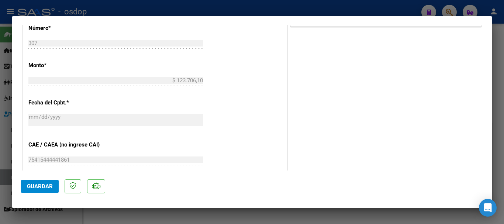
scroll to position [308, 0]
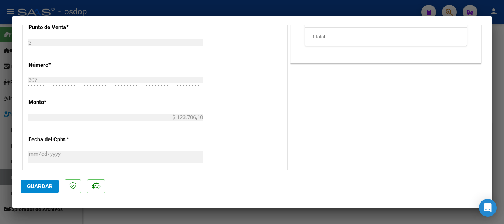
click at [37, 186] on span "Guardar" at bounding box center [40, 186] width 26 height 7
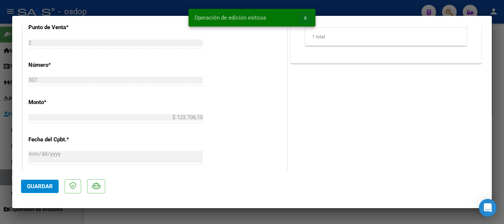
click at [306, 19] on span "x" at bounding box center [305, 17] width 3 height 7
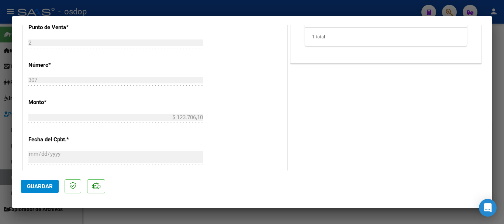
click at [270, 9] on div at bounding box center [252, 112] width 504 height 224
type input "$ 0,00"
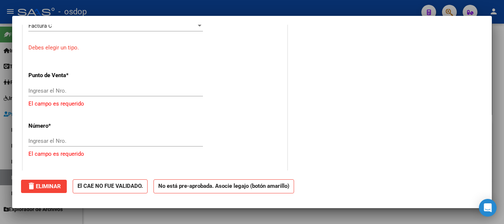
scroll to position [0, 0]
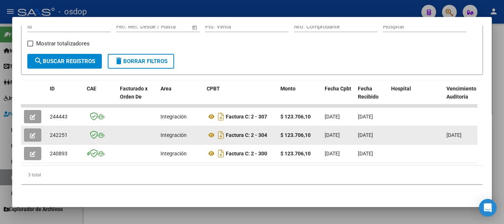
click at [35, 133] on icon "button" at bounding box center [33, 136] width 6 height 6
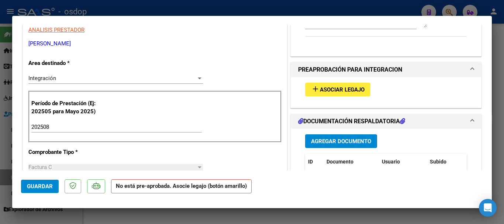
scroll to position [104, 0]
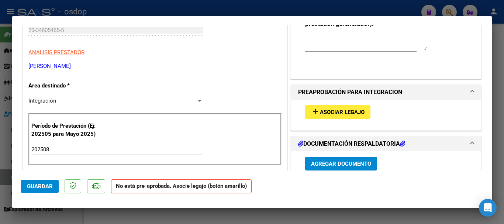
click at [332, 110] on span "Asociar Legajo" at bounding box center [342, 112] width 45 height 7
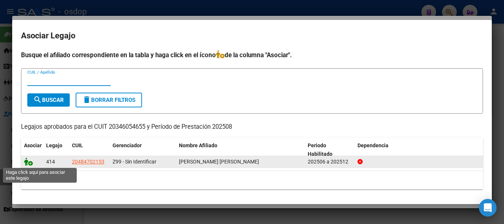
click at [28, 163] on icon at bounding box center [28, 161] width 9 height 8
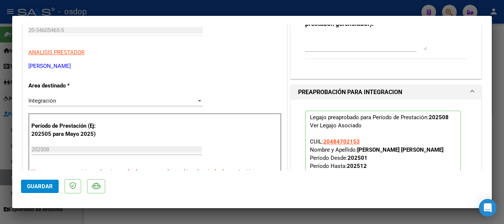
click at [40, 184] on span "Guardar" at bounding box center [40, 186] width 26 height 7
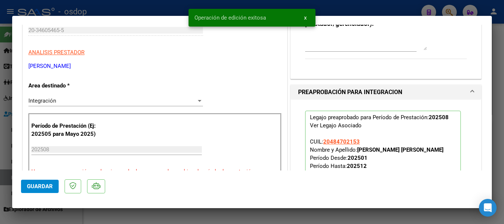
click at [306, 19] on button "x" at bounding box center [305, 17] width 14 height 13
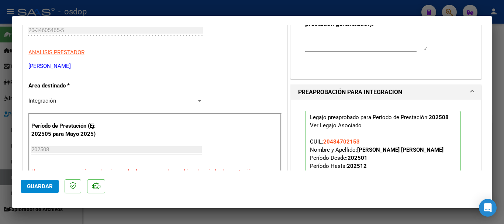
click at [290, 11] on div at bounding box center [252, 112] width 504 height 224
type input "$ 0,00"
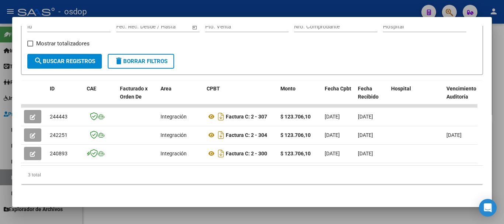
click at [139, 58] on span "delete Borrar Filtros" at bounding box center [140, 61] width 53 height 7
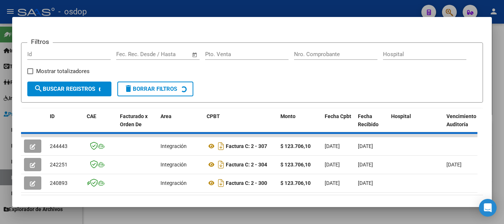
scroll to position [54, 0]
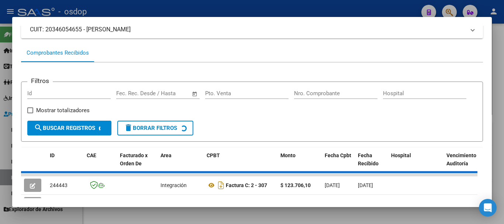
click at [197, 10] on div at bounding box center [252, 112] width 504 height 224
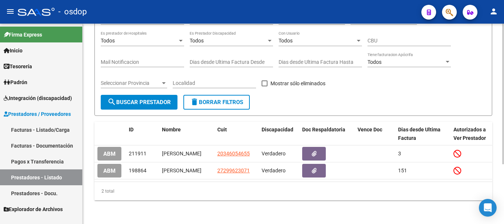
click at [206, 99] on span "delete Borrar Filtros" at bounding box center [216, 102] width 53 height 7
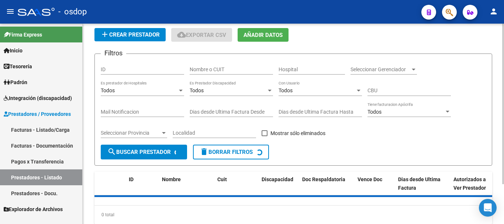
scroll to position [0, 0]
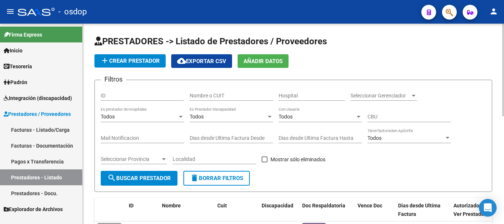
click at [234, 91] on div "Nombre o CUIT" at bounding box center [230, 93] width 83 height 15
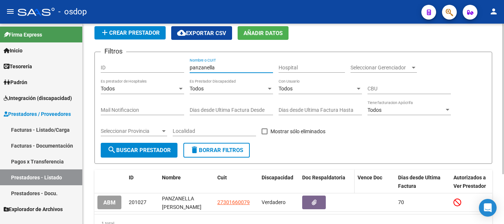
scroll to position [66, 0]
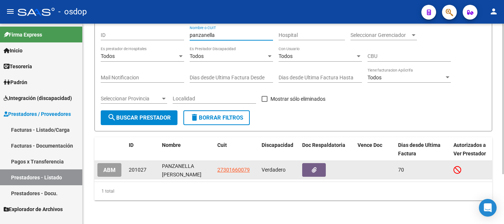
type input "panzanella"
click at [234, 167] on span "27301660079" at bounding box center [233, 170] width 32 height 6
type textarea "27301660079"
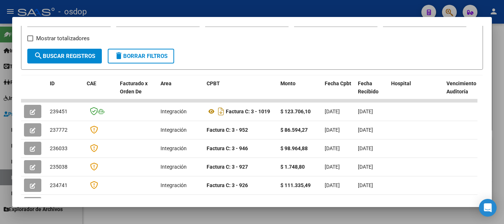
scroll to position [138, 0]
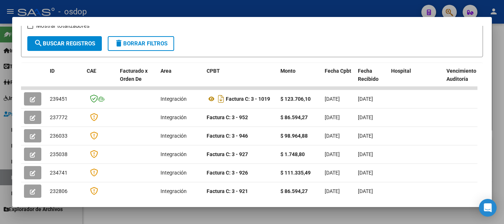
click at [268, 5] on div at bounding box center [252, 112] width 504 height 224
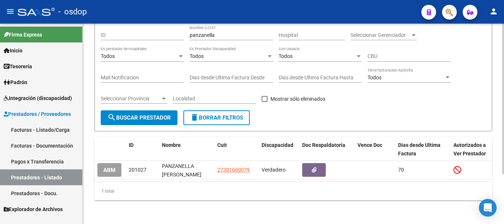
click at [219, 115] on button "delete Borrar Filtros" at bounding box center [216, 117] width 66 height 15
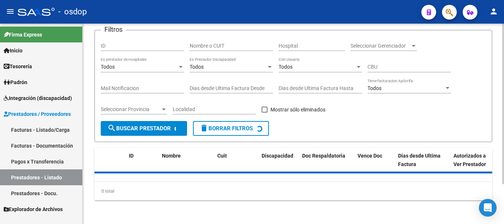
scroll to position [0, 0]
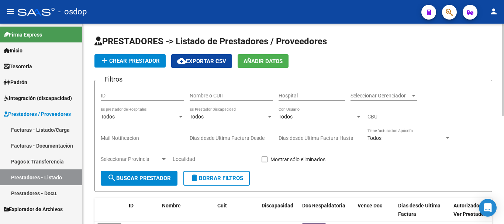
click at [220, 92] on div "Nombre o CUIT" at bounding box center [230, 93] width 83 height 15
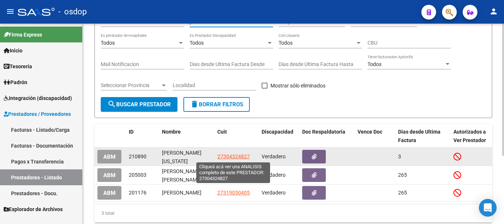
type input "perin"
click at [228, 156] on span "27304324827" at bounding box center [233, 156] width 32 height 6
type textarea "27304324827"
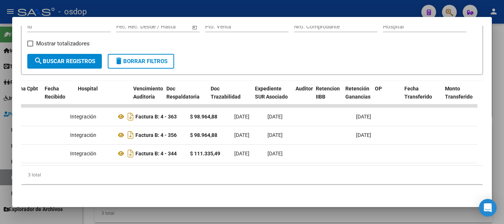
scroll to position [0, 313]
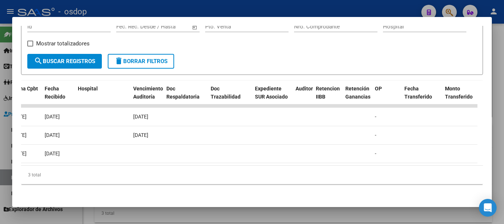
drag, startPoint x: 300, startPoint y: 167, endPoint x: 448, endPoint y: 165, distance: 147.8
click at [450, 165] on div "ID CAE Facturado x Orden De Area CPBT Monto Fecha Cpbt Fecha Recibido Hospital …" at bounding box center [251, 133] width 461 height 104
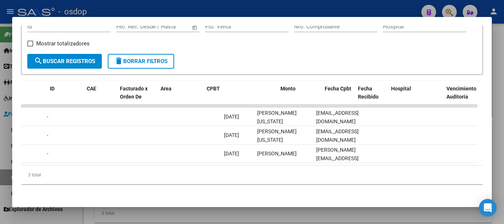
scroll to position [0, 0]
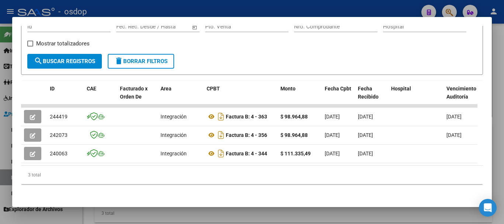
click at [210, 14] on div at bounding box center [252, 112] width 504 height 224
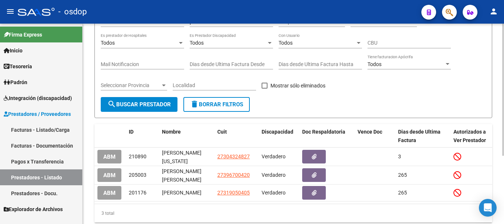
click at [221, 105] on span "delete Borrar Filtros" at bounding box center [216, 104] width 53 height 7
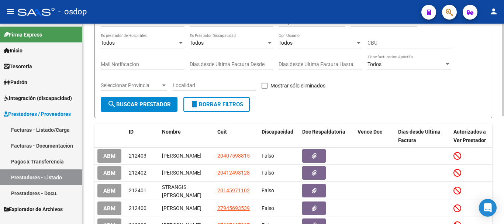
scroll to position [37, 0]
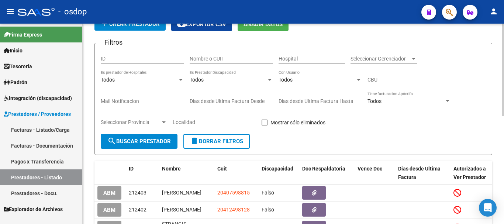
click at [223, 59] on input "Nombre o CUIT" at bounding box center [230, 59] width 83 height 6
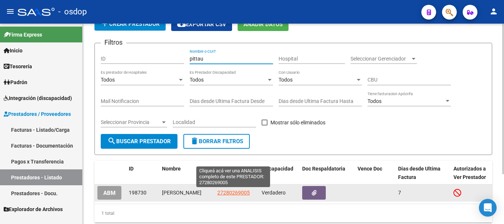
type input "pittau"
click at [234, 193] on span "27280269005" at bounding box center [233, 192] width 32 height 6
type textarea "27280269005"
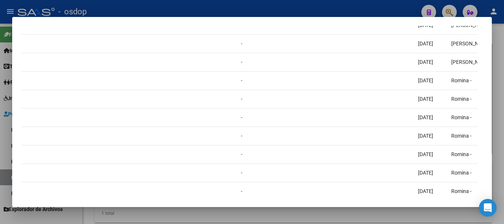
scroll to position [0, 846]
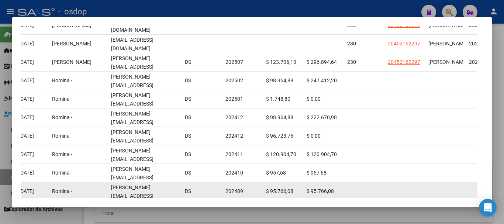
click at [344, 189] on datatable-body-cell "$ 95.766,08" at bounding box center [323, 191] width 41 height 18
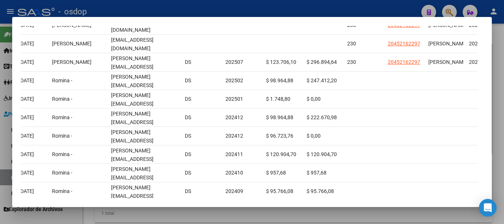
click at [354, 199] on mat-dialog-container "Análisis Prestador - CUIT: 27280269005 cloud_download Exportar CSV ABM ARCA Imp…" at bounding box center [251, 112] width 479 height 190
click at [362, 199] on mat-dialog-container "Análisis Prestador - CUIT: 27280269005 cloud_download Exportar CSV ABM ARCA Imp…" at bounding box center [251, 112] width 479 height 190
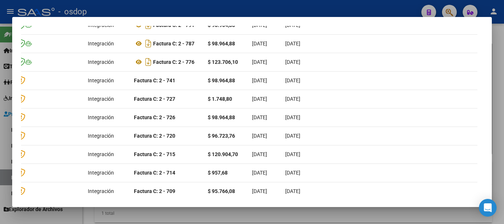
scroll to position [0, 70]
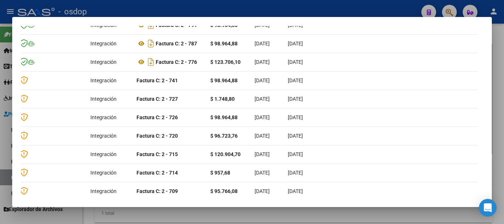
click at [226, 15] on div at bounding box center [252, 112] width 504 height 224
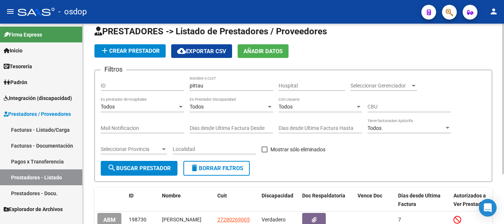
scroll to position [0, 0]
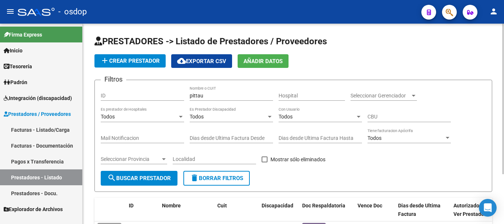
drag, startPoint x: 222, startPoint y: 176, endPoint x: 213, endPoint y: 139, distance: 38.4
click at [222, 176] on span "delete Borrar Filtros" at bounding box center [216, 178] width 53 height 7
drag, startPoint x: 208, startPoint y: 91, endPoint x: 208, endPoint y: 98, distance: 6.6
click at [208, 91] on div "Nombre o CUIT" at bounding box center [230, 93] width 83 height 15
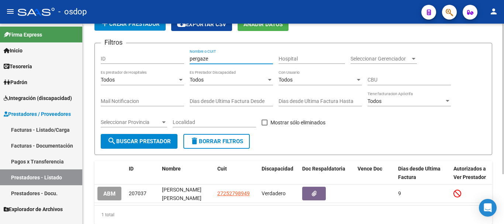
scroll to position [66, 0]
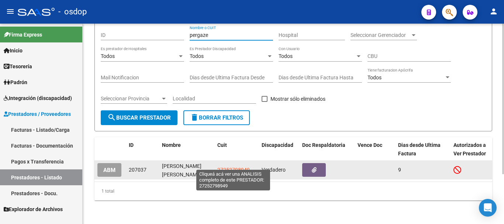
type input "pergaze"
click at [229, 167] on span "27252798949" at bounding box center [233, 170] width 32 height 6
type textarea "27252798949"
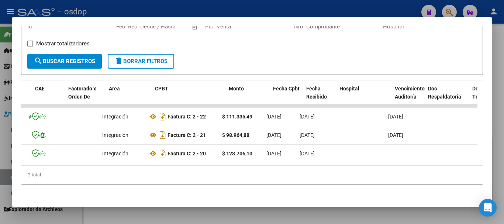
scroll to position [0, 0]
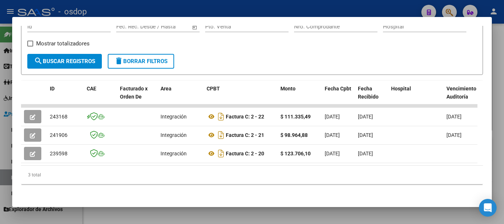
click at [194, 13] on div at bounding box center [252, 112] width 504 height 224
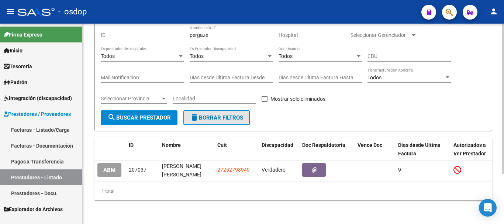
click at [216, 114] on span "delete Borrar Filtros" at bounding box center [216, 117] width 53 height 7
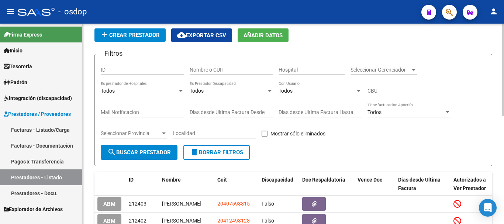
scroll to position [13, 0]
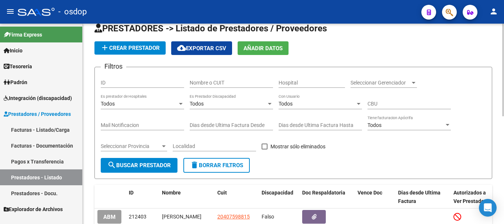
click at [231, 80] on input "Nombre o CUIT" at bounding box center [230, 83] width 83 height 6
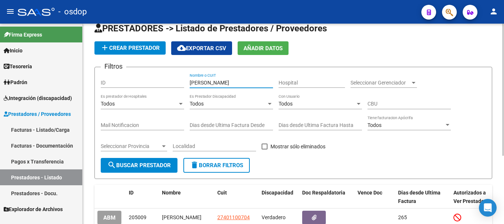
scroll to position [87, 0]
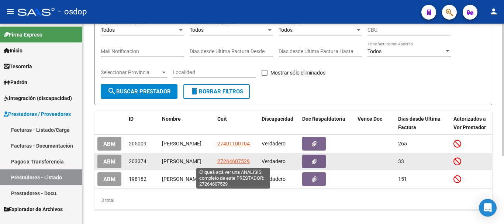
type input "[PERSON_NAME]"
click at [230, 160] on span "27264607529" at bounding box center [233, 161] width 32 height 6
type textarea "27264607529"
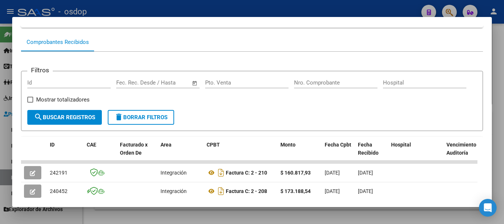
scroll to position [138, 0]
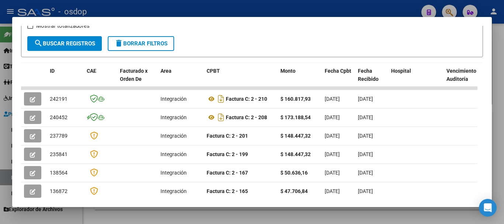
click at [251, 14] on div at bounding box center [252, 112] width 504 height 224
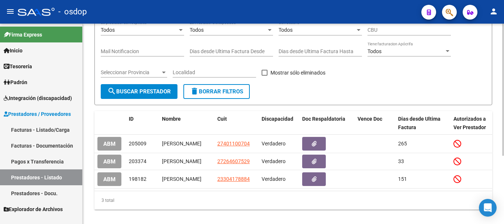
click at [222, 97] on button "delete Borrar Filtros" at bounding box center [216, 91] width 66 height 15
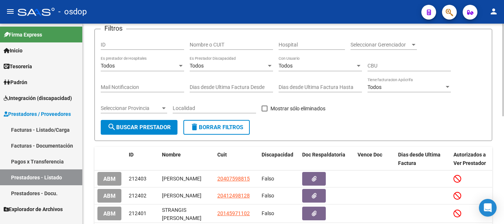
scroll to position [50, 0]
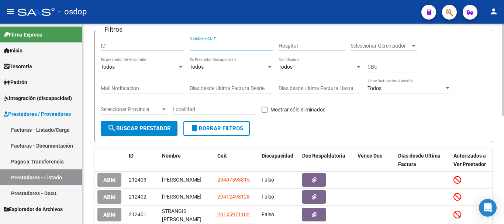
click at [200, 45] on input "Nombre o CUIT" at bounding box center [230, 46] width 83 height 6
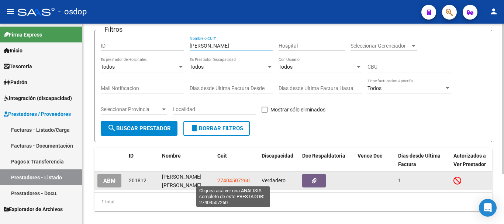
type input "[PERSON_NAME]"
click at [232, 180] on span "27404507260" at bounding box center [233, 180] width 32 height 6
type textarea "27404507260"
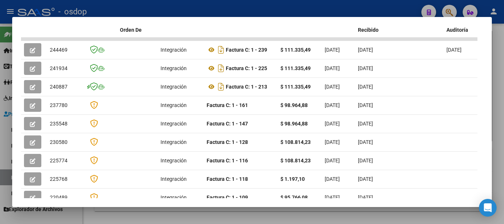
scroll to position [138, 0]
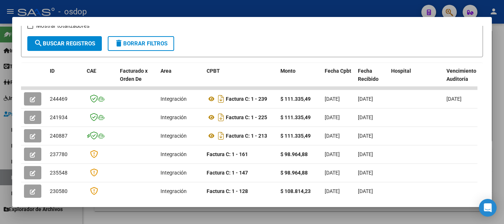
click at [223, 11] on div at bounding box center [252, 112] width 504 height 224
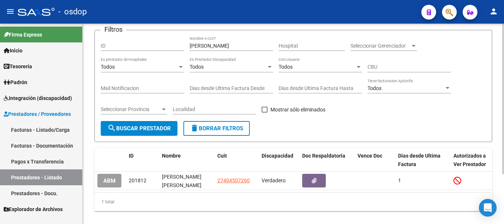
click at [217, 127] on span "delete Borrar Filtros" at bounding box center [216, 128] width 53 height 7
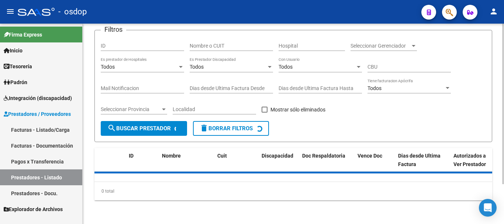
scroll to position [0, 0]
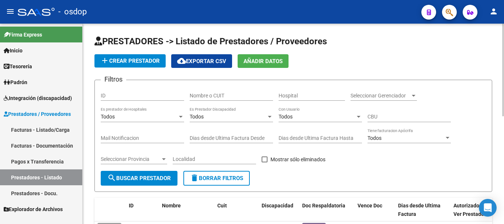
click at [220, 93] on input "Nombre o CUIT" at bounding box center [230, 96] width 83 height 6
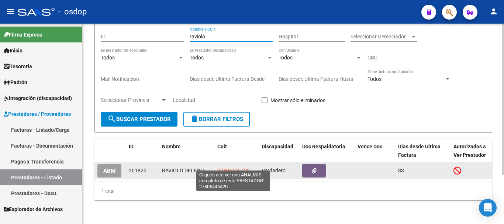
type input "raviolo"
click at [243, 167] on span "27406446420" at bounding box center [233, 170] width 32 height 6
type textarea "27406446420"
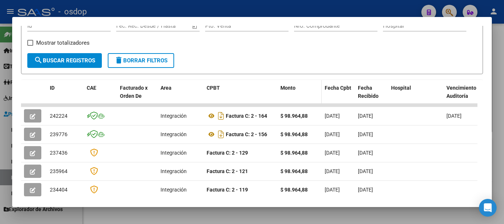
scroll to position [138, 0]
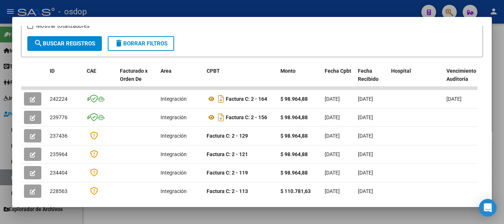
click at [227, 4] on div at bounding box center [252, 112] width 504 height 224
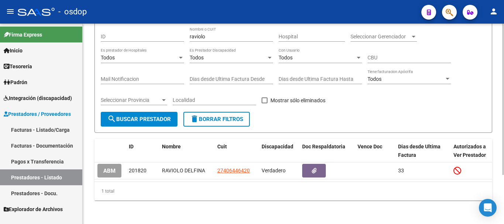
click at [222, 118] on button "delete Borrar Filtros" at bounding box center [216, 119] width 66 height 15
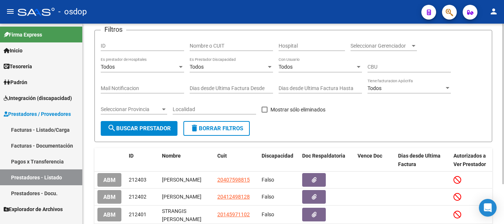
scroll to position [13, 0]
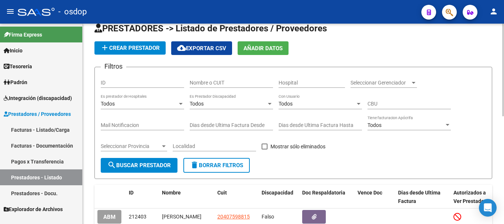
click at [220, 86] on input "Nombre o CUIT" at bounding box center [230, 83] width 83 height 6
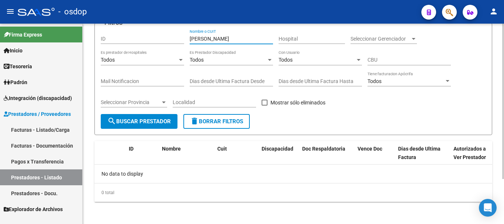
scroll to position [58, 0]
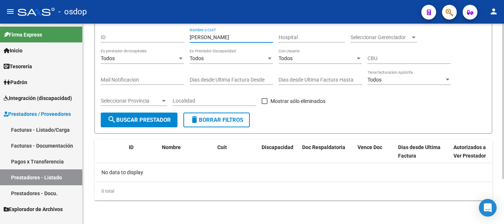
click at [238, 41] on div "[PERSON_NAME] aye Nombre o CUIT" at bounding box center [230, 35] width 83 height 15
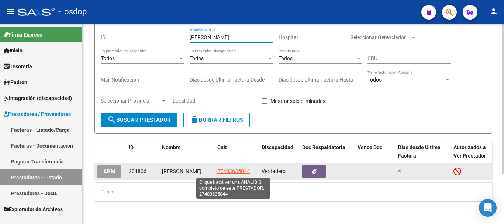
type input "[PERSON_NAME]"
click at [230, 171] on span "27403635044" at bounding box center [233, 171] width 32 height 6
type textarea "27403635044"
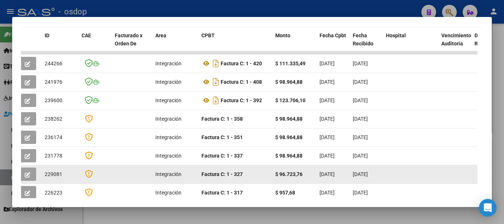
scroll to position [172, 0]
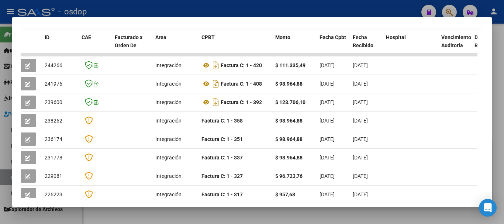
click at [229, 11] on div at bounding box center [252, 112] width 504 height 224
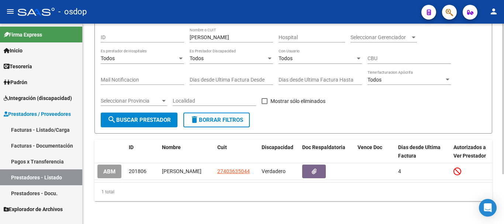
click at [228, 112] on button "delete Borrar Filtros" at bounding box center [216, 119] width 66 height 15
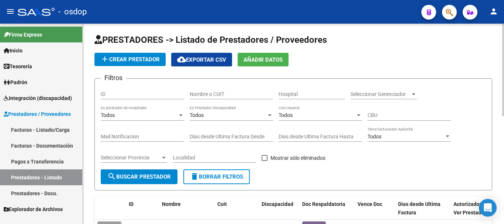
scroll to position [0, 0]
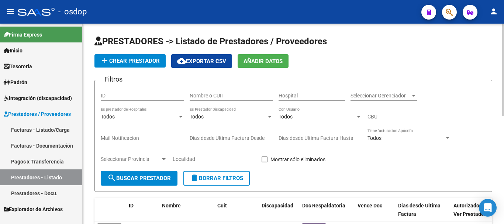
click at [230, 97] on input "Nombre o CUIT" at bounding box center [230, 96] width 83 height 6
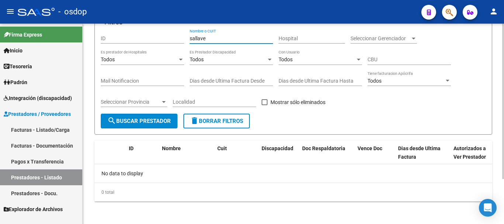
scroll to position [58, 0]
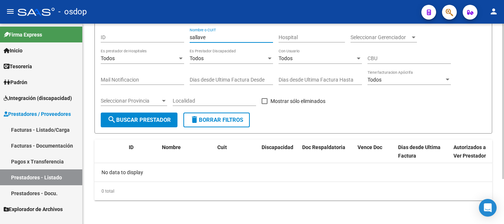
drag, startPoint x: 208, startPoint y: 37, endPoint x: 216, endPoint y: 46, distance: 12.5
click at [208, 38] on input "sallave" at bounding box center [230, 37] width 83 height 6
type input "[PERSON_NAME]"
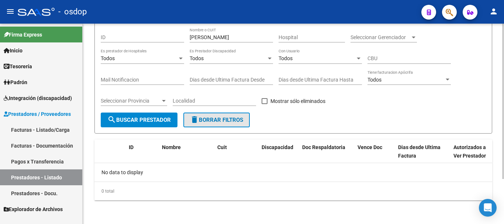
click at [224, 115] on button "delete Borrar Filtros" at bounding box center [216, 119] width 66 height 15
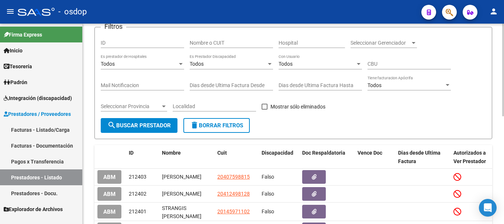
scroll to position [42, 0]
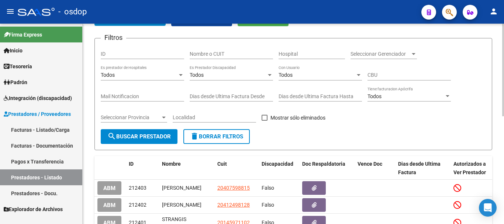
click at [221, 54] on input "Nombre o CUIT" at bounding box center [230, 54] width 83 height 6
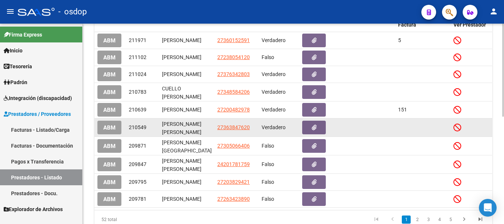
scroll to position [226, 0]
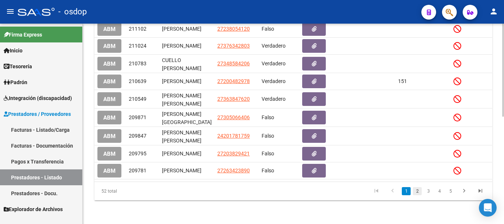
click at [413, 195] on link "2" at bounding box center [416, 191] width 9 height 8
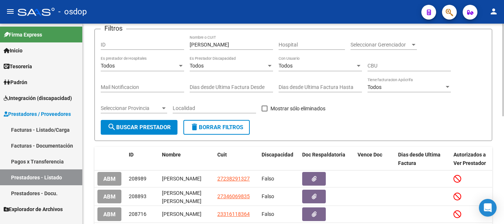
scroll to position [42, 0]
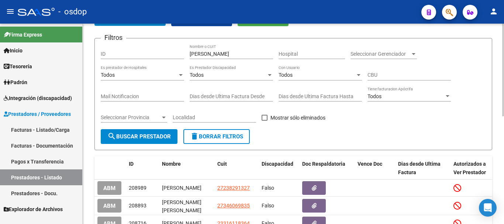
click at [217, 53] on input "[PERSON_NAME]" at bounding box center [230, 54] width 83 height 6
type input "r"
click at [240, 137] on span "delete Borrar Filtros" at bounding box center [216, 136] width 53 height 7
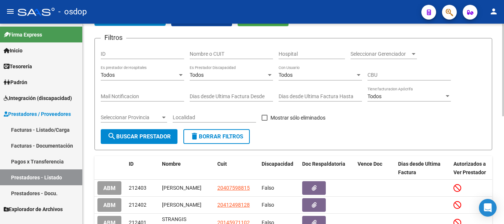
click at [218, 56] on input "Nombre o CUIT" at bounding box center [230, 54] width 83 height 6
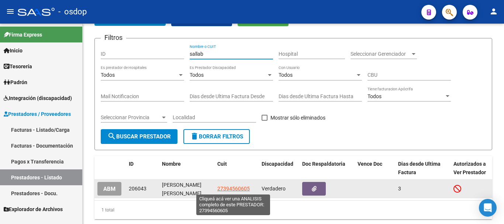
type input "sallab"
click at [229, 188] on span "27394560605" at bounding box center [233, 188] width 32 height 6
copy span "4"
type textarea "27394560605"
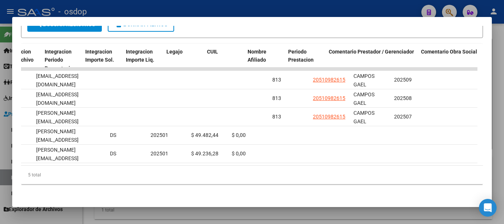
scroll to position [0, 1079]
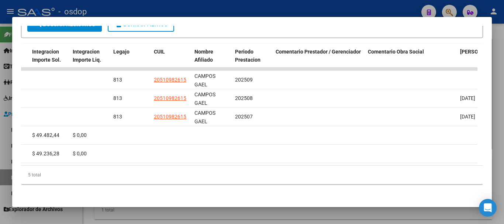
click at [280, 10] on div at bounding box center [252, 112] width 504 height 224
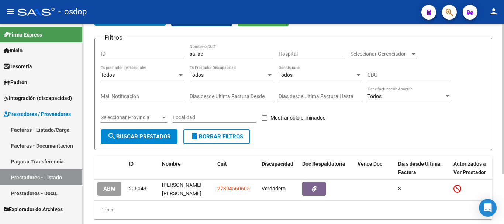
click at [212, 137] on span "delete Borrar Filtros" at bounding box center [216, 136] width 53 height 7
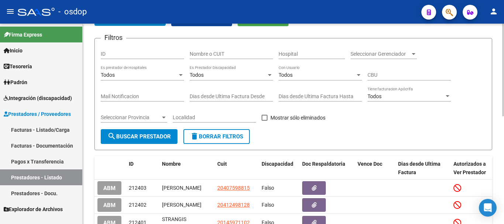
click at [223, 58] on div "Nombre o CUIT" at bounding box center [230, 51] width 83 height 15
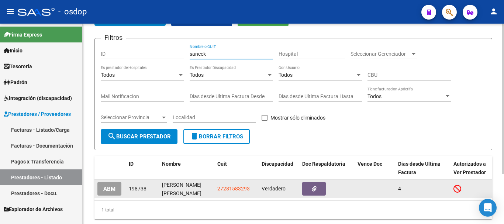
type input "saneck"
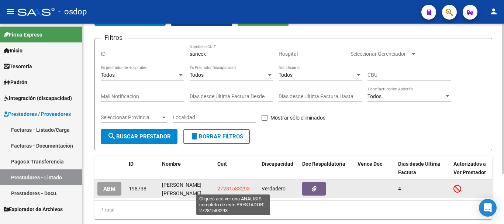
click at [225, 188] on span "27281583293" at bounding box center [233, 188] width 32 height 6
type textarea "27281583293"
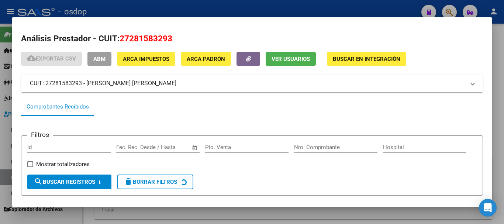
scroll to position [65, 0]
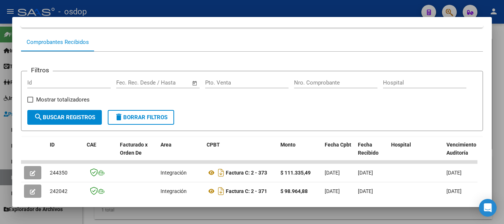
click at [251, 124] on form "Filtros Id Fecha inicio – Fecha fin Fec. Rec. Desde / Hasta Pto. Venta Nro. Com…" at bounding box center [251, 101] width 461 height 60
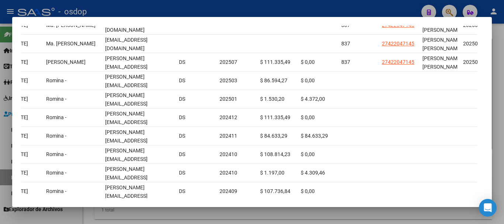
scroll to position [0, 1073]
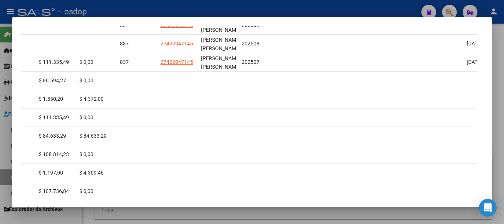
click at [243, 14] on div at bounding box center [252, 112] width 504 height 224
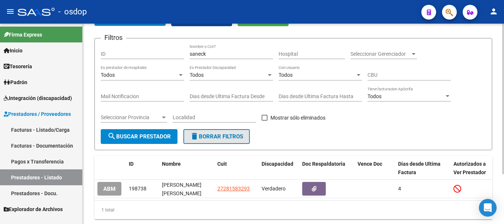
click at [225, 136] on span "delete Borrar Filtros" at bounding box center [216, 136] width 53 height 7
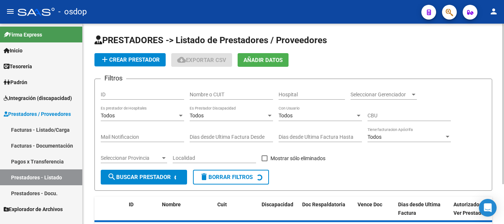
scroll to position [0, 0]
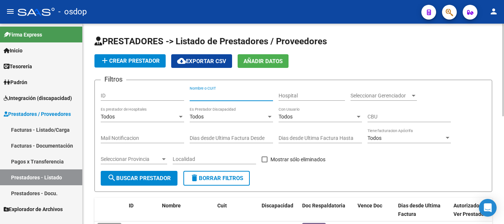
click at [223, 97] on input "Nombre o CUIT" at bounding box center [230, 96] width 83 height 6
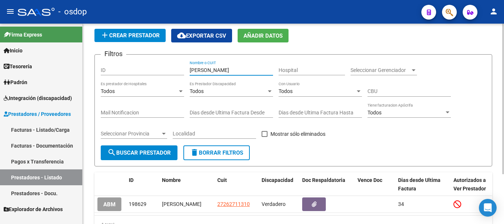
scroll to position [66, 0]
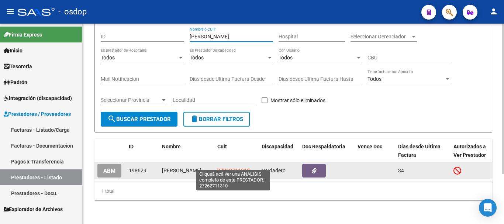
type input "[PERSON_NAME]"
click at [227, 167] on span "27262711310" at bounding box center [233, 170] width 32 height 6
type textarea "27262711310"
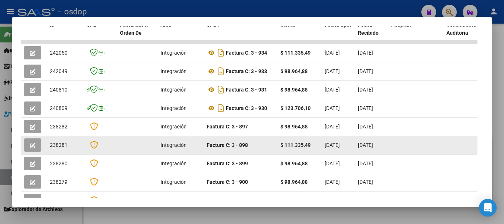
scroll to position [37, 0]
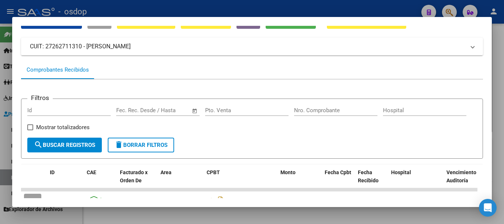
click at [253, 8] on div at bounding box center [252, 112] width 504 height 224
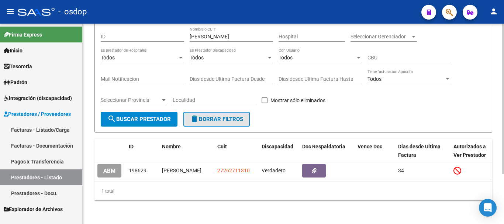
click at [204, 116] on span "delete Borrar Filtros" at bounding box center [216, 119] width 53 height 7
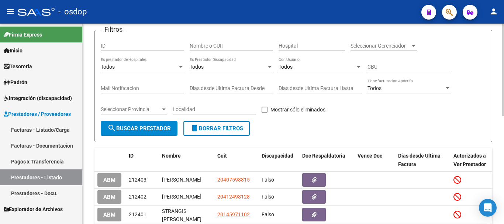
scroll to position [66, 0]
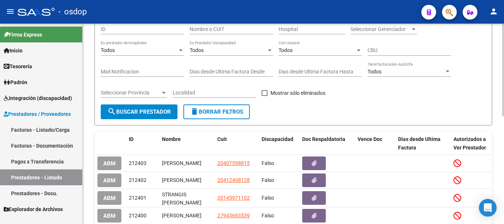
click at [221, 35] on div "Nombre o CUIT" at bounding box center [230, 30] width 83 height 21
click at [222, 32] on div "Nombre o CUIT" at bounding box center [230, 27] width 83 height 15
click at [224, 28] on input "Nombre o CUIT" at bounding box center [230, 29] width 83 height 6
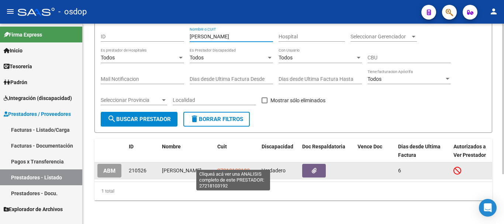
type input "[PERSON_NAME]"
click at [237, 167] on span "27218103192" at bounding box center [233, 170] width 32 height 6
type textarea "27218103192"
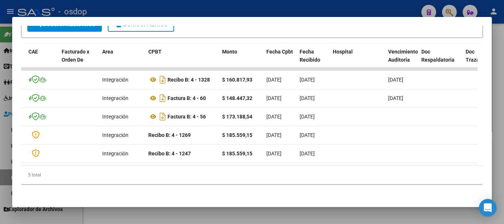
scroll to position [0, 52]
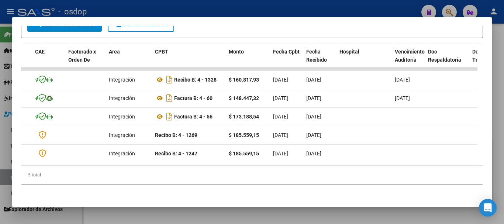
click at [224, 5] on div at bounding box center [252, 112] width 504 height 224
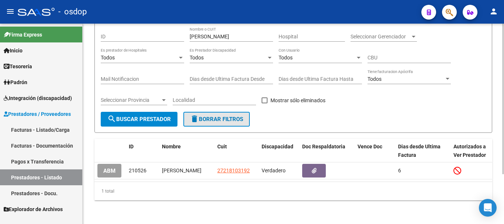
click at [202, 116] on span "delete Borrar Filtros" at bounding box center [216, 119] width 53 height 7
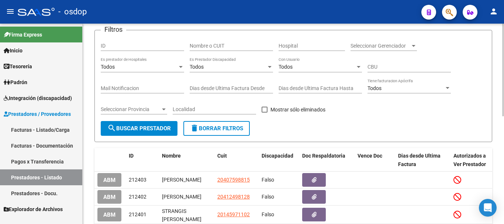
scroll to position [66, 0]
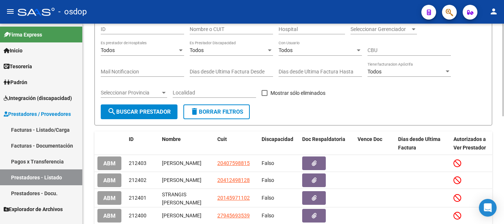
click at [219, 47] on div "Todos" at bounding box center [227, 50] width 77 height 6
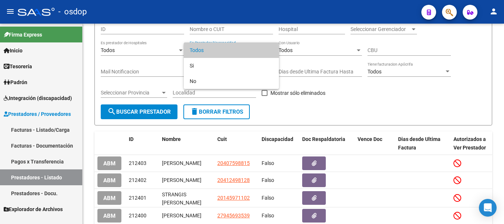
click at [226, 27] on div at bounding box center [252, 112] width 504 height 224
click at [226, 27] on input "Nombre o CUIT" at bounding box center [230, 29] width 83 height 6
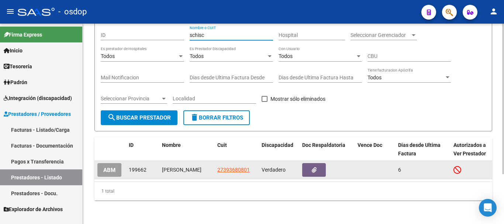
type input "schisc"
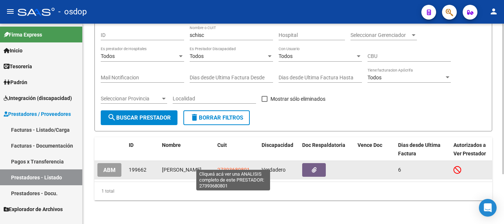
click at [237, 167] on span "27393680801" at bounding box center [233, 170] width 32 height 6
type textarea "27393680801"
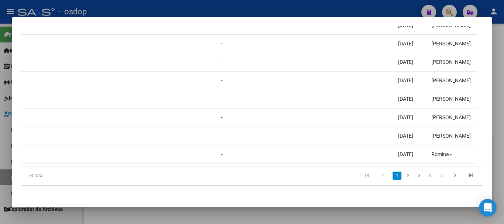
scroll to position [0, 558]
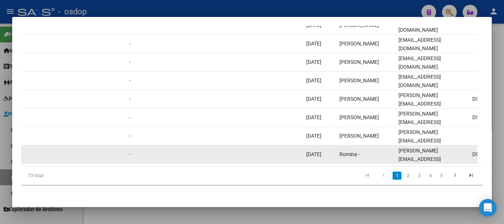
drag, startPoint x: 379, startPoint y: 166, endPoint x: 392, endPoint y: 164, distance: 13.4
click at [392, 164] on datatable-body "243939 Integración Factura B: 2 - 947 $ 219.412,80 [DATE] [DATE] - [DATE] [PERS…" at bounding box center [249, 71] width 456 height 190
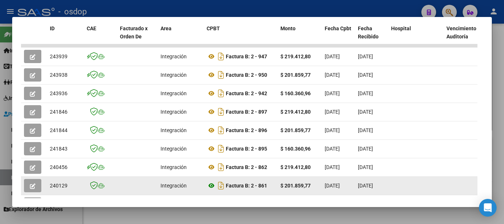
scroll to position [175, 0]
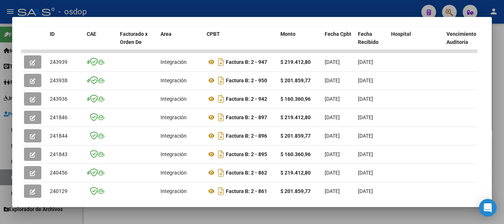
click at [238, 11] on div at bounding box center [252, 112] width 504 height 224
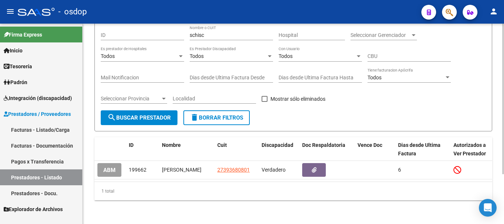
click at [222, 114] on span "delete Borrar Filtros" at bounding box center [216, 117] width 53 height 7
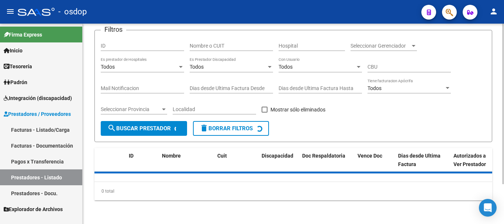
scroll to position [66, 0]
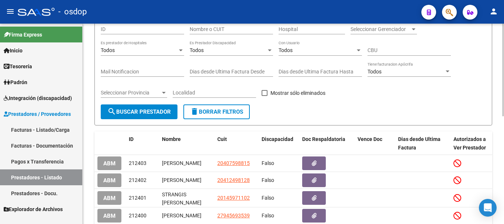
click at [219, 43] on div "Todos Es Prestador Discapacidad" at bounding box center [230, 48] width 83 height 15
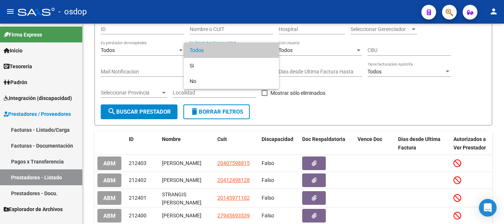
click at [221, 26] on div at bounding box center [252, 112] width 504 height 224
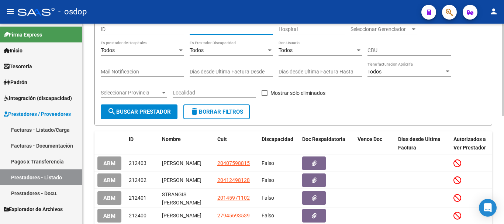
click at [222, 28] on input "Nombre o CUIT" at bounding box center [230, 29] width 83 height 6
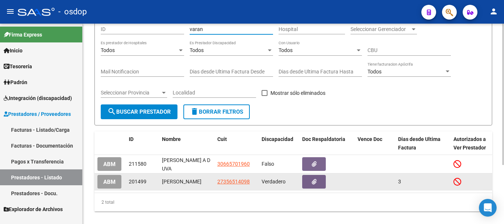
type input "varan"
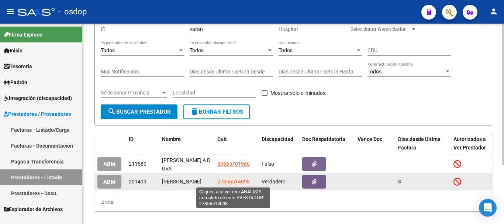
click at [232, 181] on span "27356514098" at bounding box center [233, 181] width 32 height 6
type textarea "27356514098"
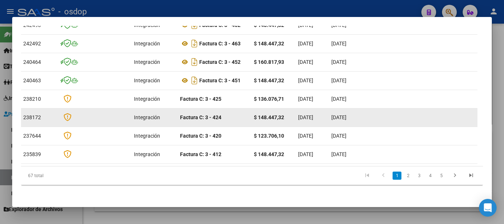
scroll to position [175, 0]
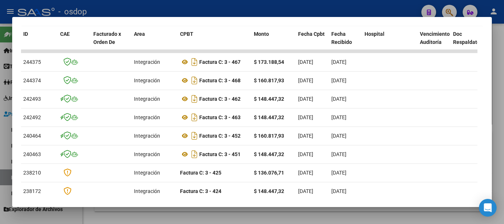
click at [211, 5] on div at bounding box center [252, 112] width 504 height 224
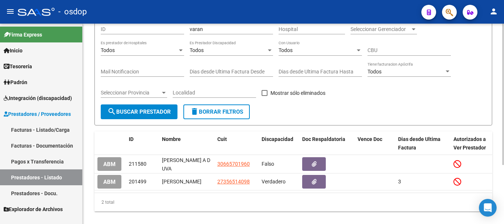
click at [227, 113] on span "delete Borrar Filtros" at bounding box center [216, 111] width 53 height 7
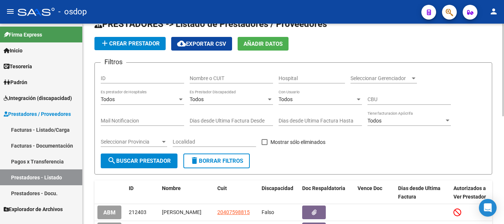
scroll to position [13, 0]
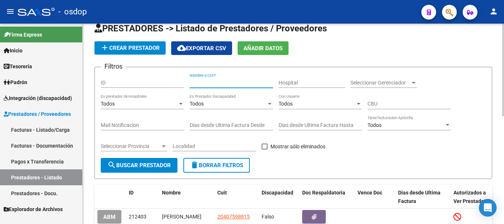
click at [222, 81] on input "Nombre o CUIT" at bounding box center [230, 83] width 83 height 6
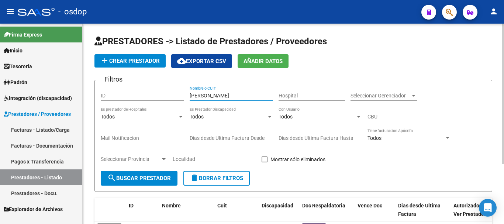
scroll to position [85, 0]
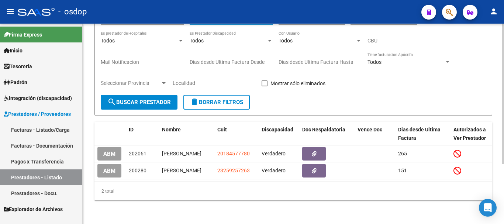
type input "[PERSON_NAME]"
click at [222, 95] on button "delete Borrar Filtros" at bounding box center [216, 102] width 66 height 15
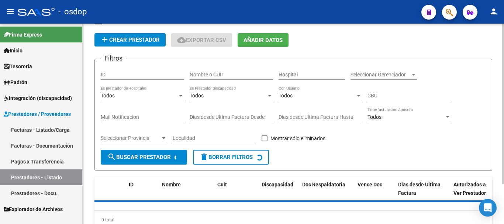
scroll to position [0, 0]
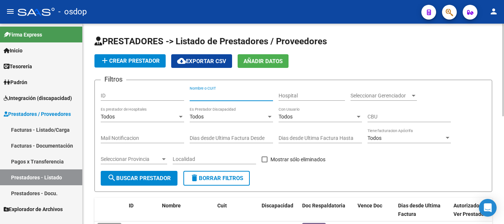
click at [221, 95] on input "Nombre o CUIT" at bounding box center [230, 96] width 83 height 6
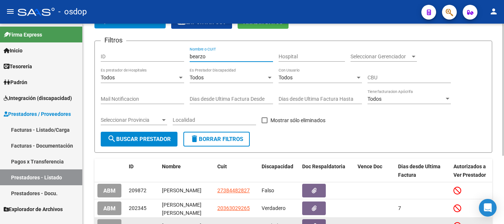
scroll to position [103, 0]
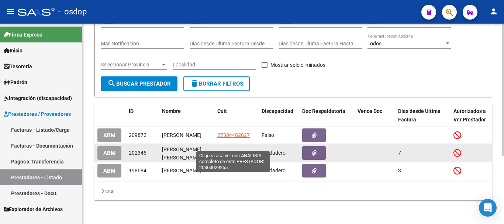
type input "bearzo"
click at [235, 150] on span "20363029265" at bounding box center [233, 153] width 32 height 6
type textarea "20363029265"
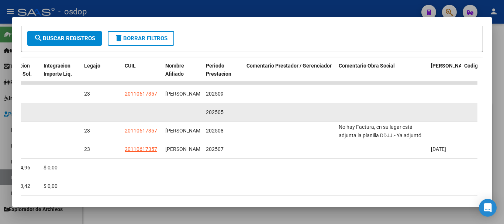
scroll to position [101, 0]
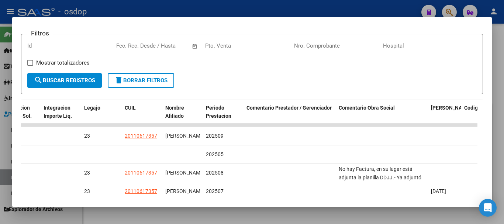
click at [322, 13] on div at bounding box center [252, 112] width 504 height 224
